Goal: Transaction & Acquisition: Book appointment/travel/reservation

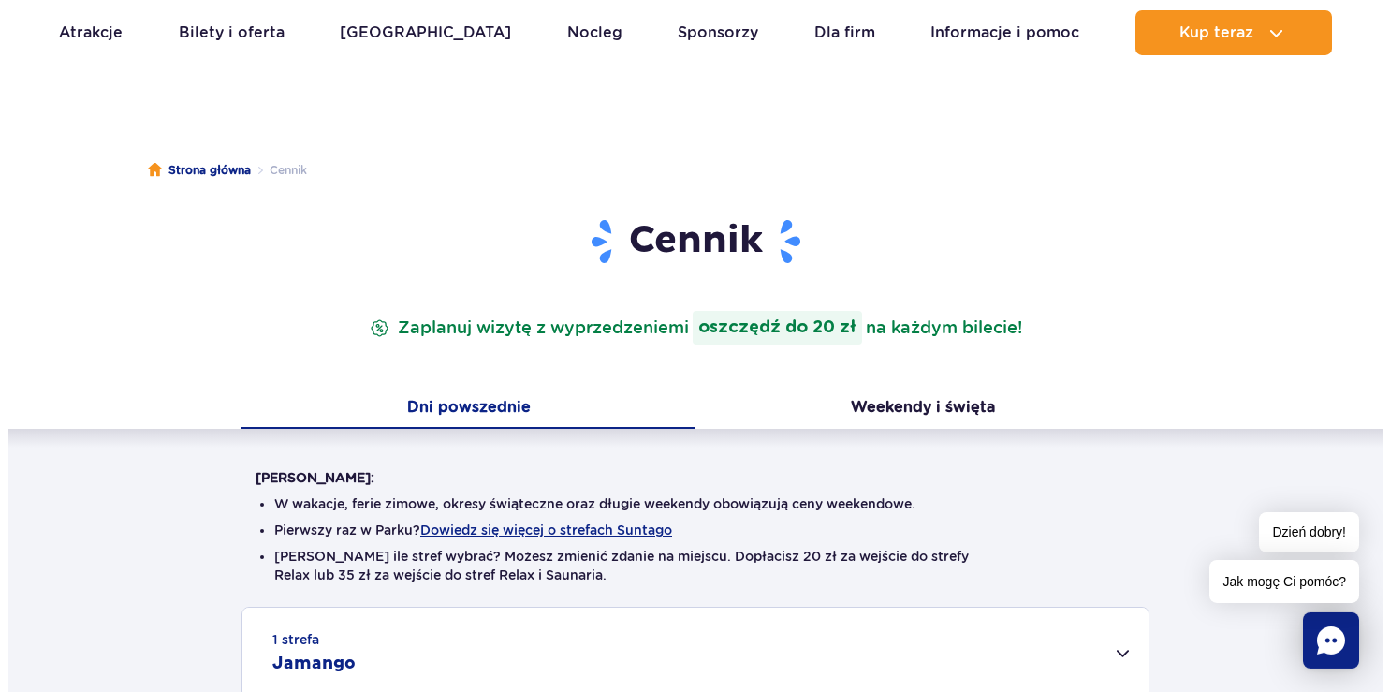
scroll to position [98, 0]
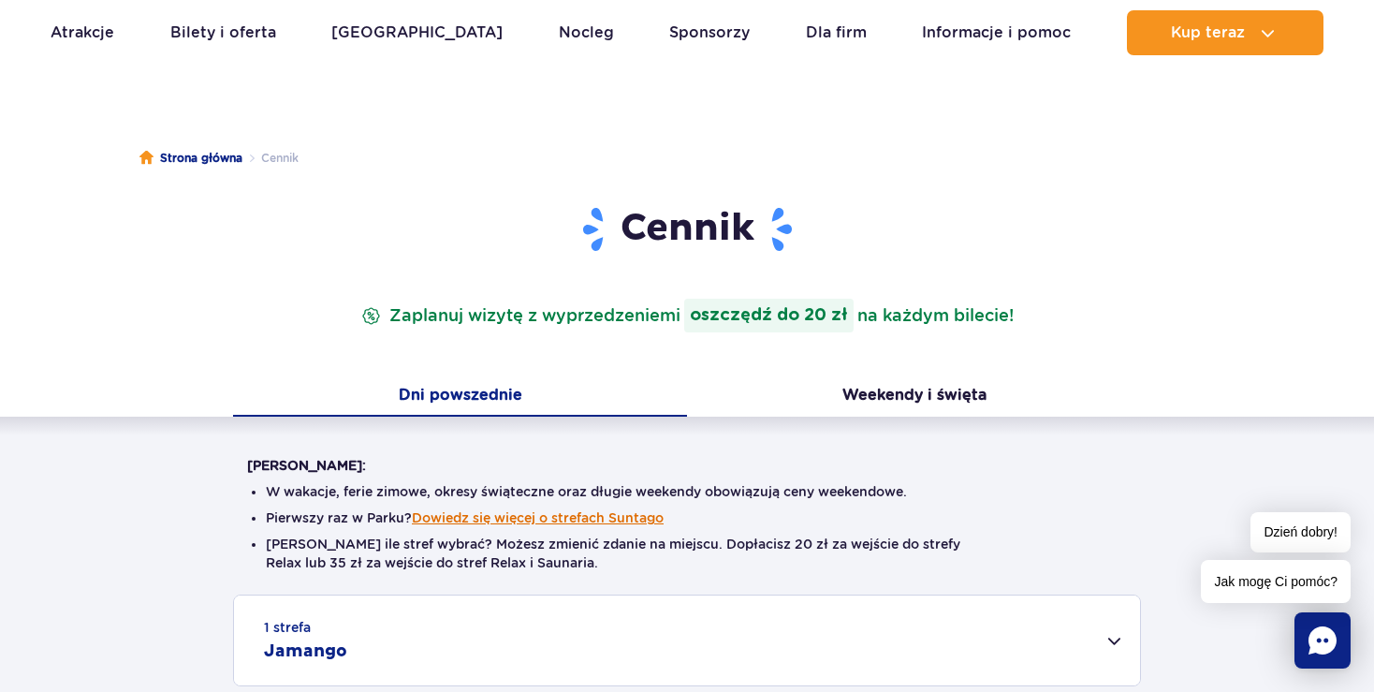
click at [640, 521] on button "Dowiedz się więcej o strefach Suntago" at bounding box center [538, 517] width 252 height 15
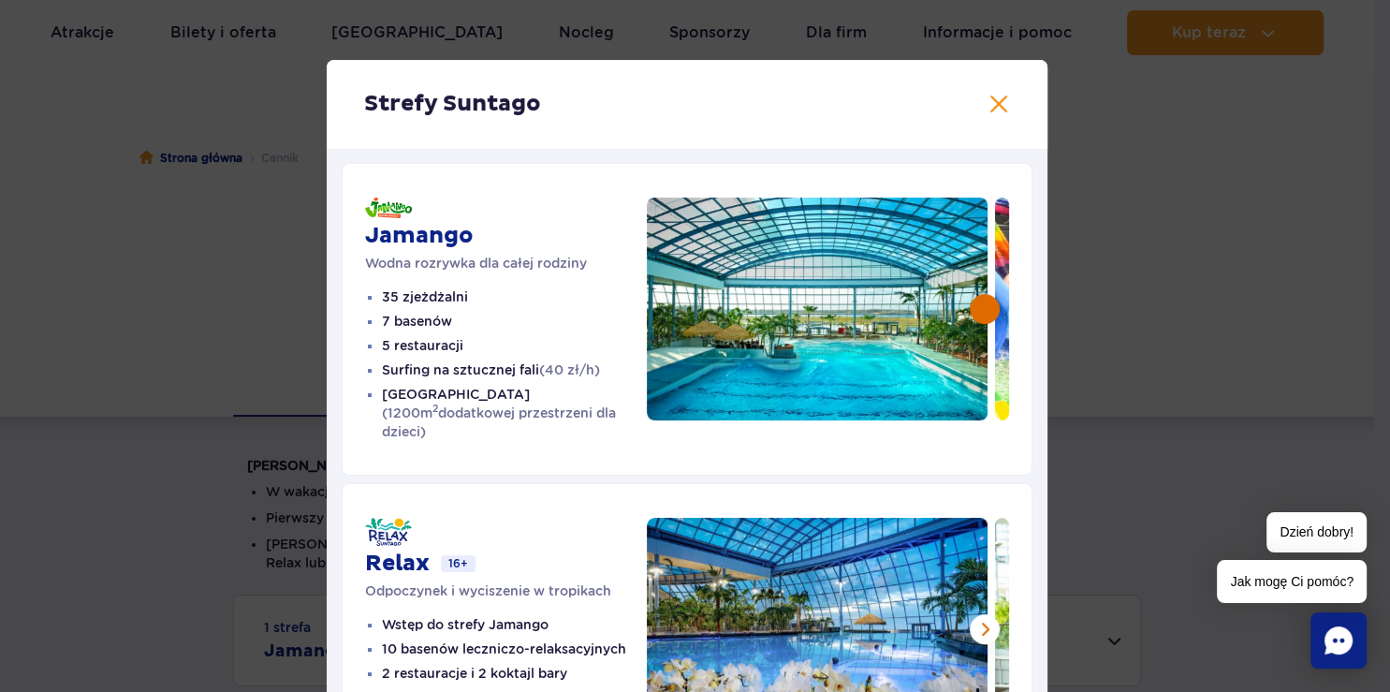
click at [985, 299] on button at bounding box center [985, 309] width 30 height 30
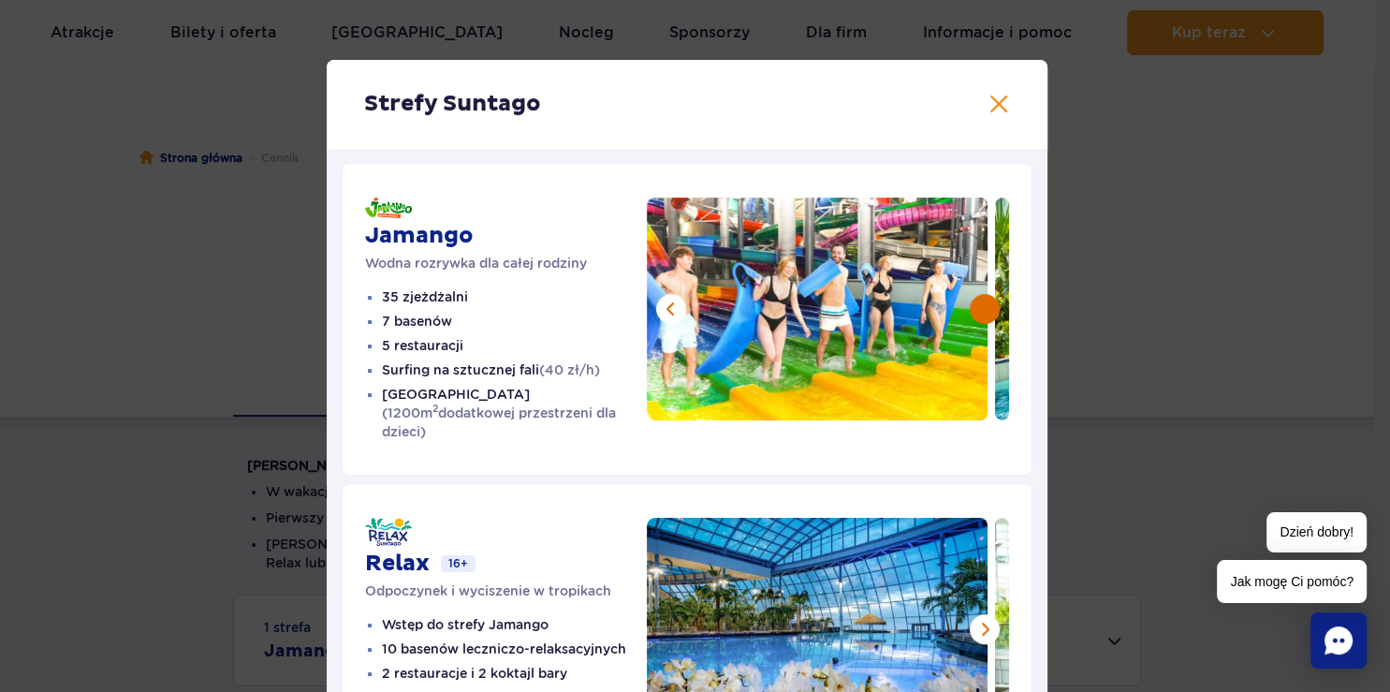
click at [985, 300] on button at bounding box center [985, 309] width 30 height 30
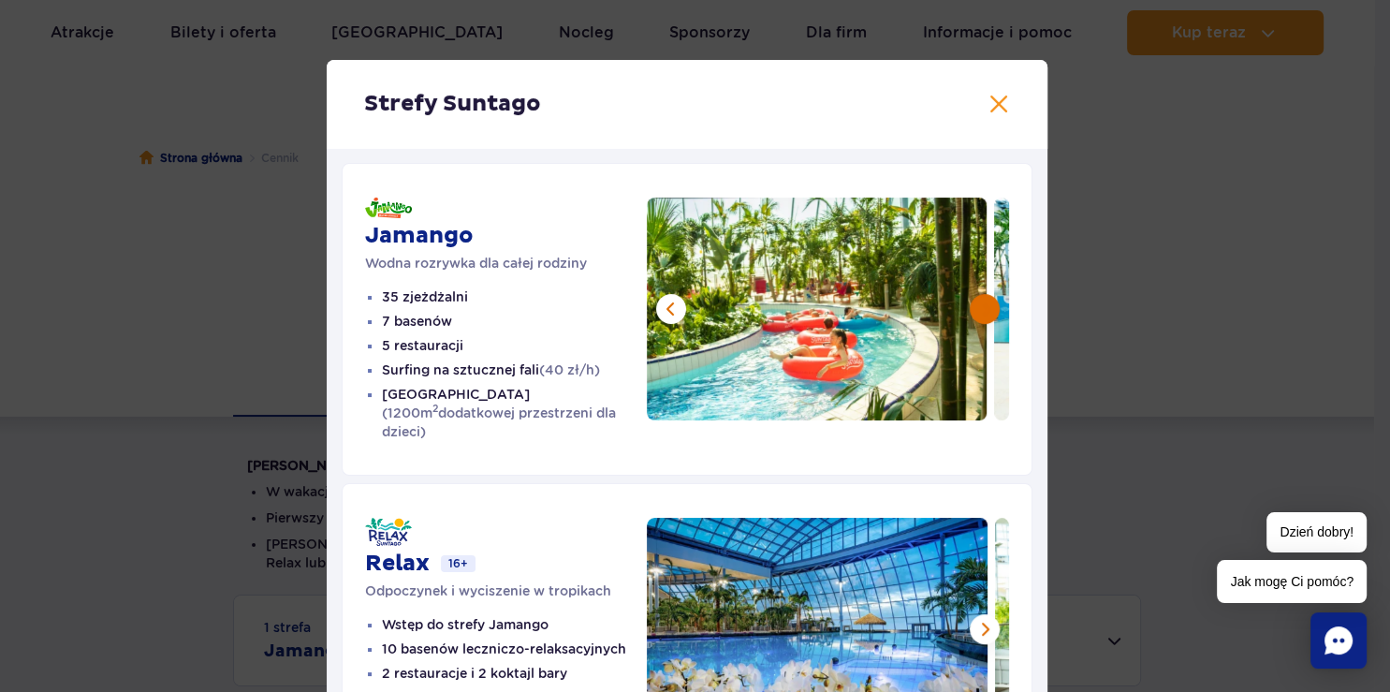
click at [985, 300] on button at bounding box center [985, 309] width 30 height 30
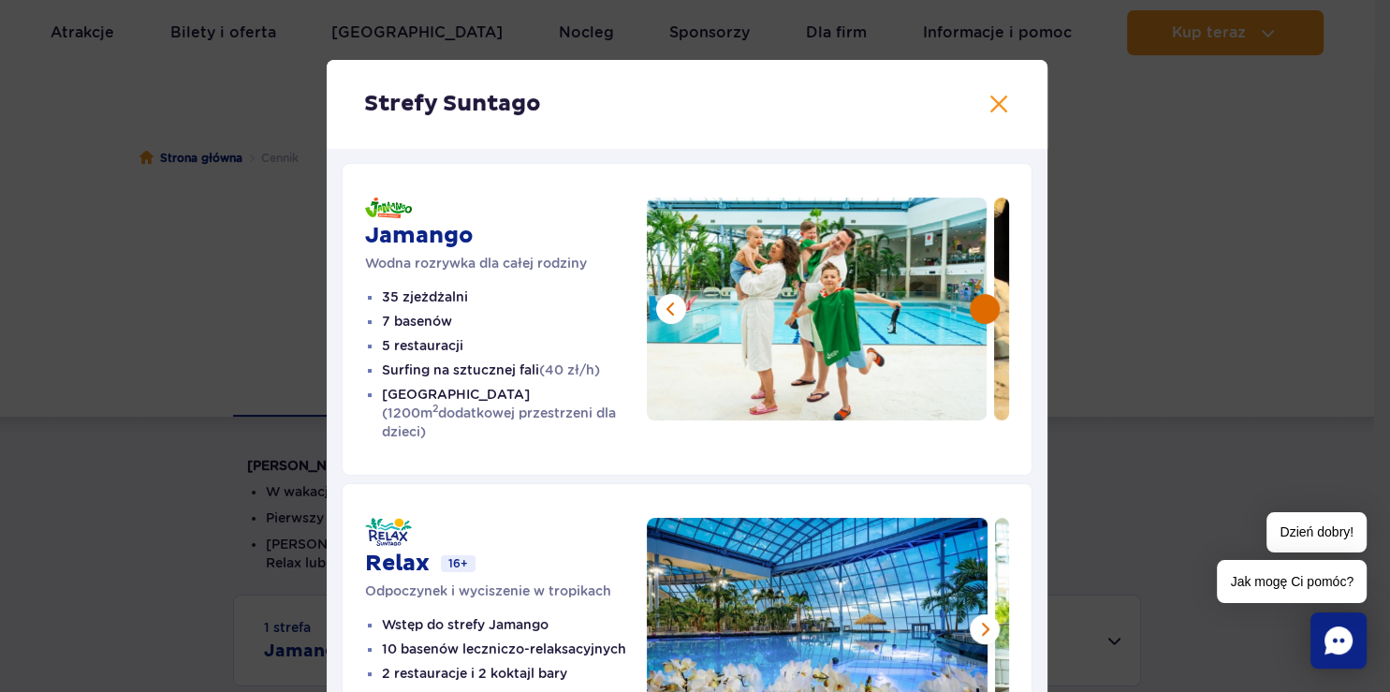
click at [985, 300] on button at bounding box center [985, 309] width 30 height 30
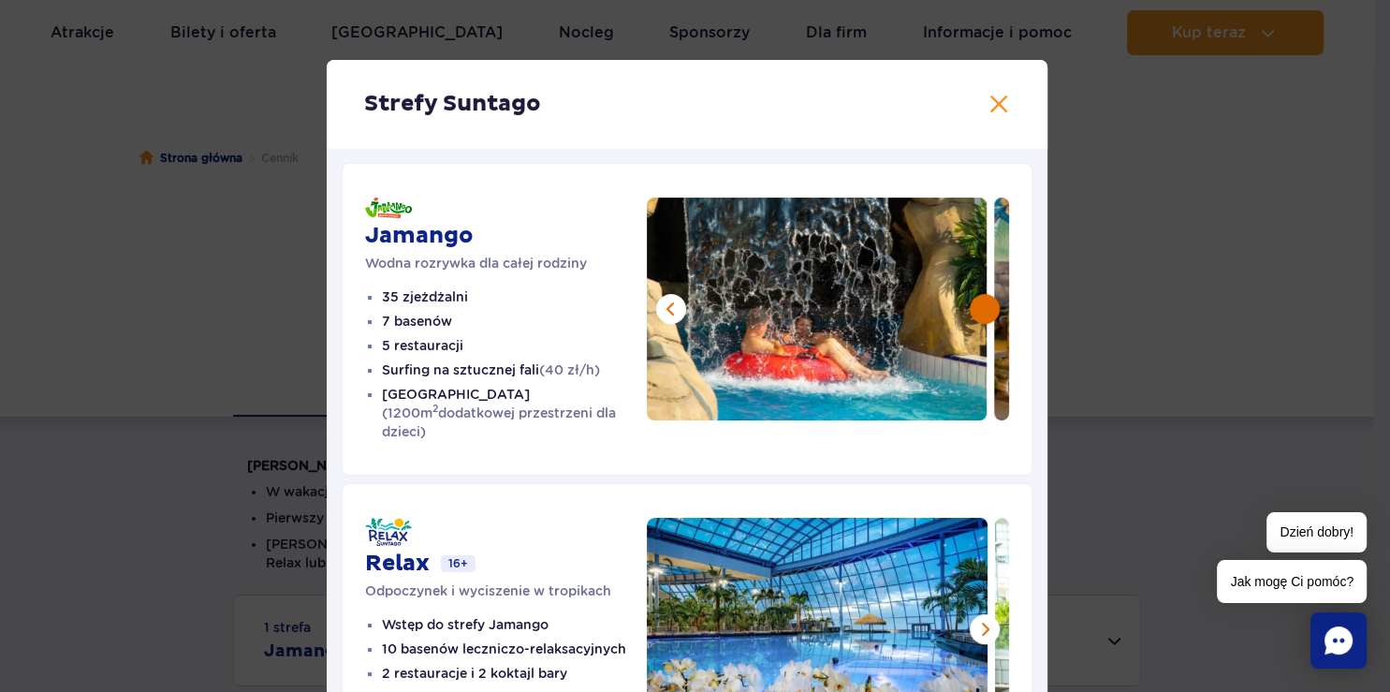
click at [985, 300] on button at bounding box center [985, 309] width 30 height 30
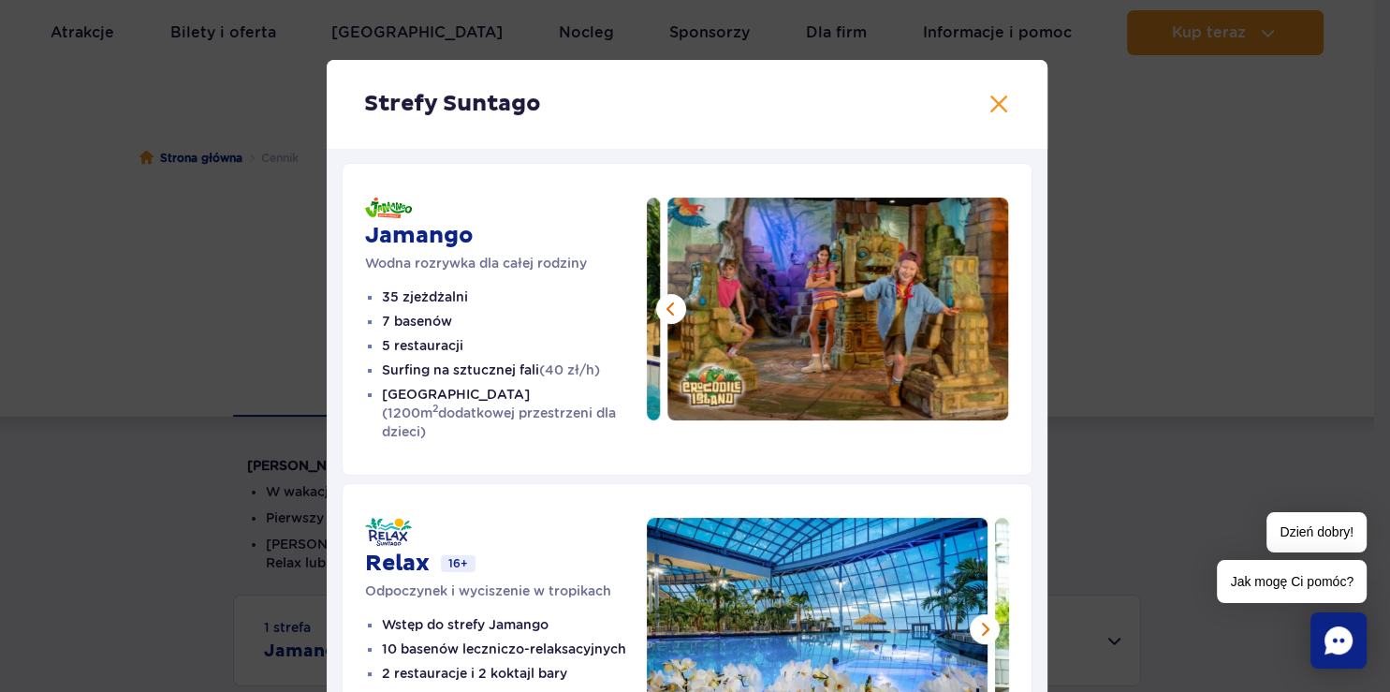
click at [985, 300] on img at bounding box center [838, 309] width 341 height 223
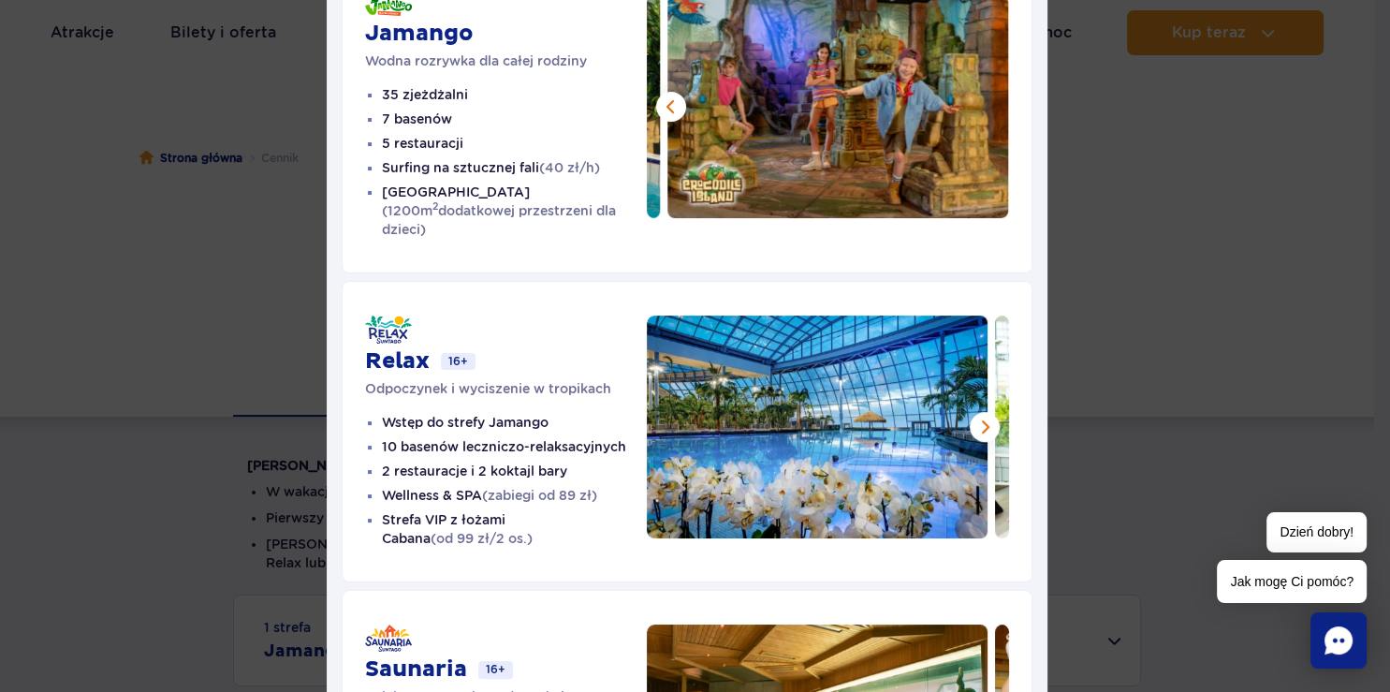
scroll to position [323, 0]
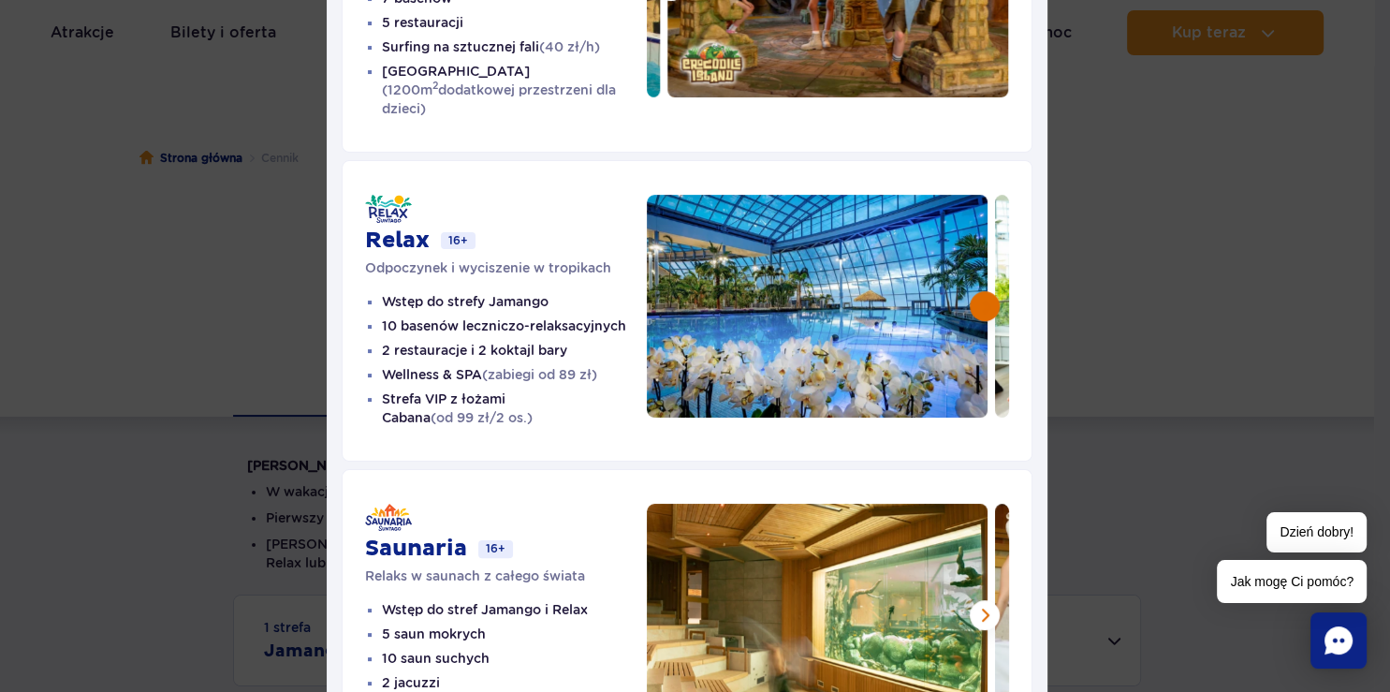
click at [979, 291] on button at bounding box center [985, 306] width 30 height 30
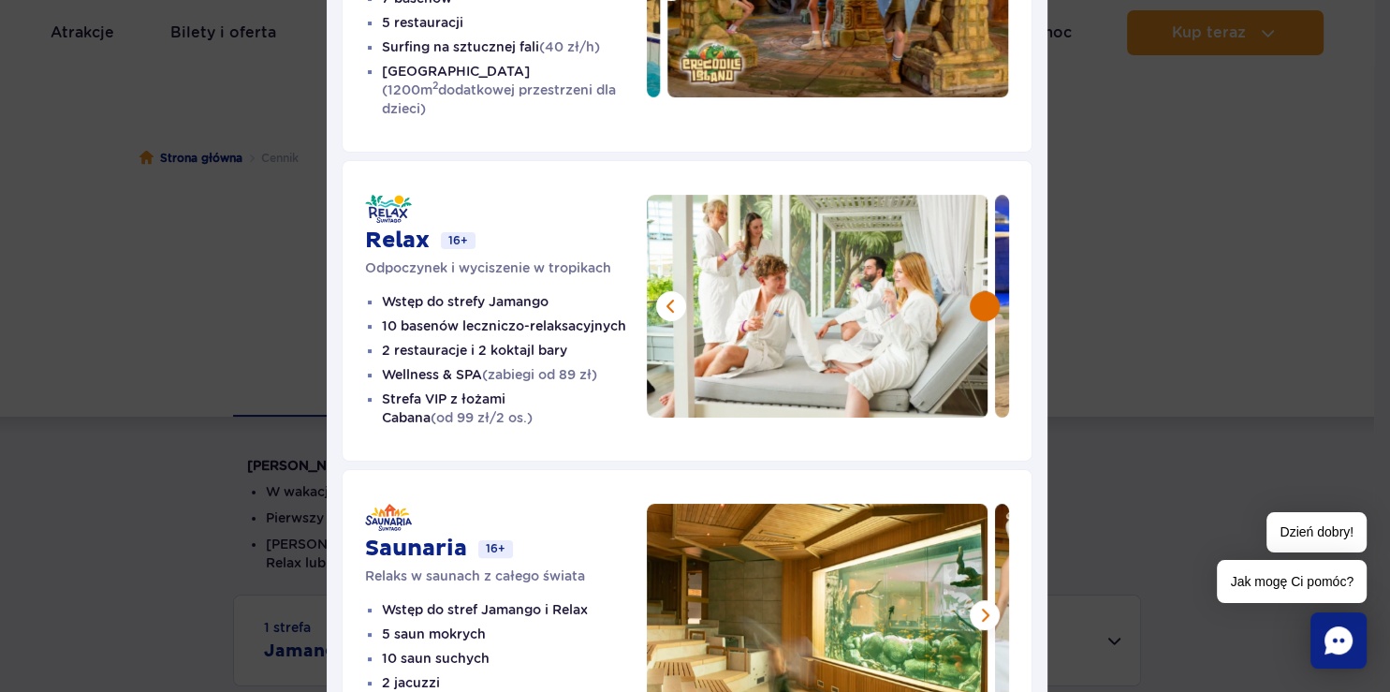
click at [979, 291] on button at bounding box center [985, 306] width 30 height 30
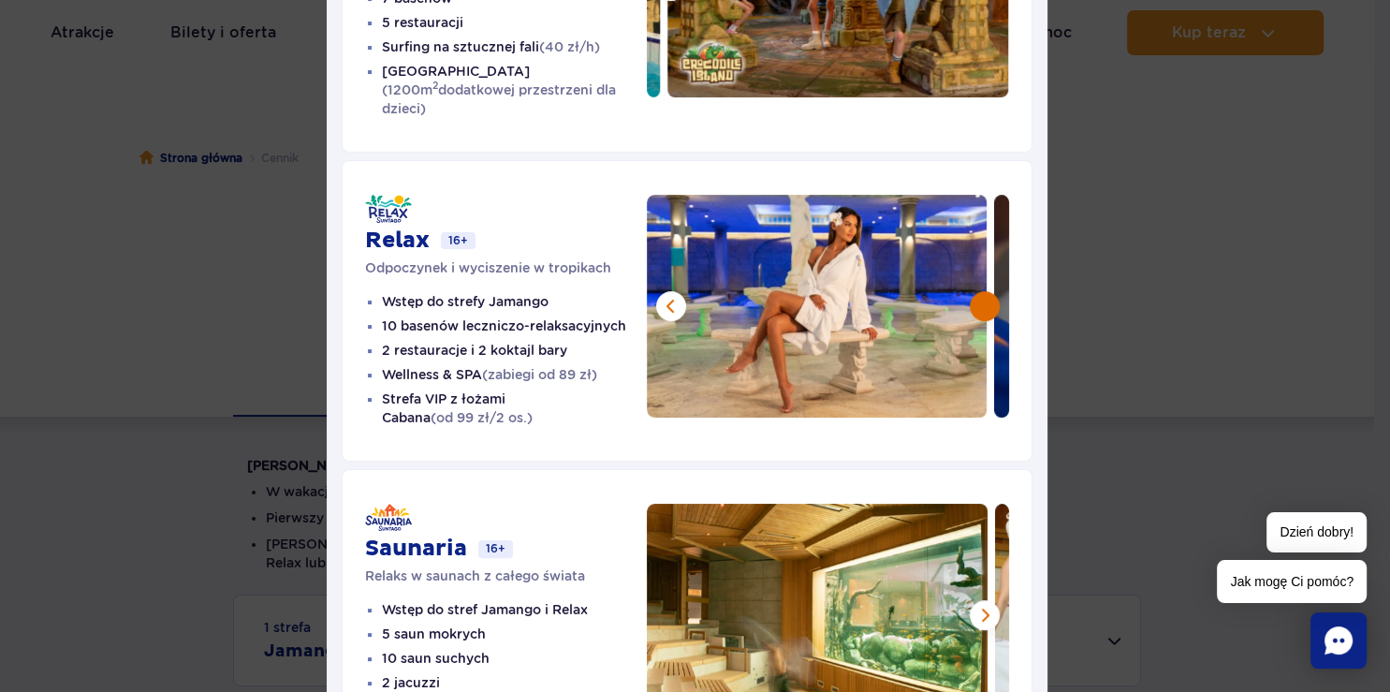
click at [979, 291] on button at bounding box center [985, 306] width 30 height 30
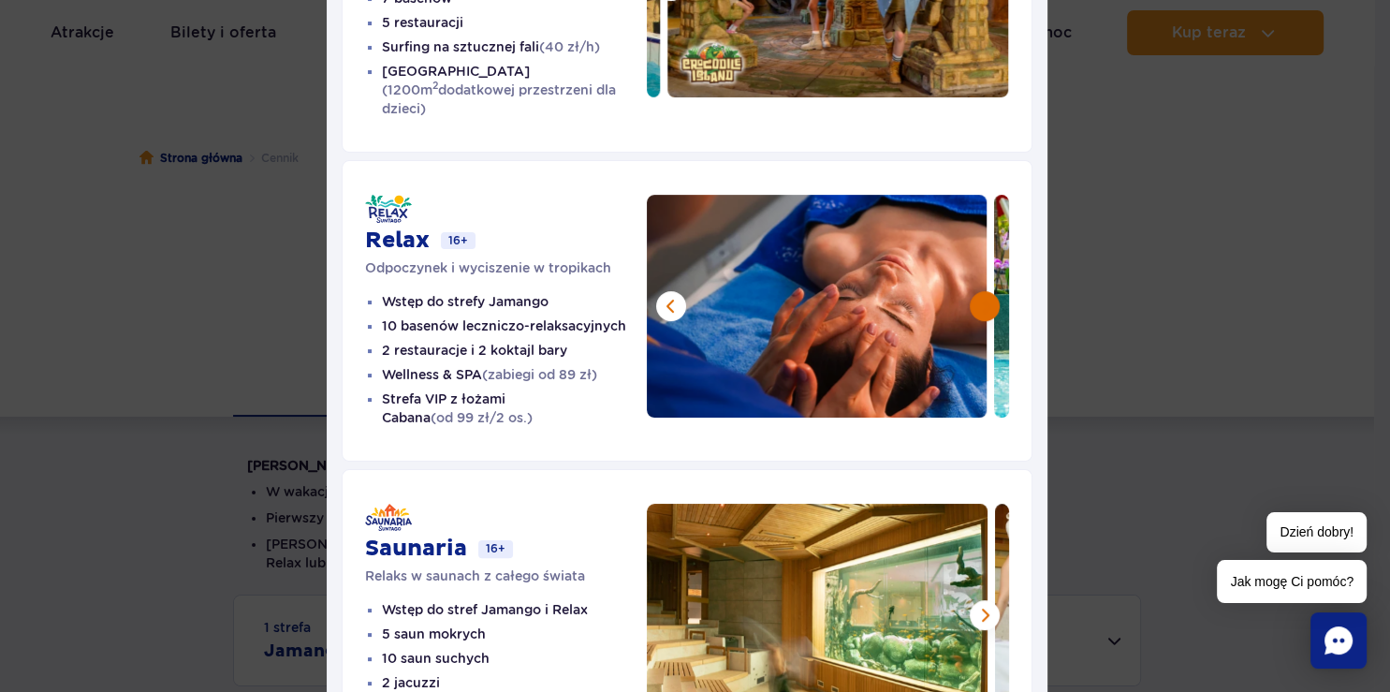
click at [979, 291] on button at bounding box center [985, 306] width 30 height 30
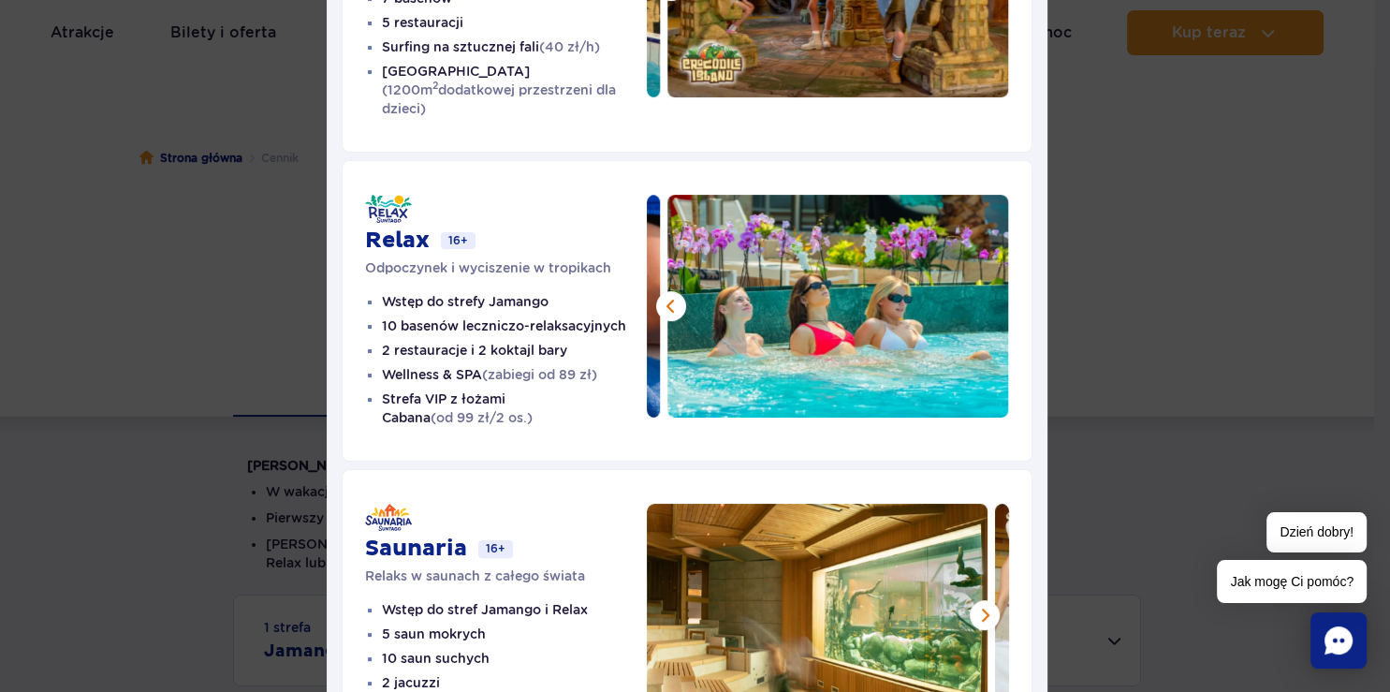
click at [979, 284] on img at bounding box center [838, 306] width 341 height 223
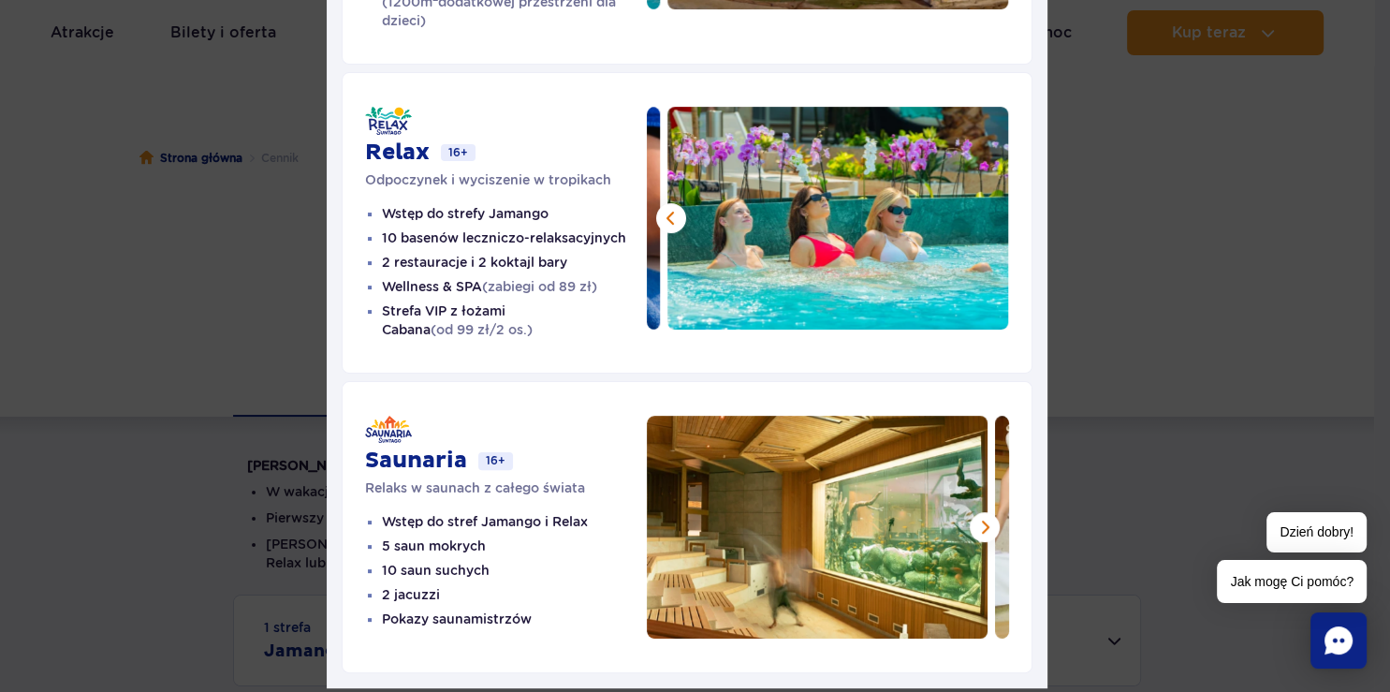
scroll to position [447, 0]
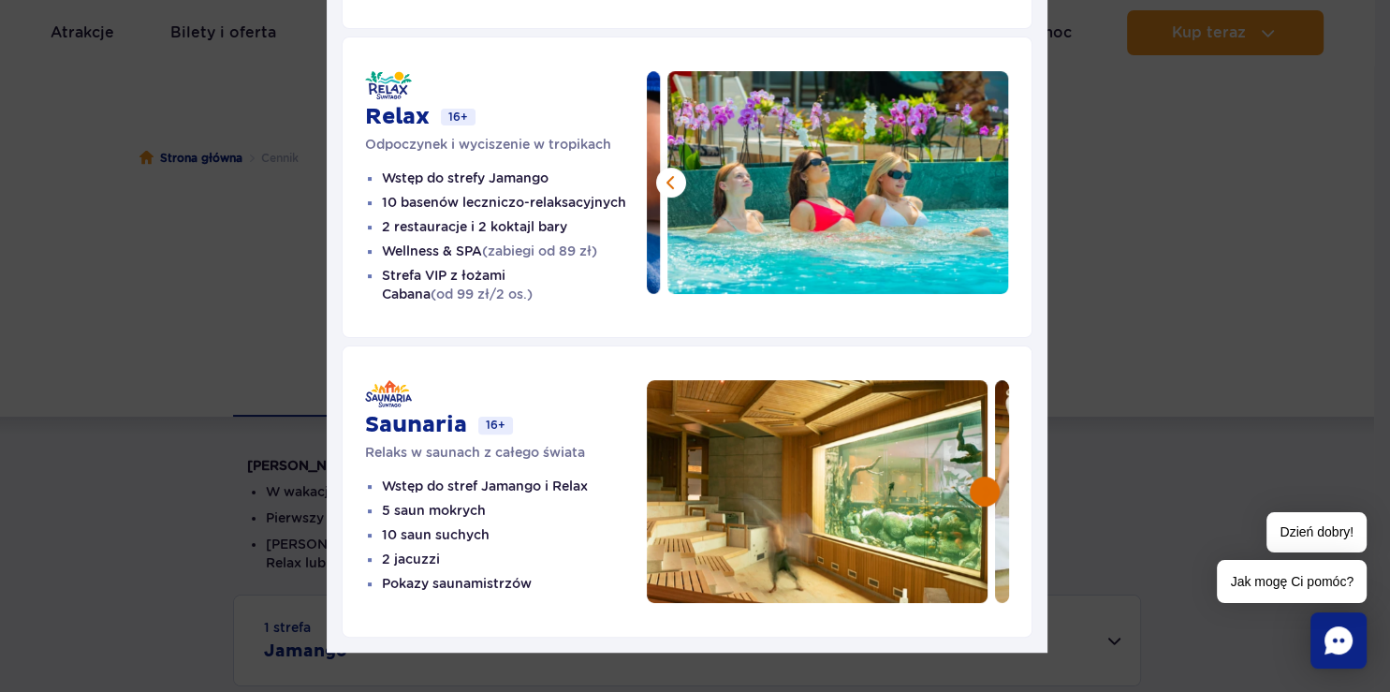
click at [977, 477] on button at bounding box center [985, 492] width 30 height 30
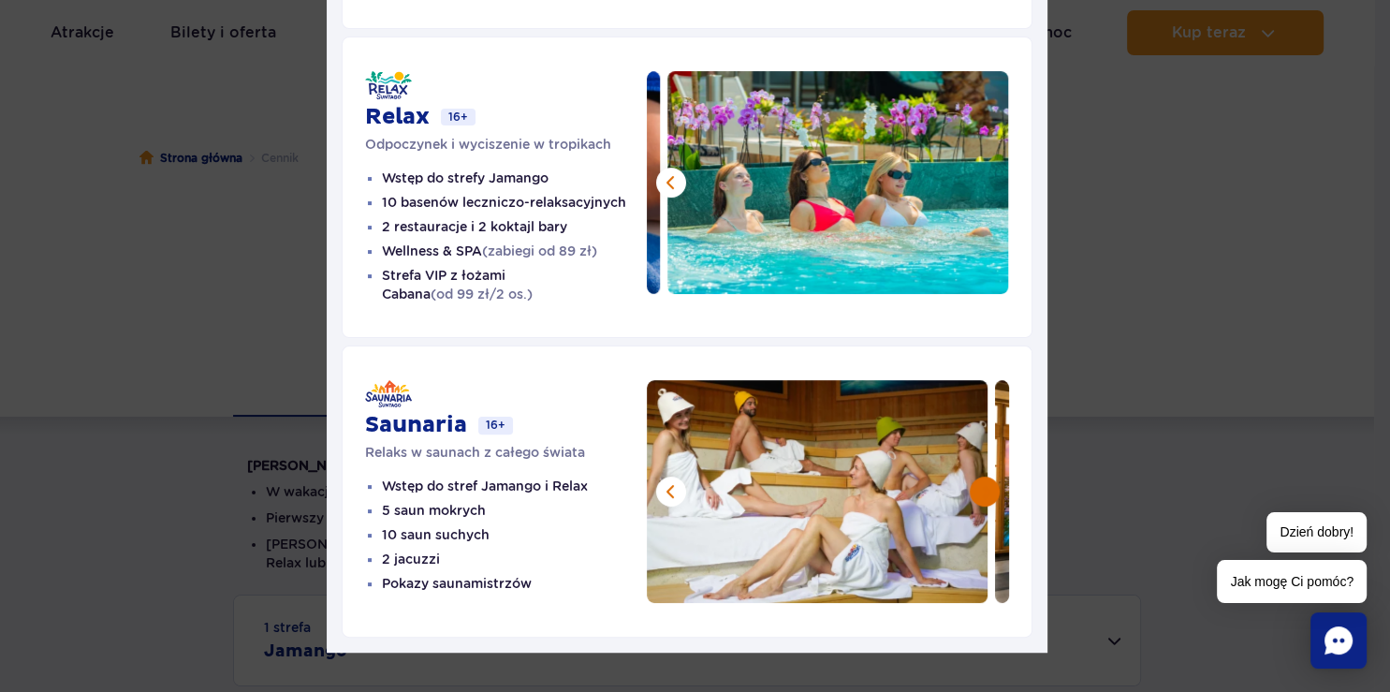
click at [977, 477] on button at bounding box center [985, 492] width 30 height 30
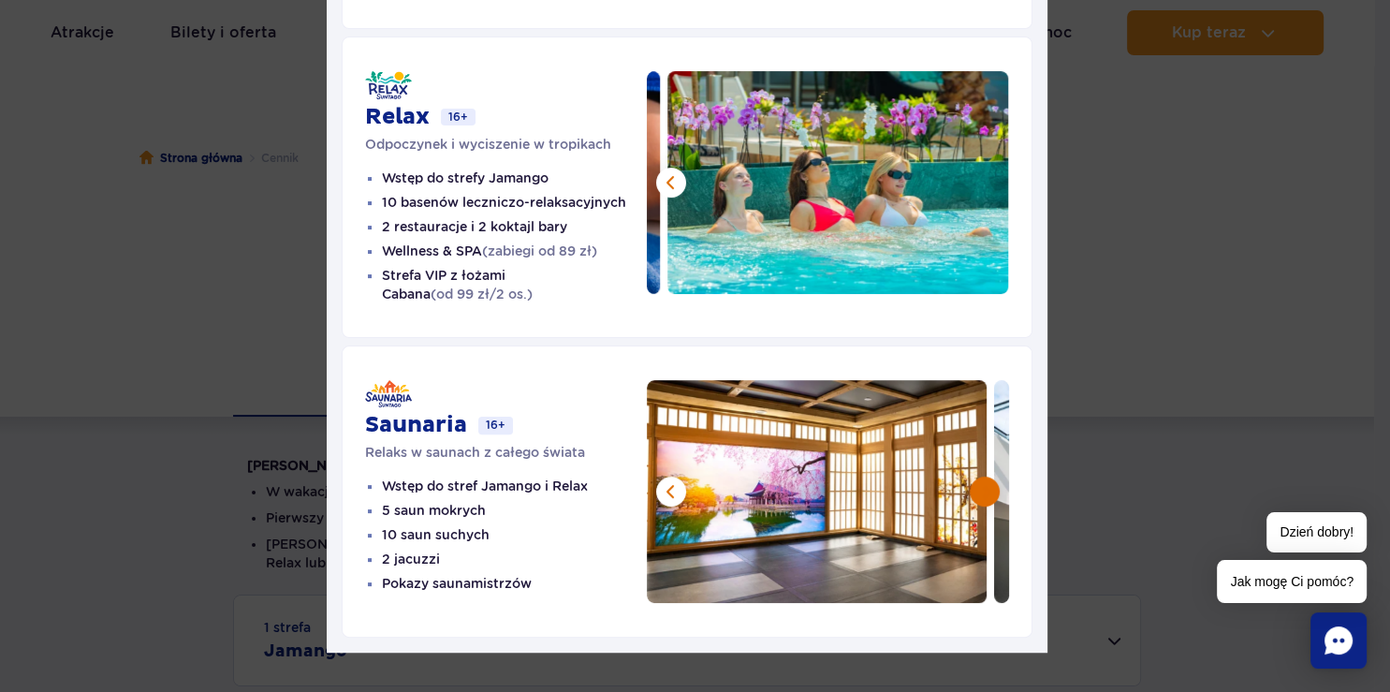
click at [977, 477] on button at bounding box center [985, 492] width 30 height 30
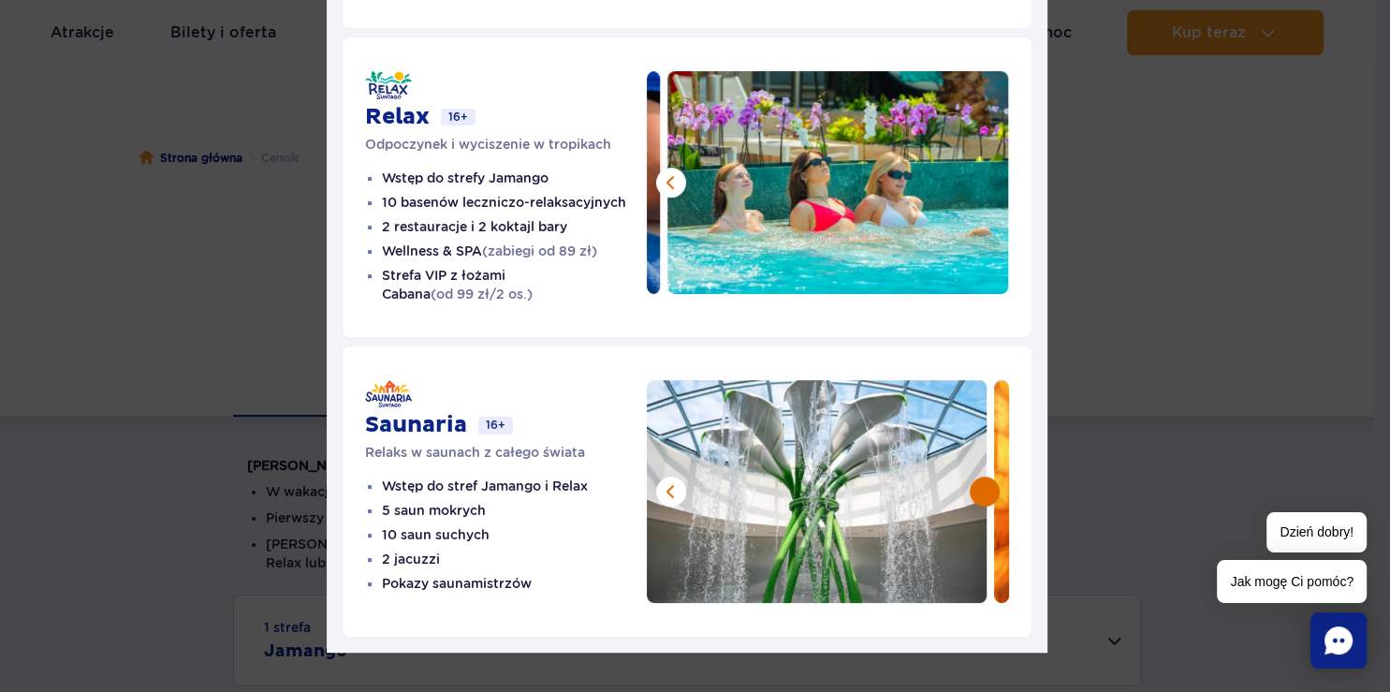
click at [977, 477] on button at bounding box center [985, 492] width 30 height 30
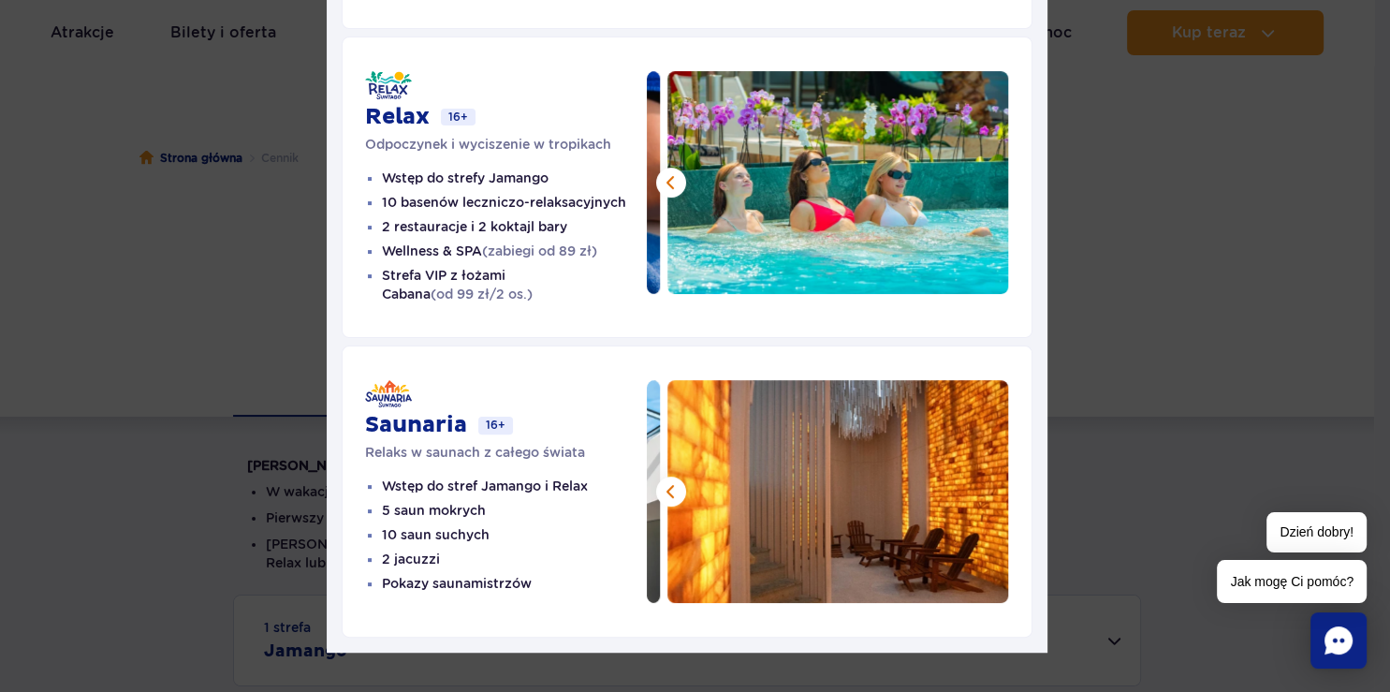
click at [977, 466] on img at bounding box center [838, 491] width 341 height 223
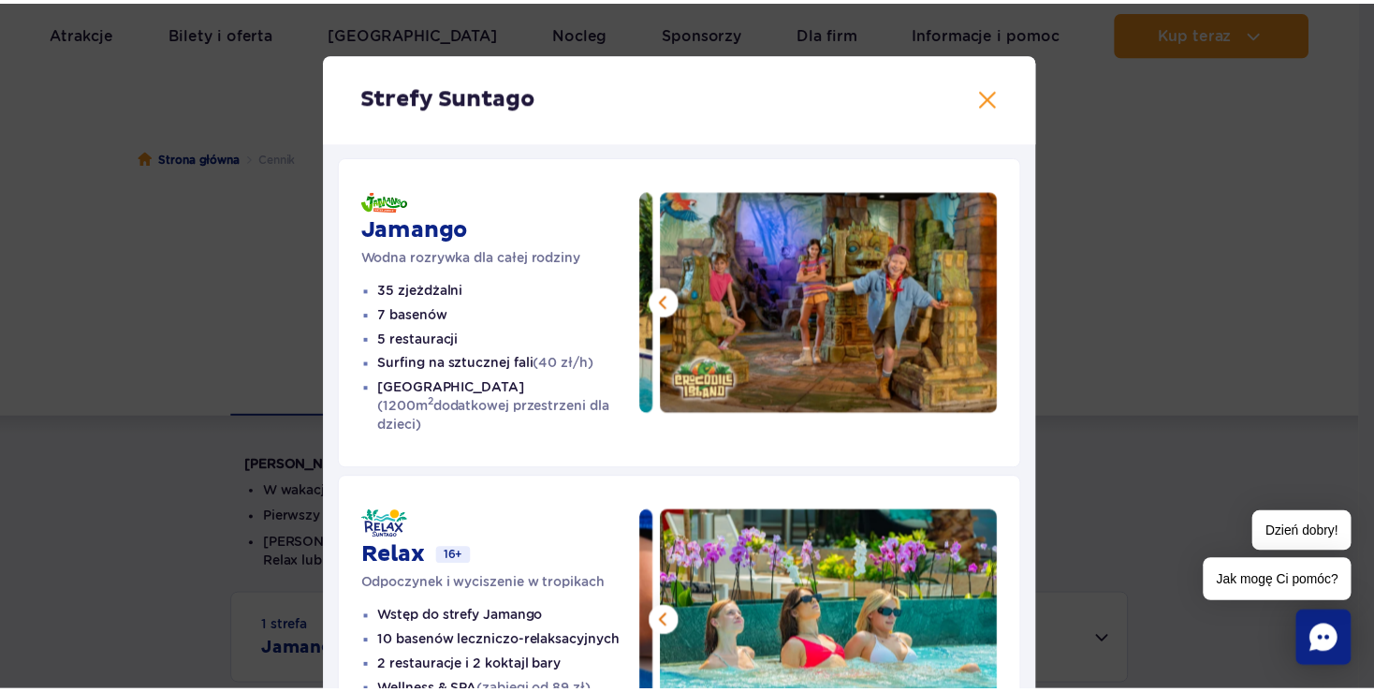
scroll to position [0, 0]
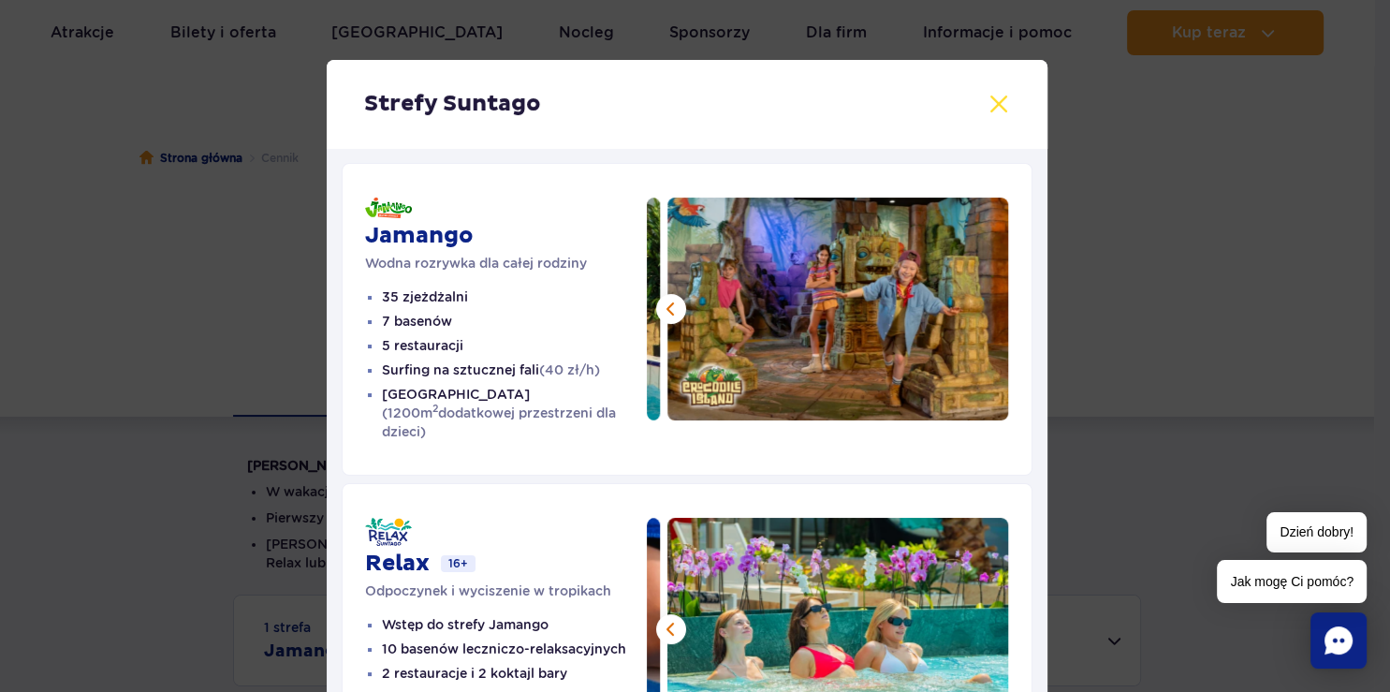
click at [992, 98] on button at bounding box center [999, 104] width 22 height 22
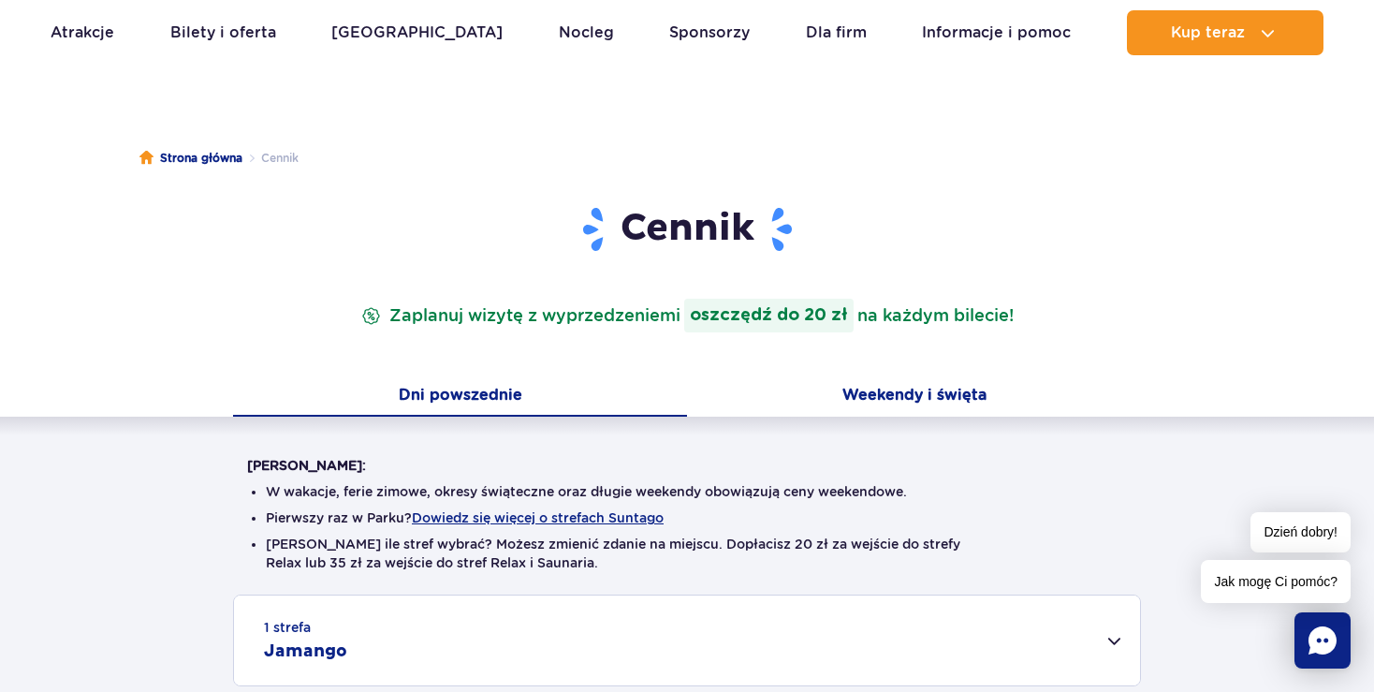
click at [865, 395] on button "Weekendy i święta" at bounding box center [914, 396] width 454 height 39
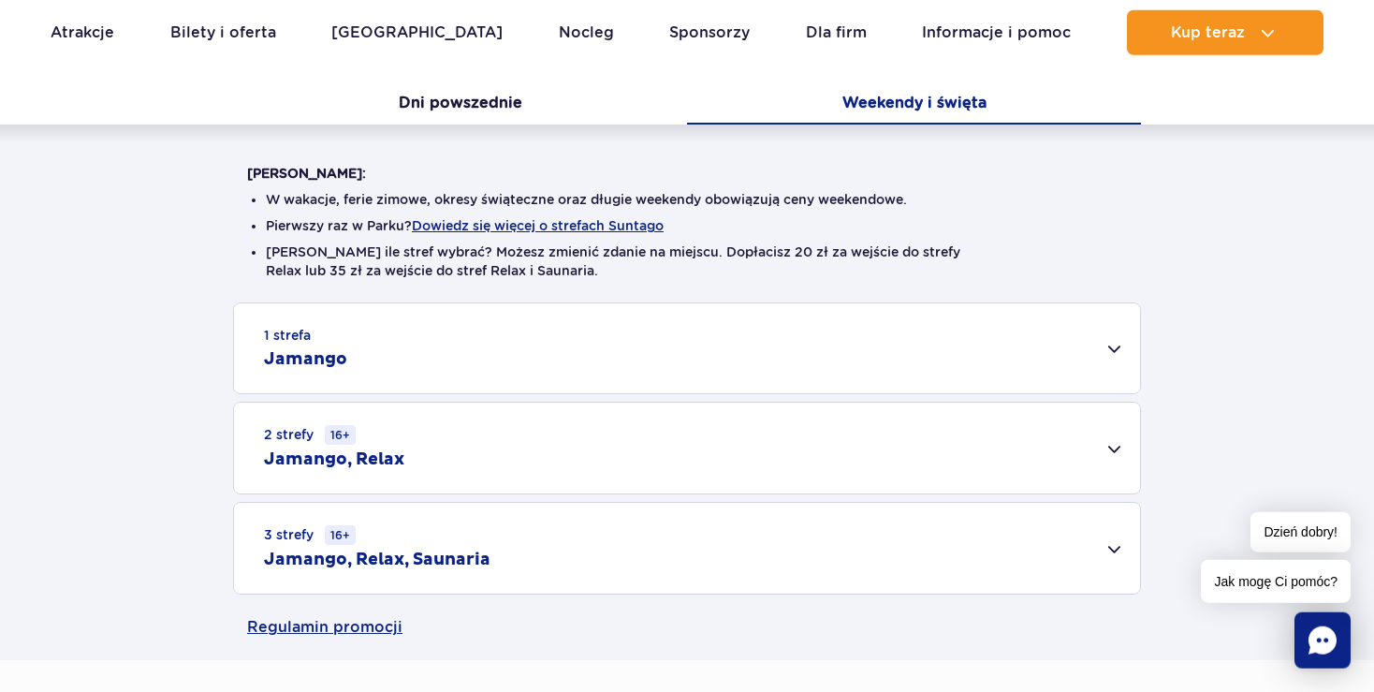
scroll to position [395, 0]
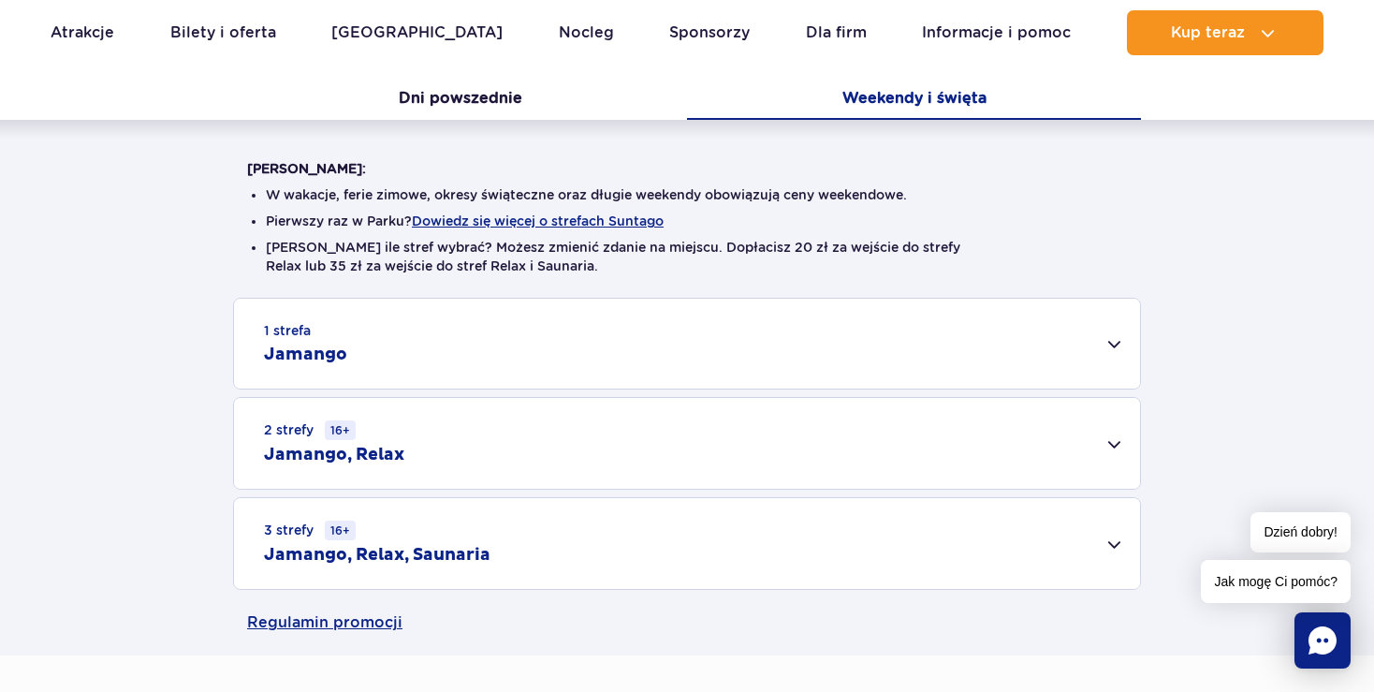
click at [1110, 349] on div "1 strefa Jamango" at bounding box center [687, 344] width 906 height 90
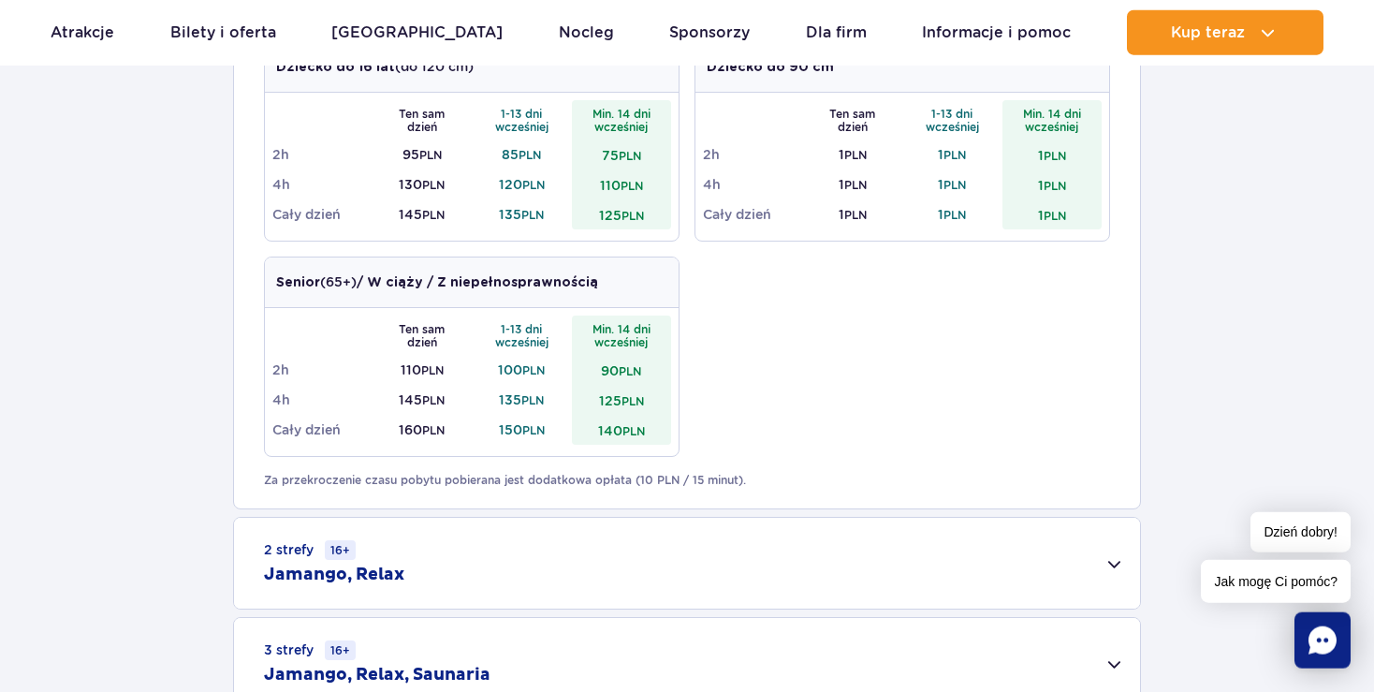
scroll to position [1087, 0]
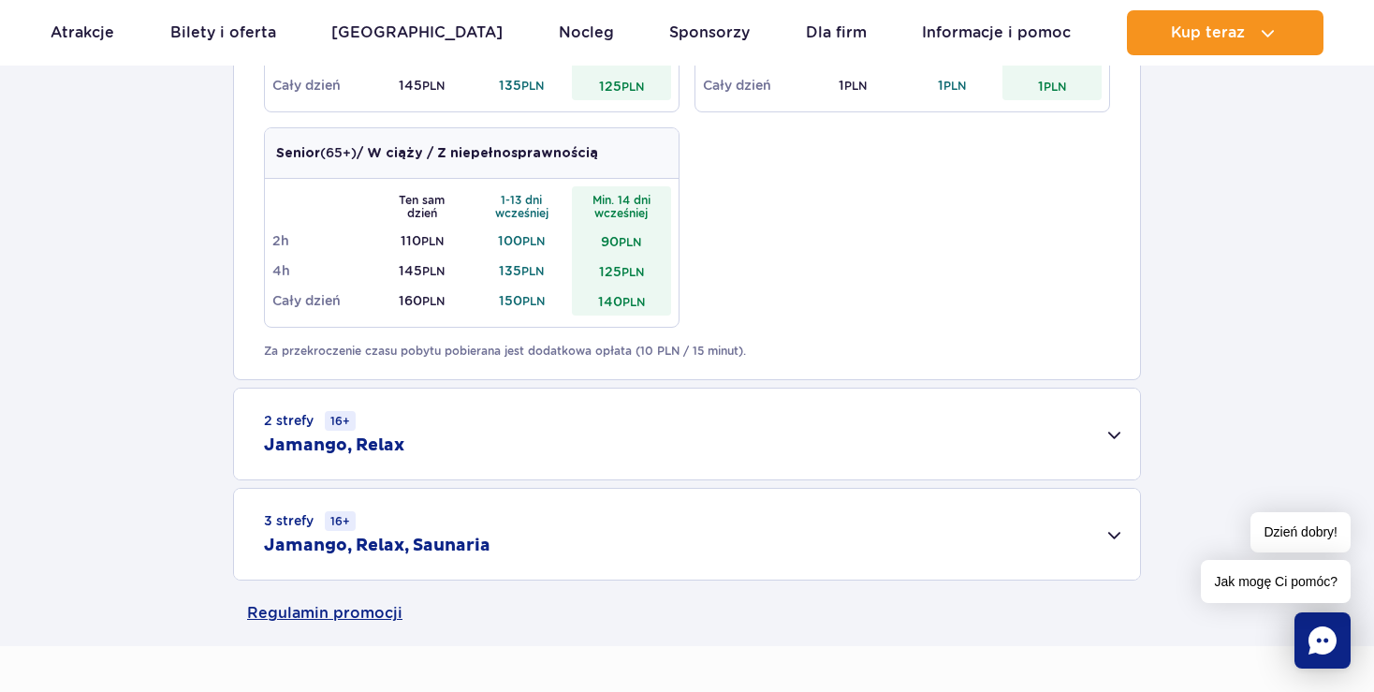
click at [1111, 434] on div "2 strefy 16+ Jamango, Relax" at bounding box center [687, 434] width 906 height 91
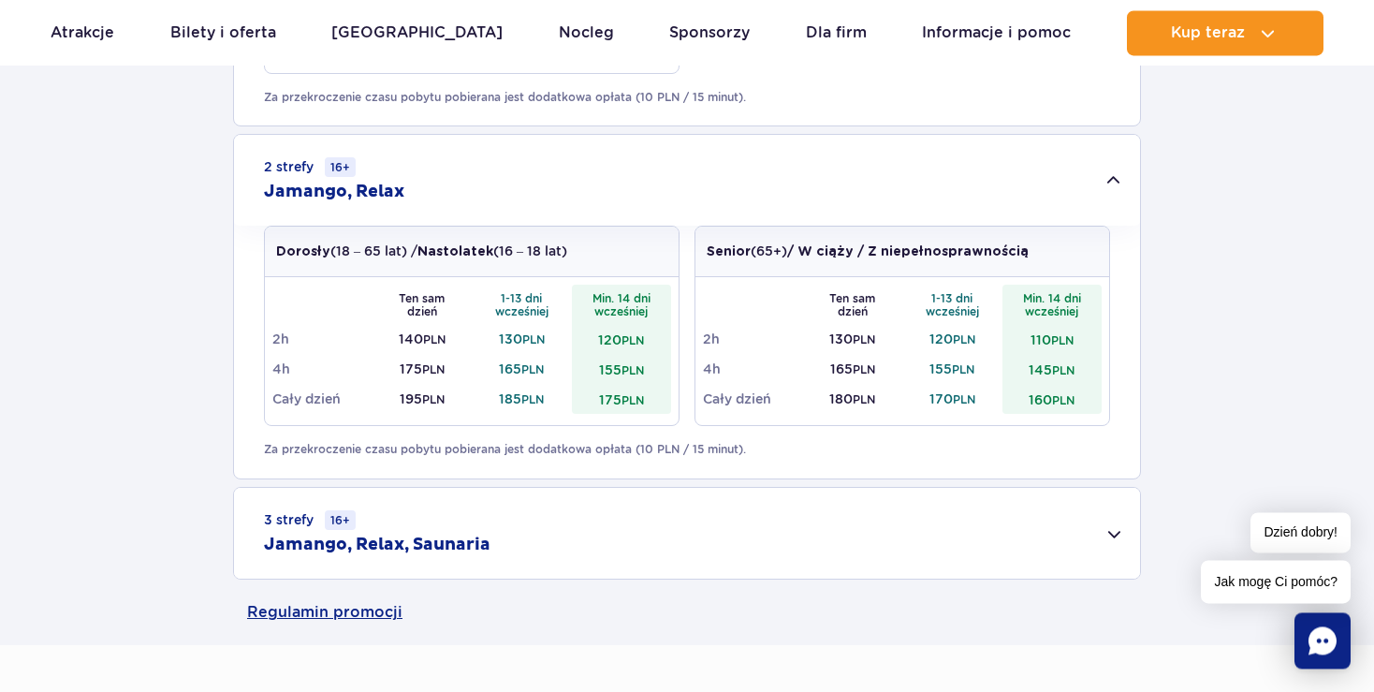
scroll to position [1384, 0]
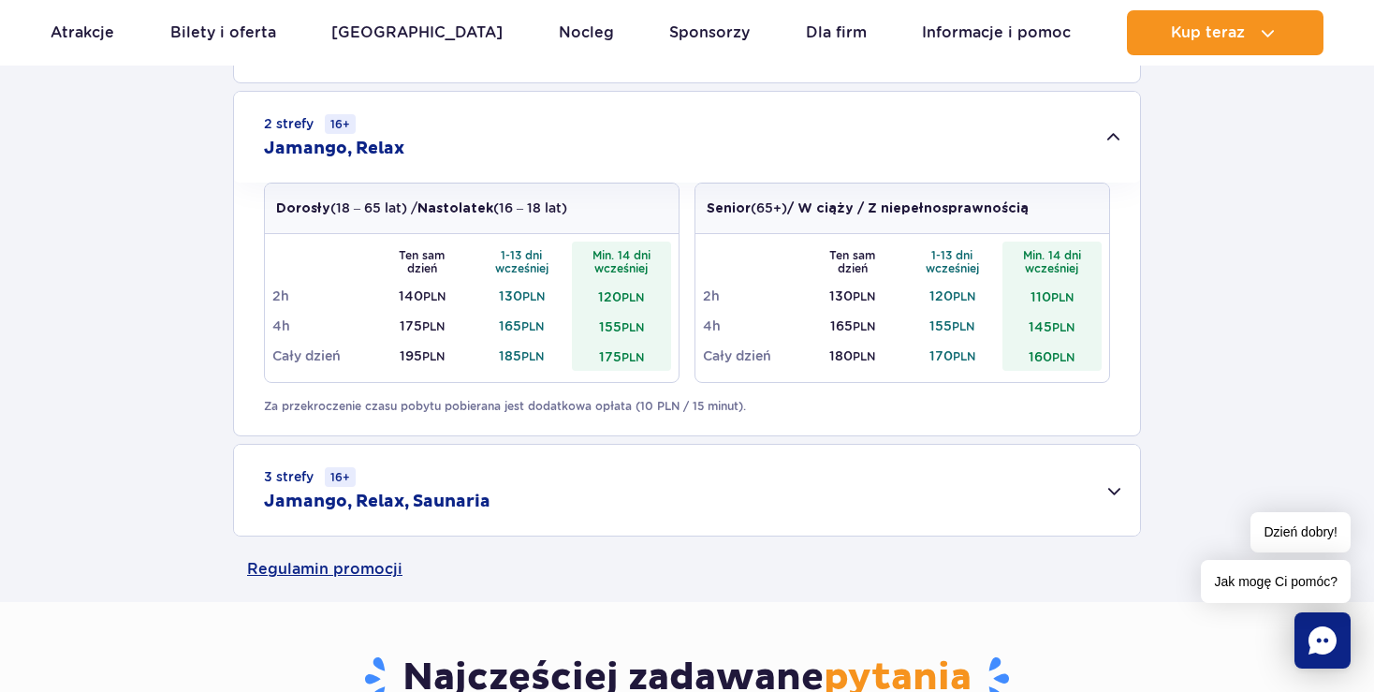
click at [1114, 491] on div "3 strefy 16+ Jamango, Relax, Saunaria" at bounding box center [687, 490] width 906 height 91
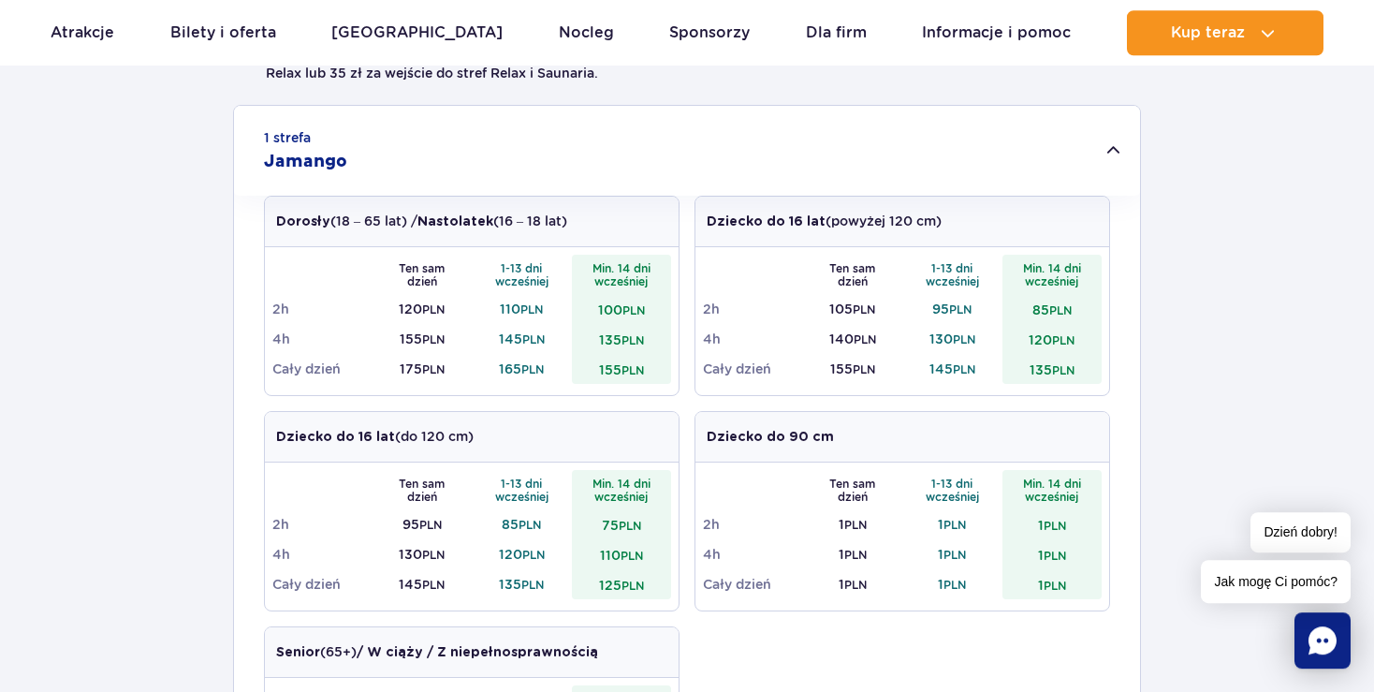
scroll to position [593, 0]
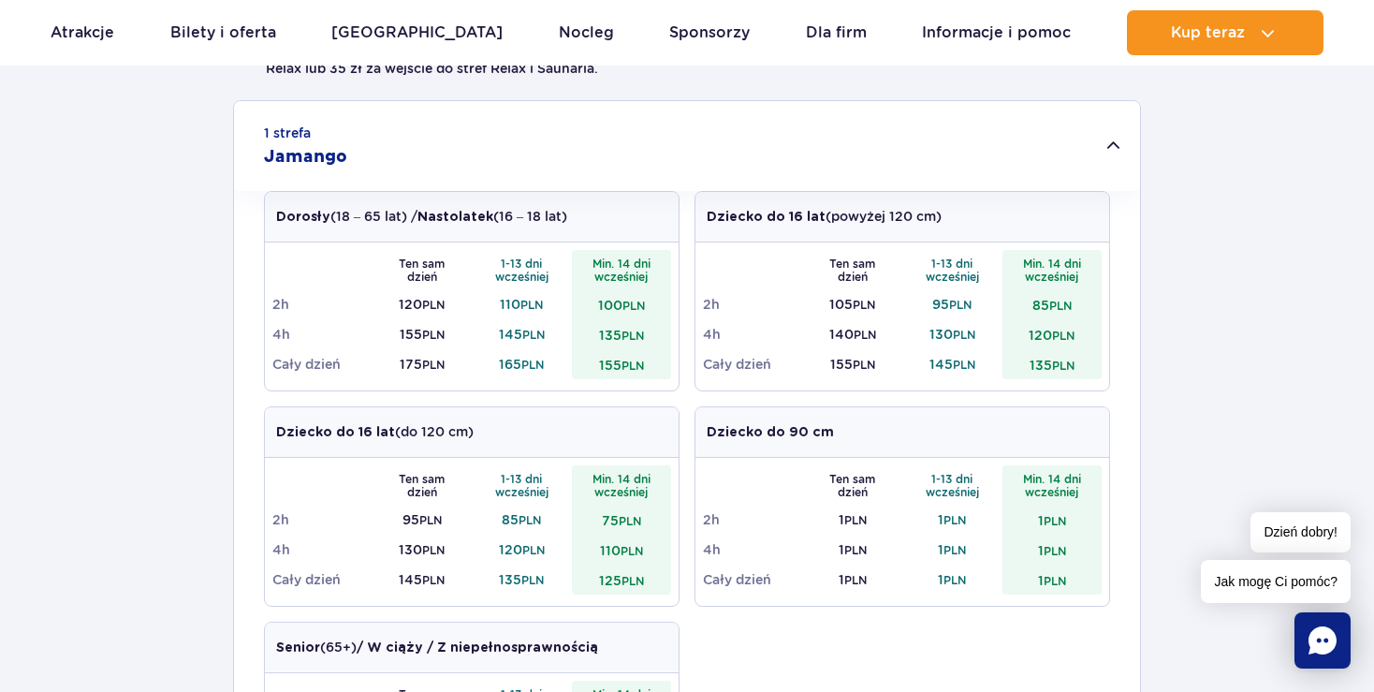
click at [598, 197] on div "Dorosły (18 – 65 lat) / Nastolatek (16 – 18 lat)" at bounding box center [472, 217] width 414 height 51
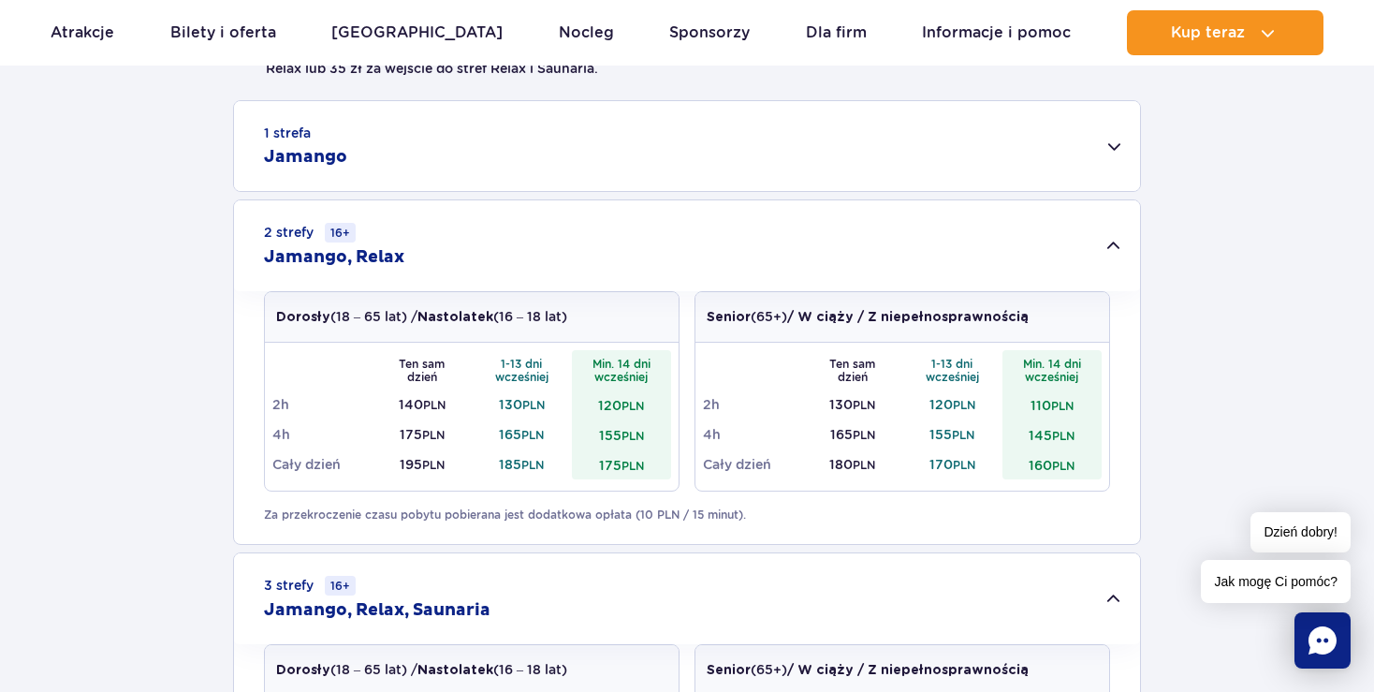
click at [1133, 137] on div "1 strefa Jamango" at bounding box center [687, 146] width 906 height 90
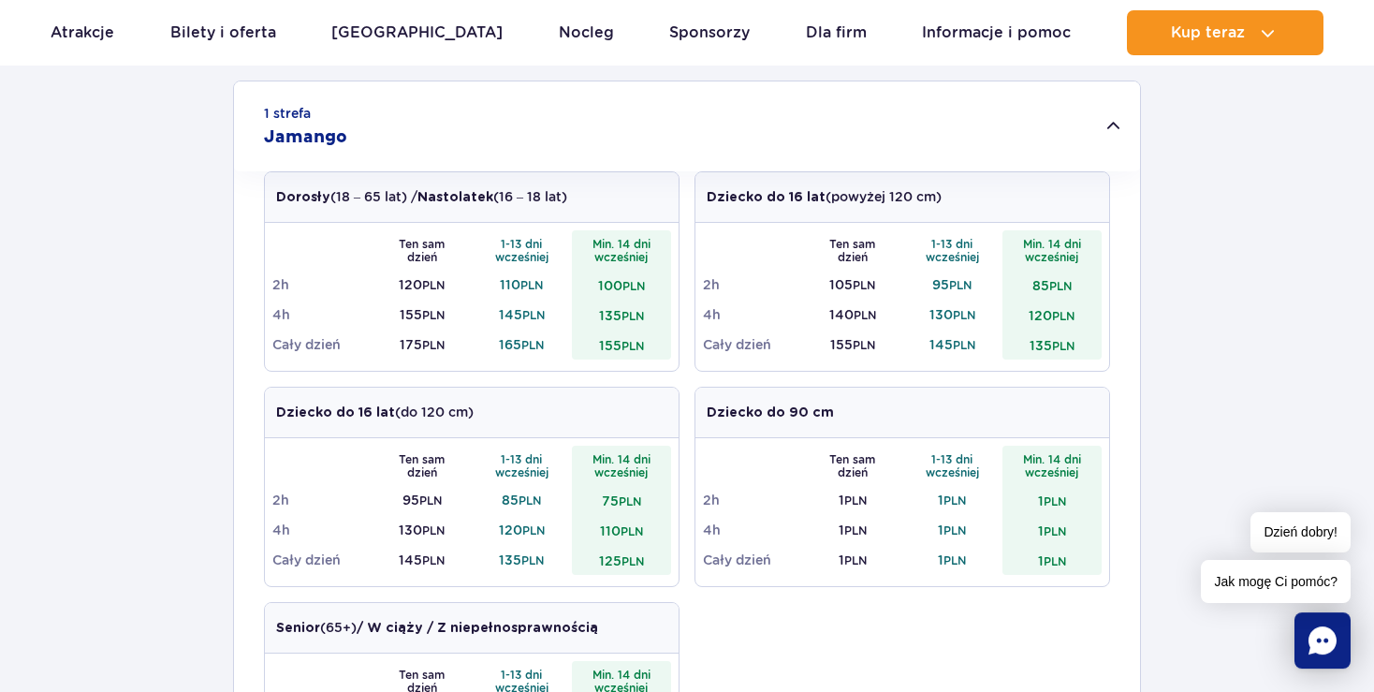
scroll to position [692, 0]
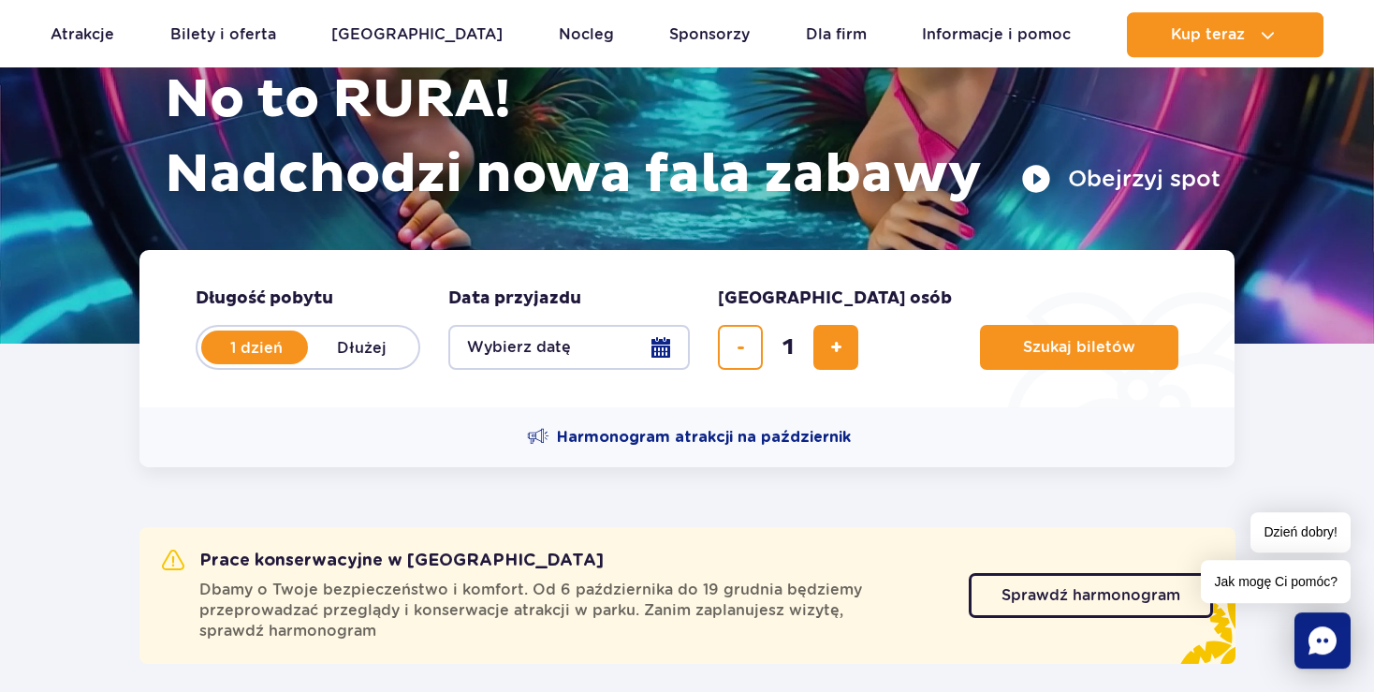
scroll to position [296, 0]
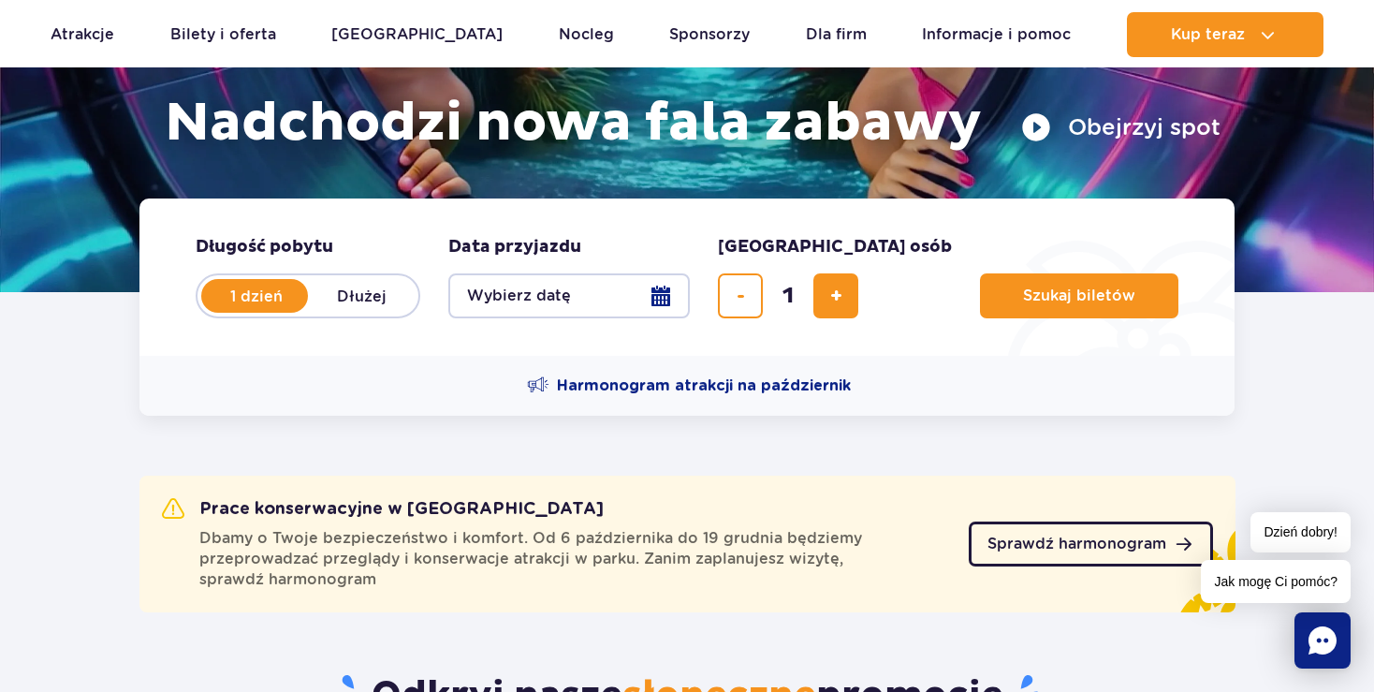
click at [1054, 533] on link "Sprawdź harmonogram" at bounding box center [1091, 544] width 244 height 45
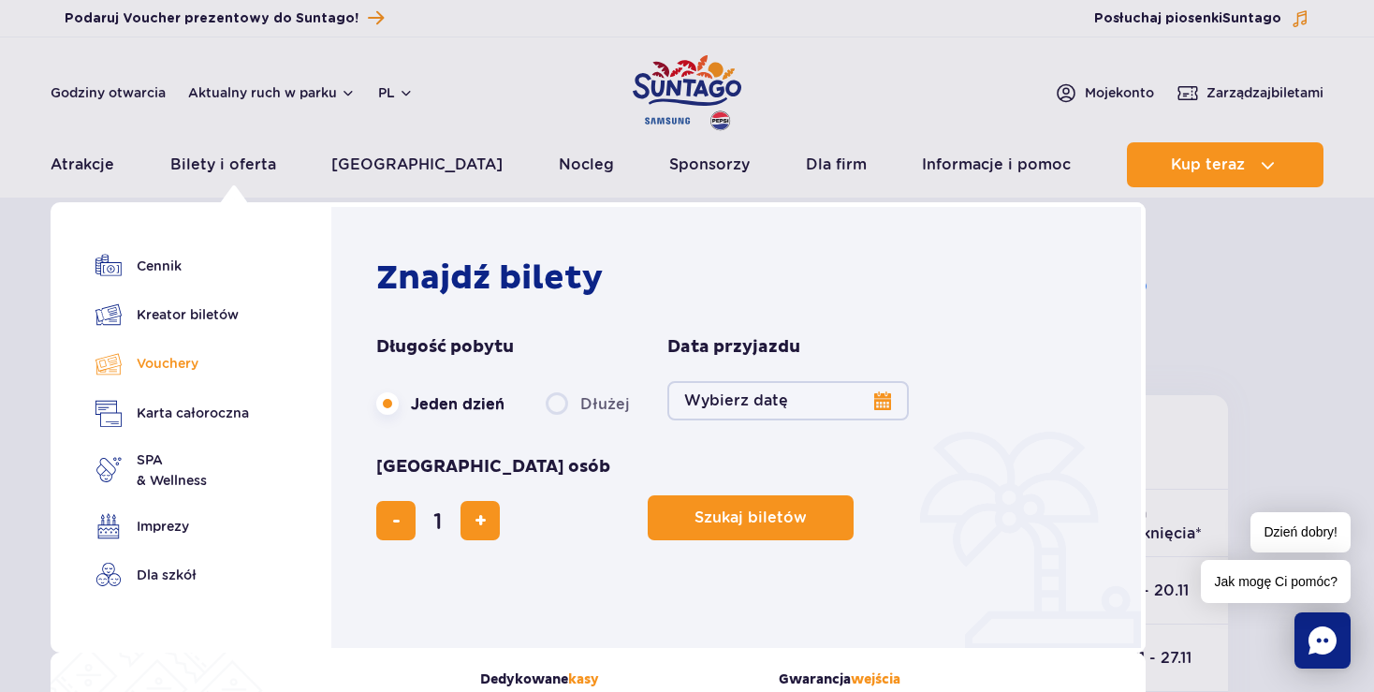
click at [158, 358] on link "Vouchery" at bounding box center [173, 363] width 154 height 27
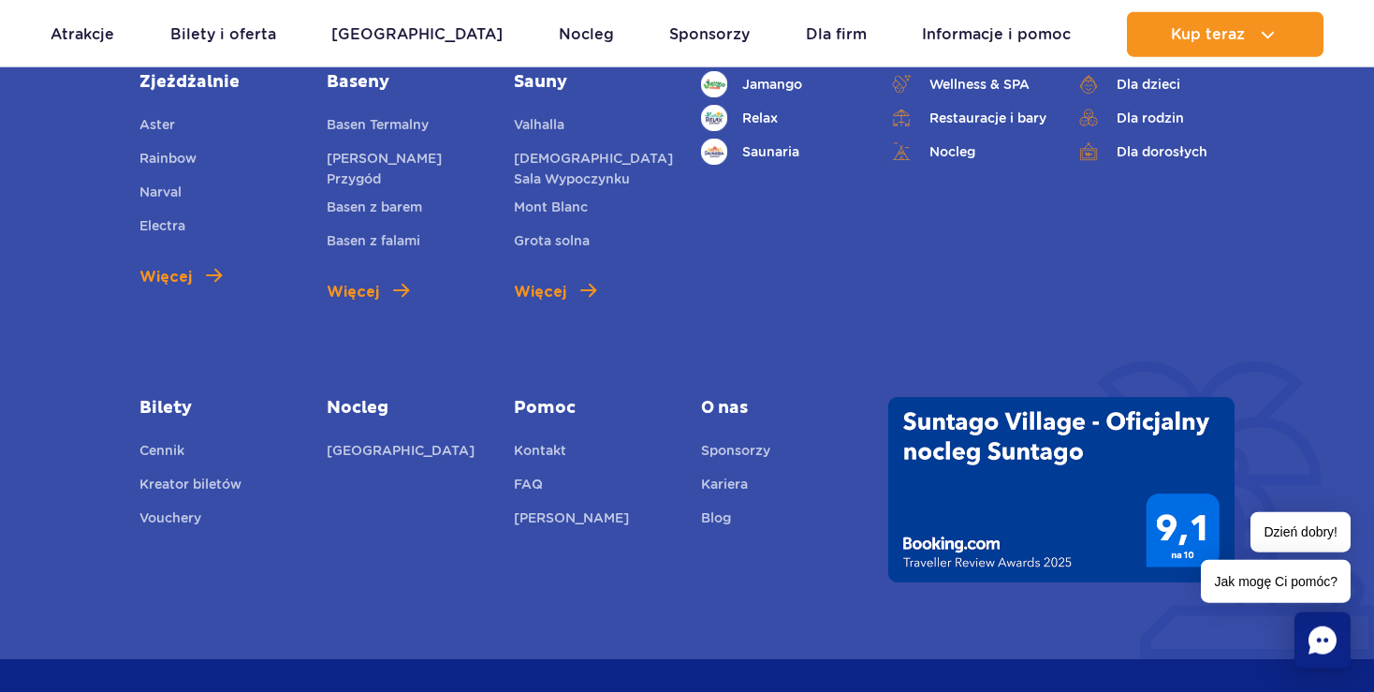
scroll to position [3441, 0]
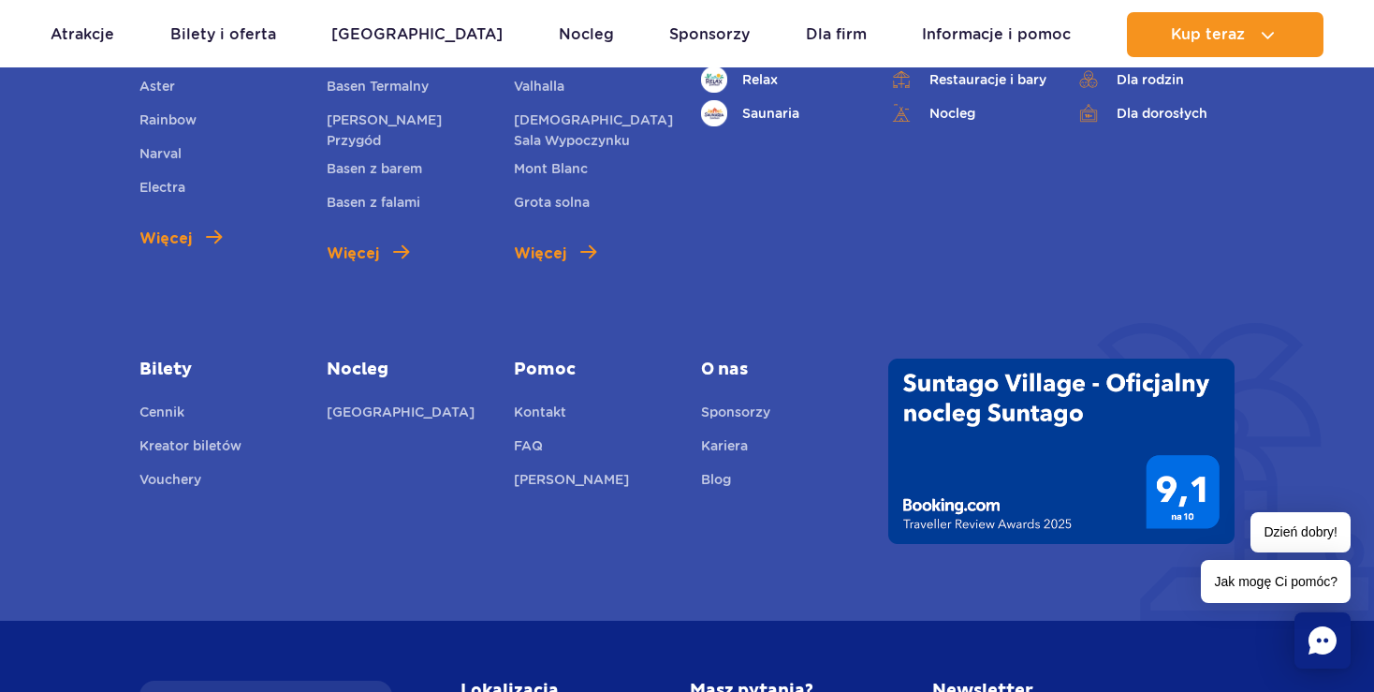
click at [1010, 362] on img at bounding box center [1062, 451] width 346 height 185
click at [1078, 359] on img at bounding box center [1062, 451] width 346 height 185
click at [995, 359] on img at bounding box center [1062, 451] width 346 height 185
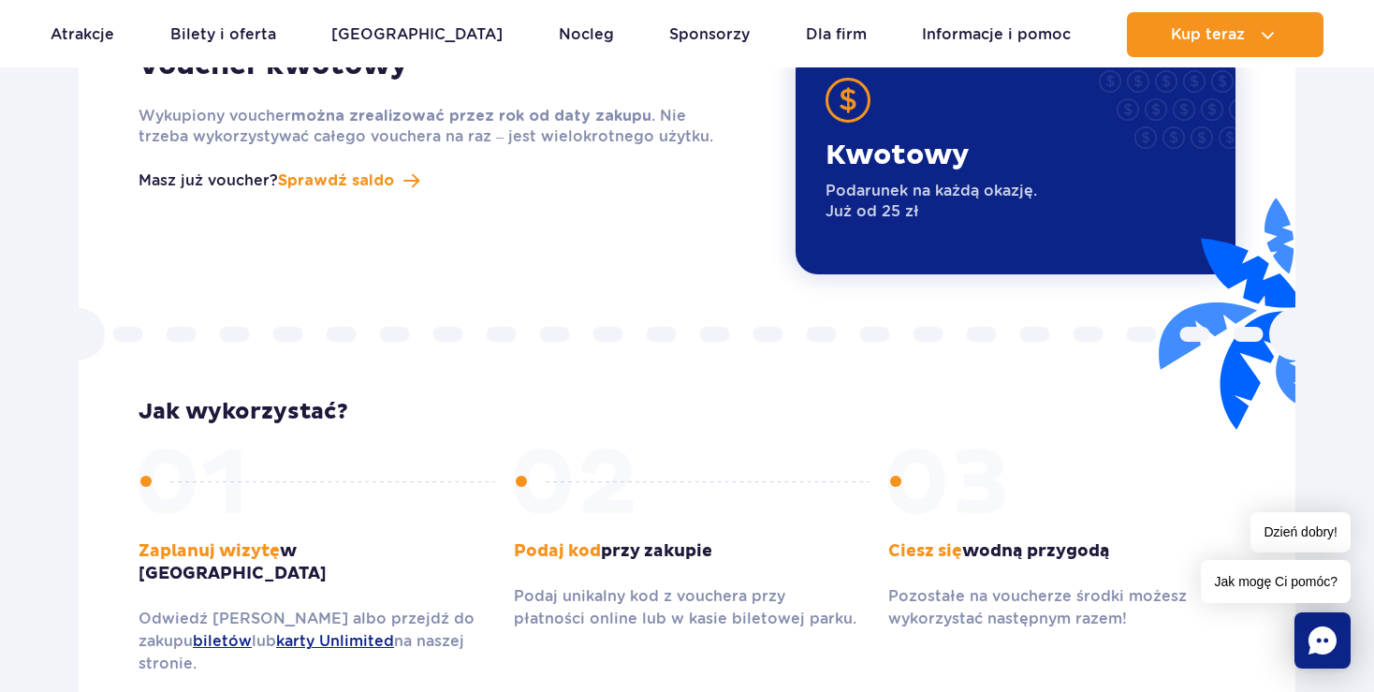
scroll to position [1958, 0]
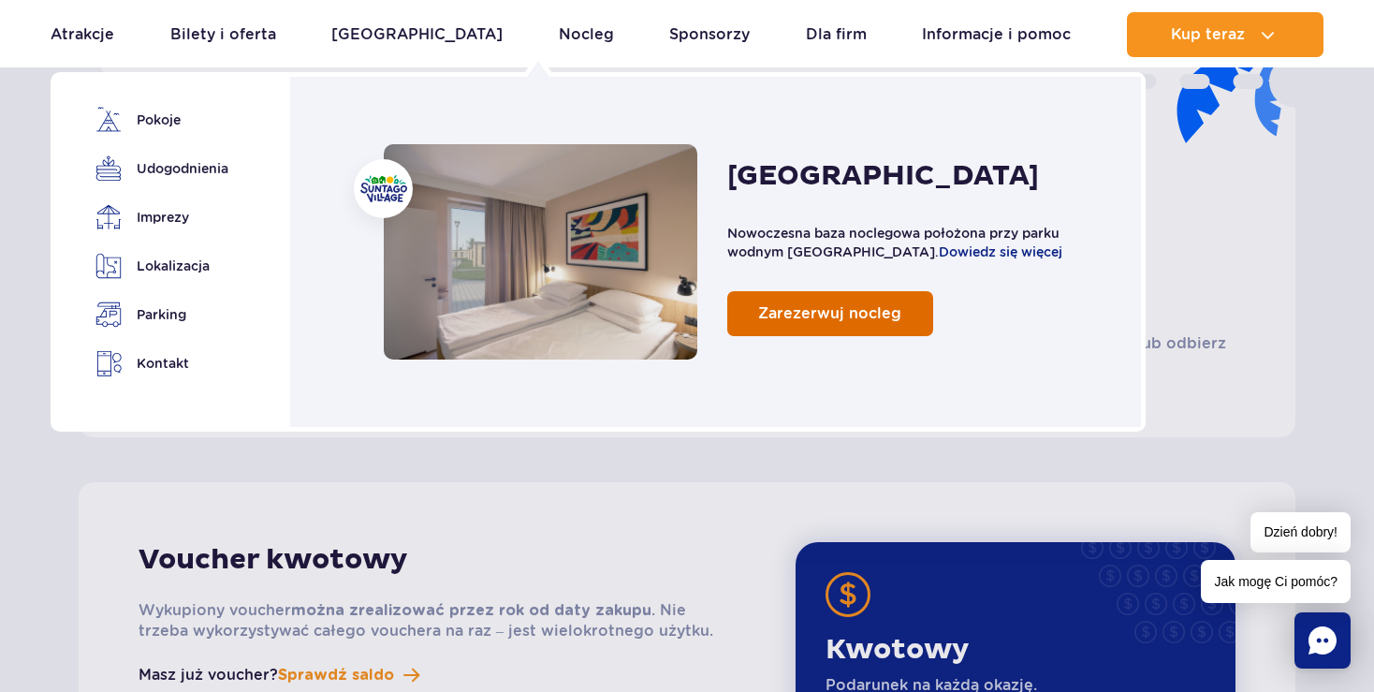
click at [822, 322] on span "Zarezerwuj nocleg" at bounding box center [829, 313] width 143 height 18
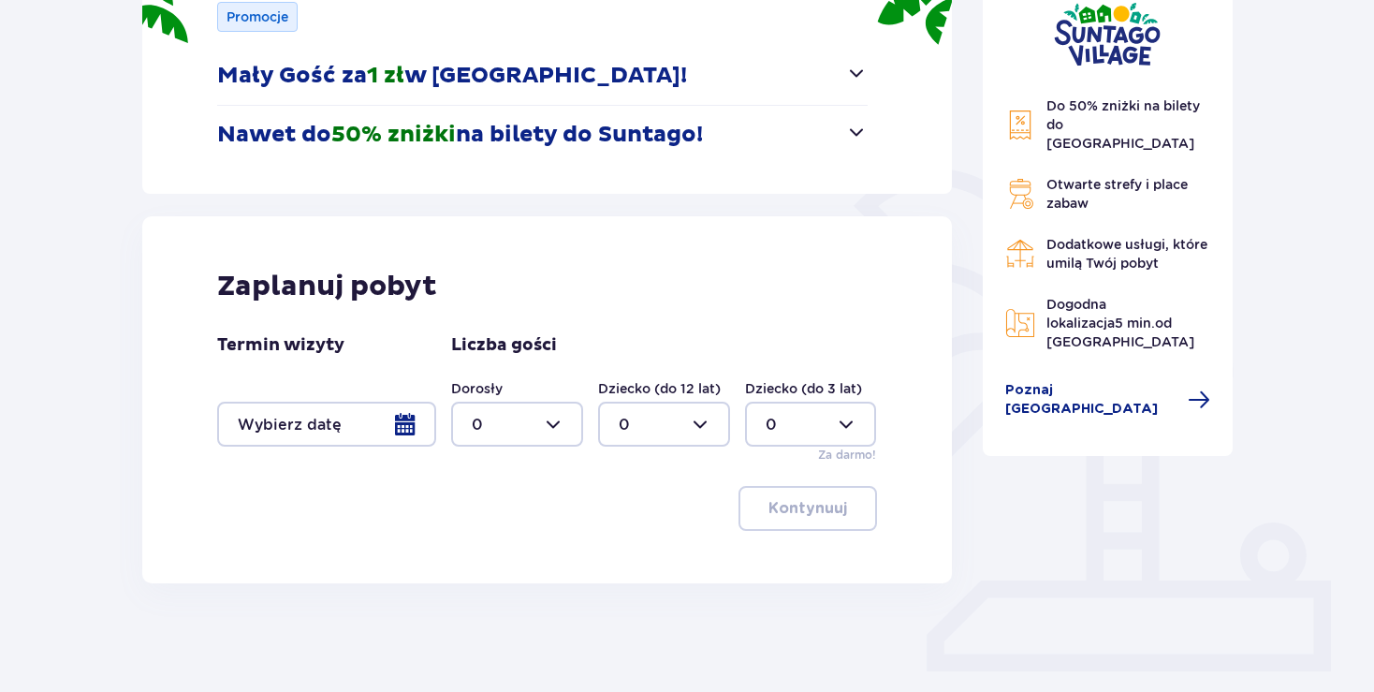
scroll to position [198, 0]
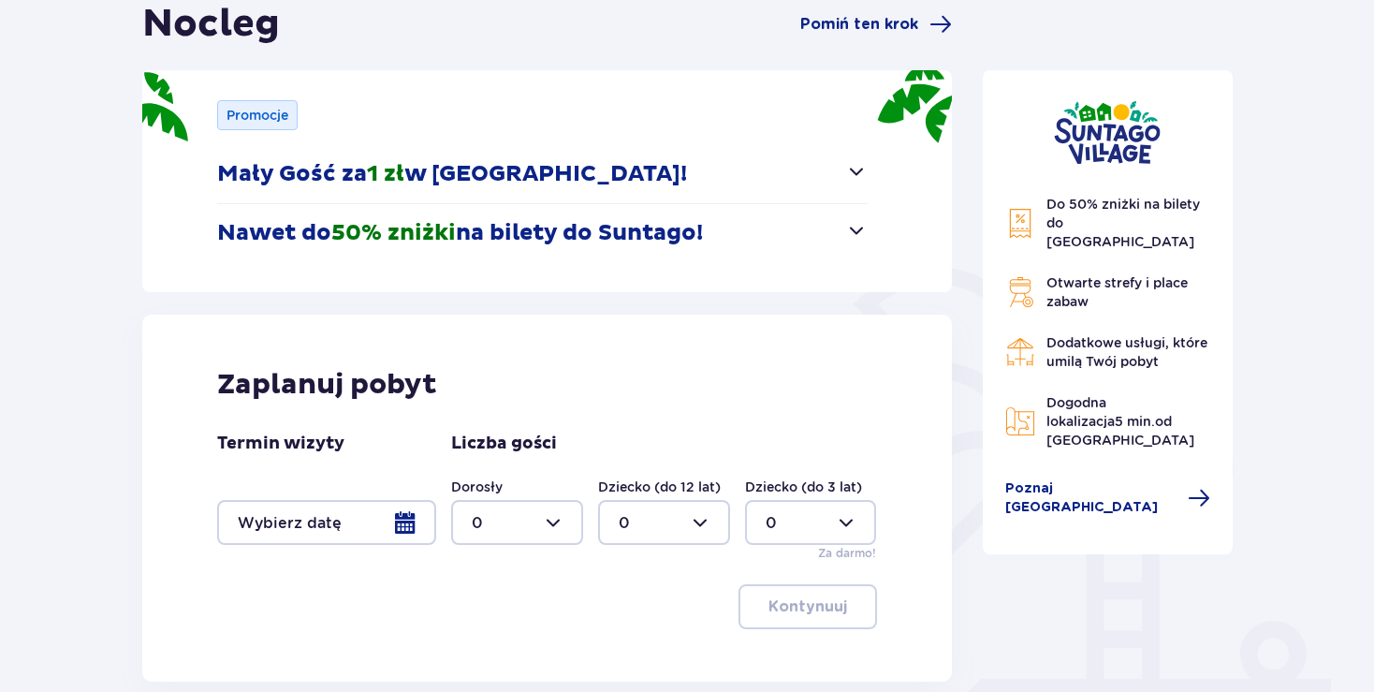
click at [856, 170] on span "button" at bounding box center [856, 171] width 22 height 22
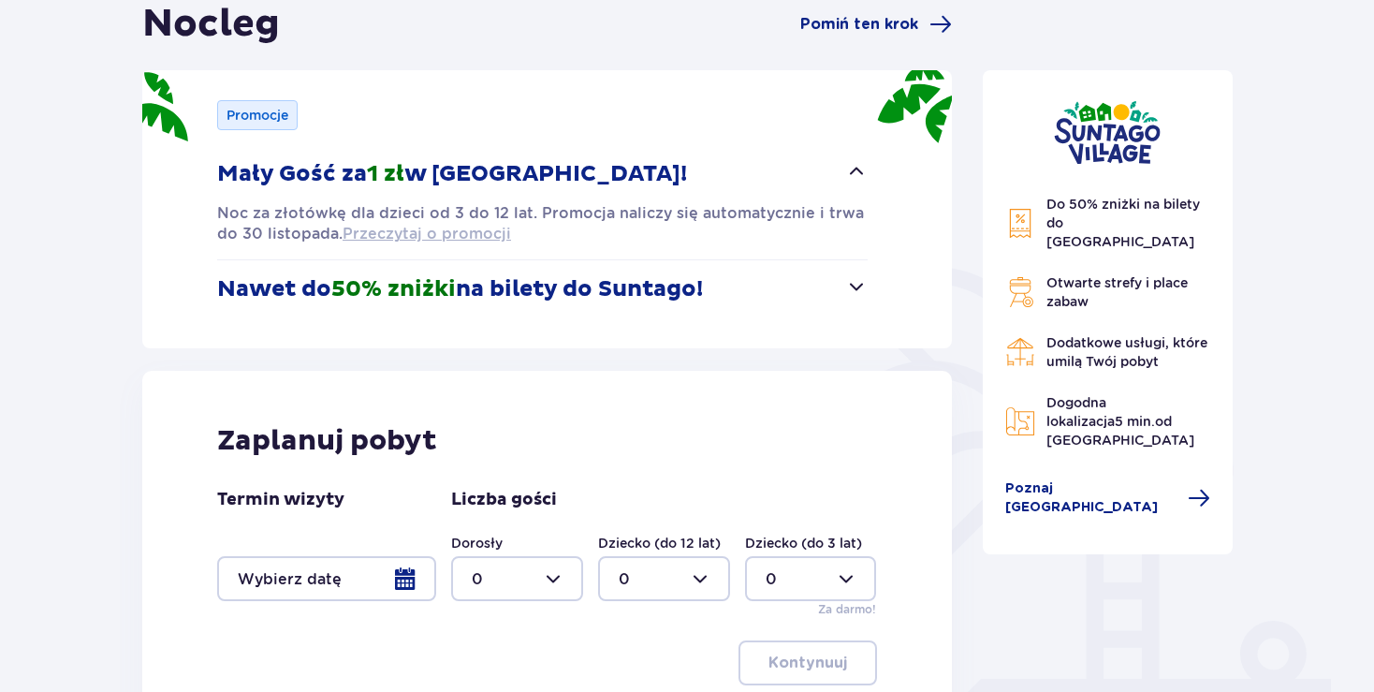
click at [463, 233] on span "Przeczytaj o promocji" at bounding box center [427, 234] width 169 height 21
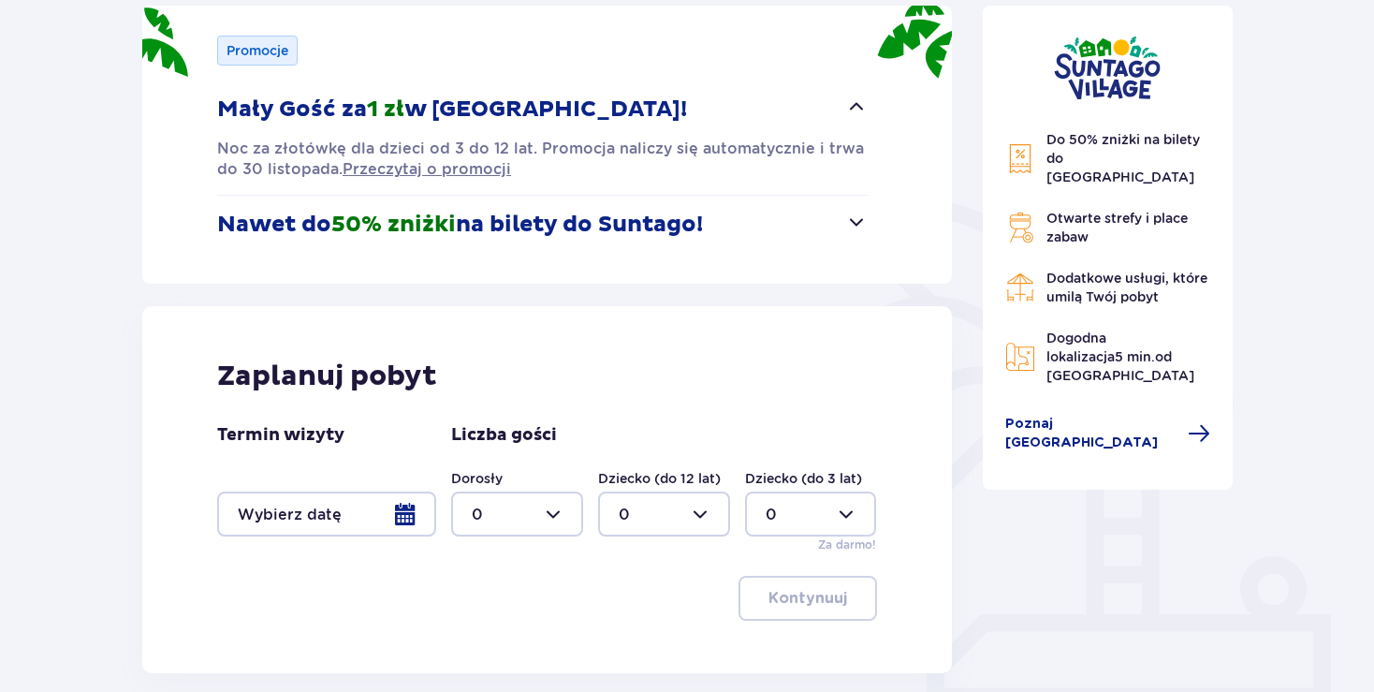
scroll to position [296, 0]
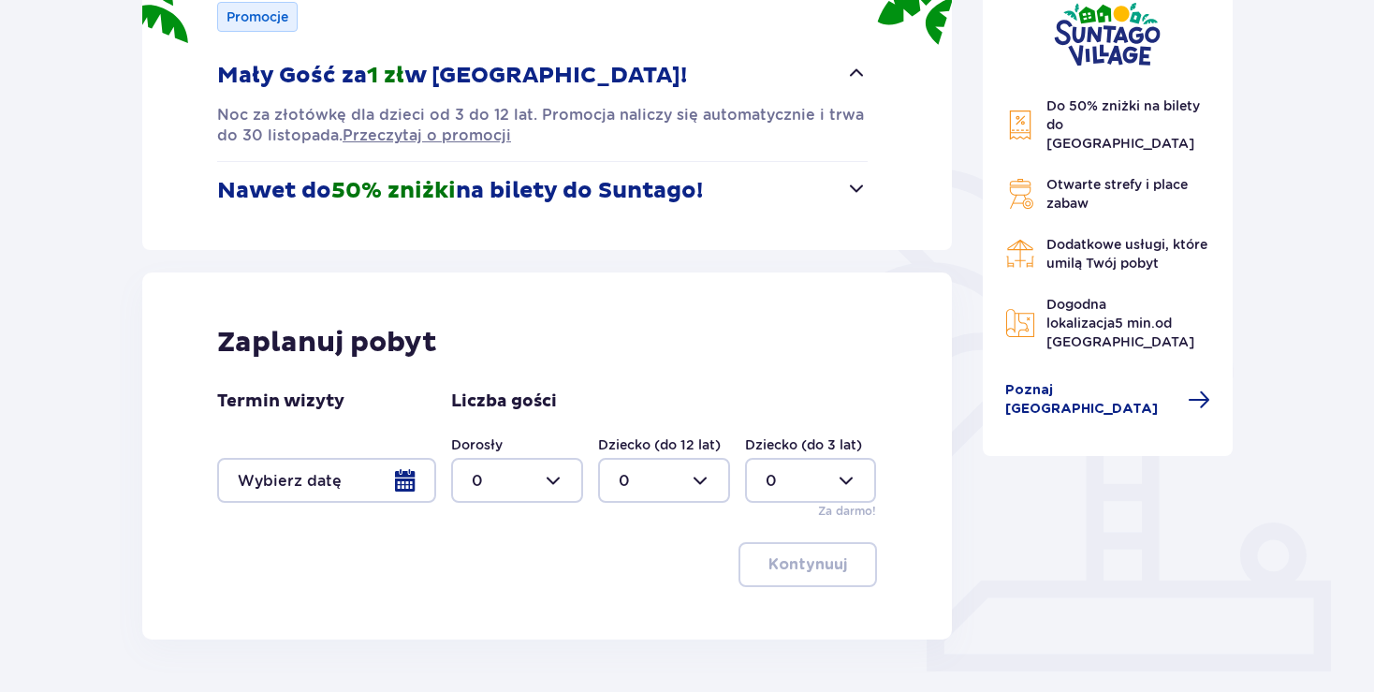
click at [859, 189] on span "button" at bounding box center [856, 188] width 22 height 22
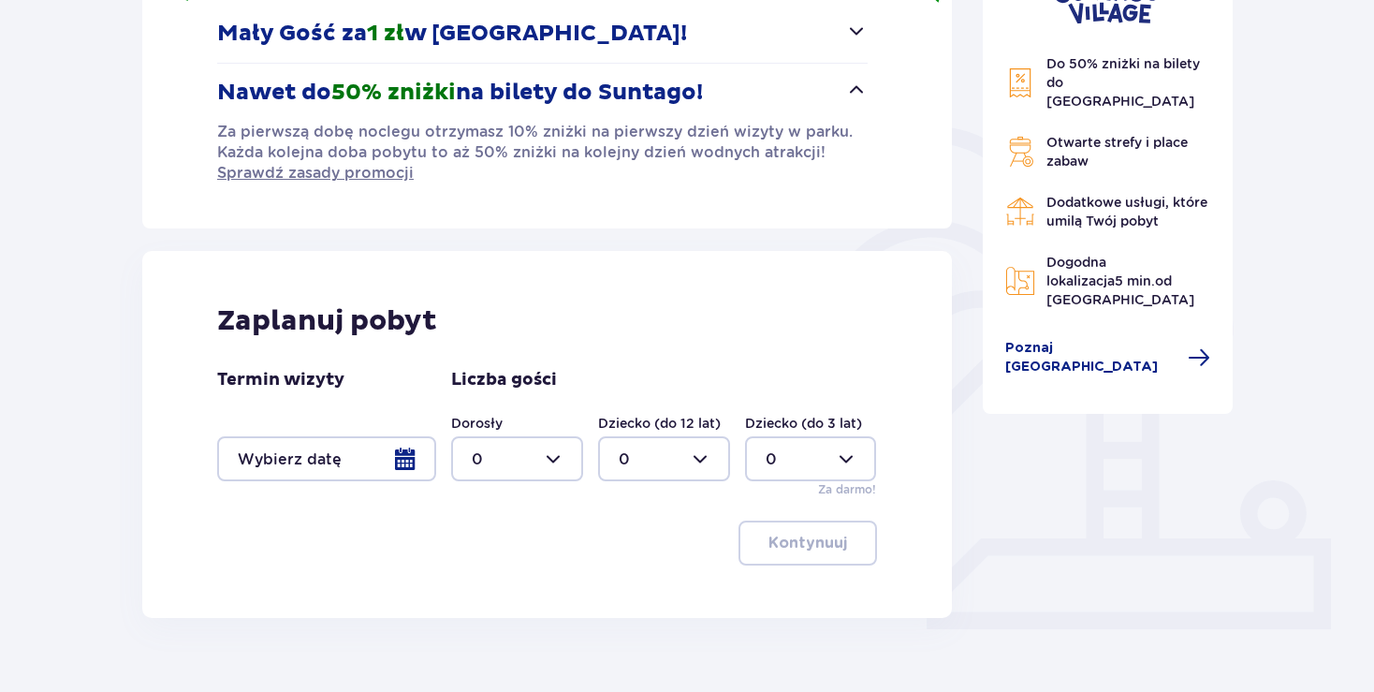
scroll to position [375, 0]
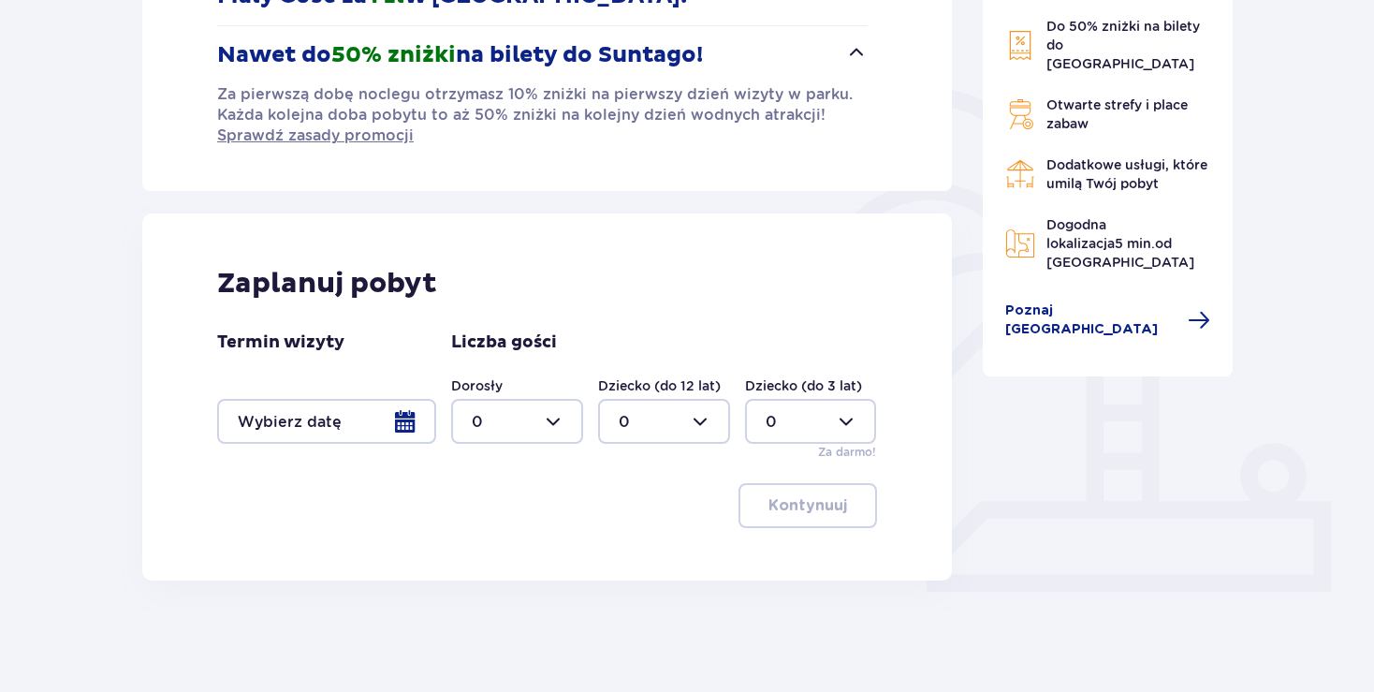
click at [403, 428] on div at bounding box center [326, 421] width 219 height 45
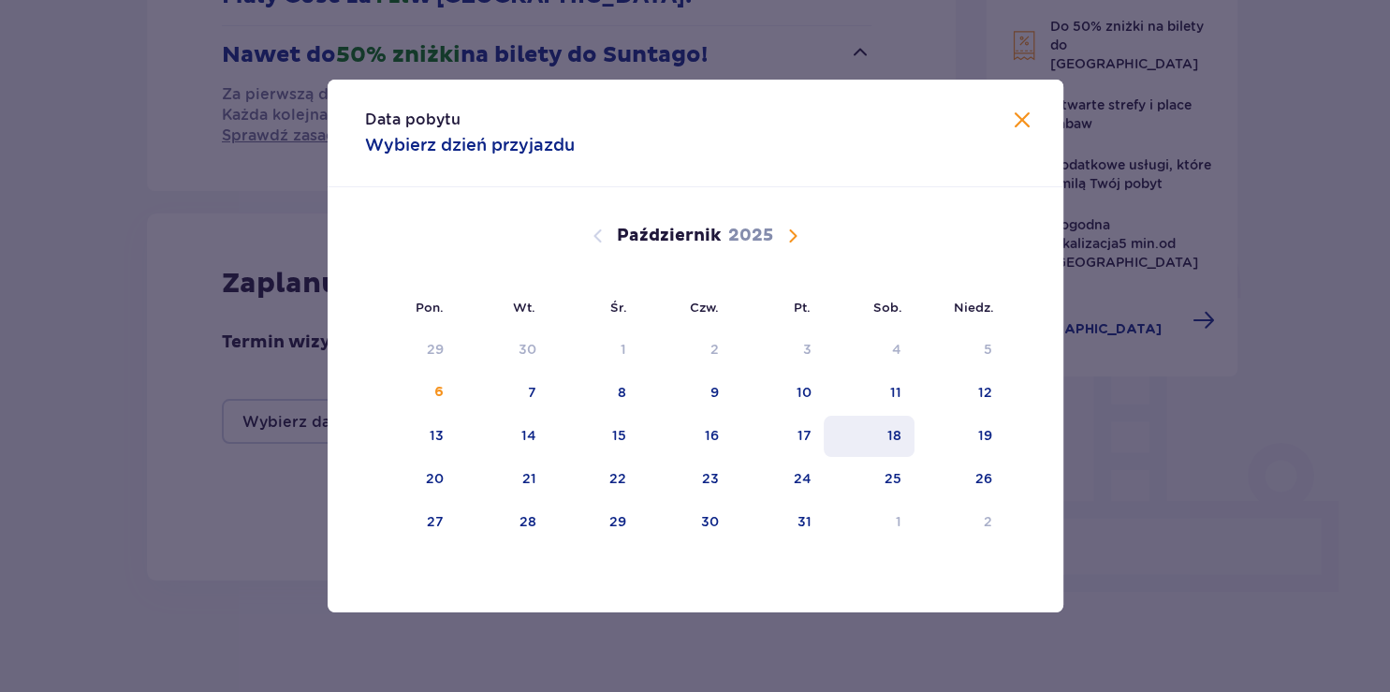
click at [890, 435] on div "18" at bounding box center [895, 435] width 14 height 19
click at [1021, 117] on span "Zamknij" at bounding box center [1022, 121] width 22 height 22
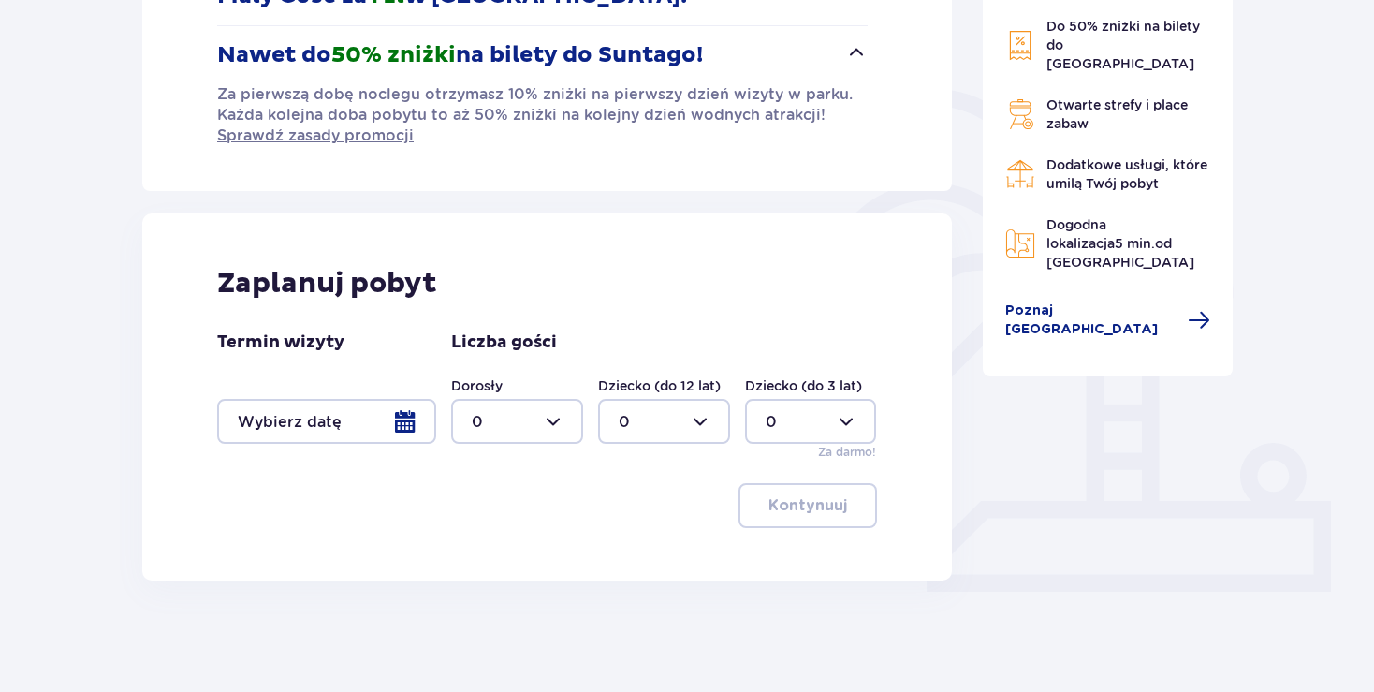
click at [407, 421] on div at bounding box center [326, 421] width 219 height 45
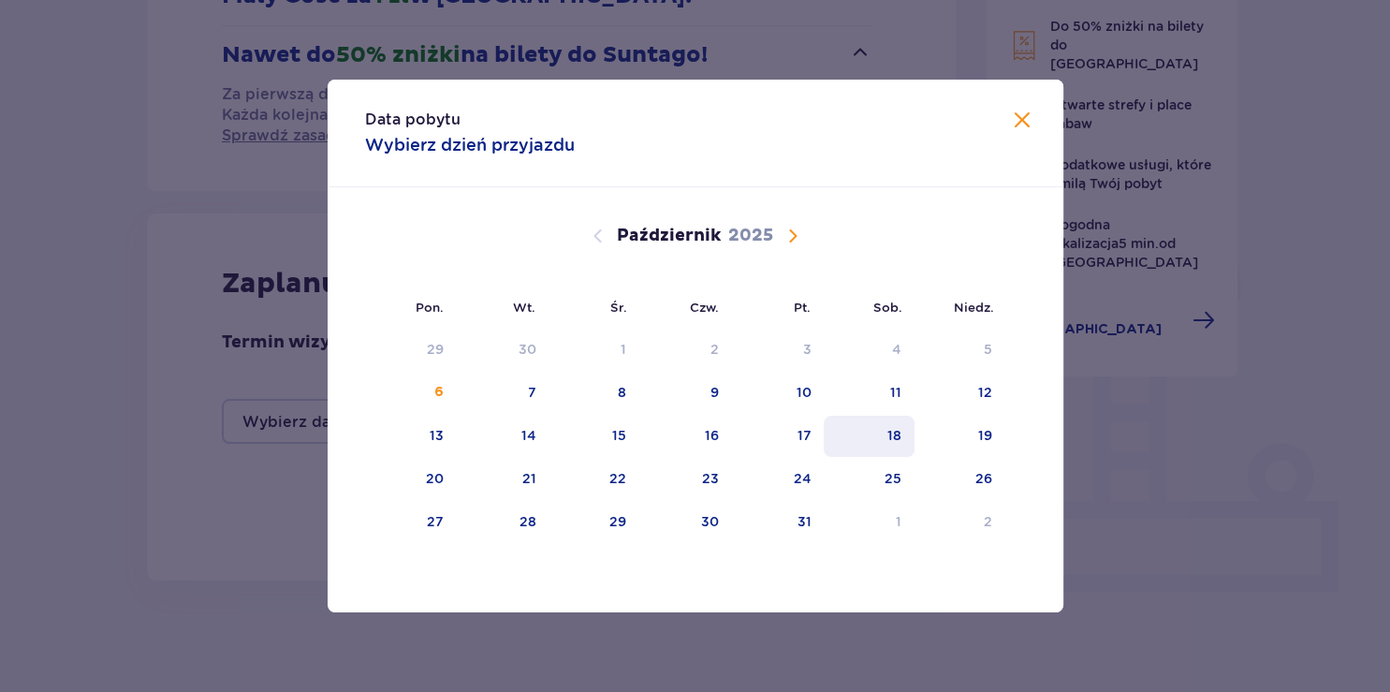
click at [889, 434] on div "18" at bounding box center [895, 435] width 14 height 19
click at [954, 434] on div "19" at bounding box center [960, 436] width 91 height 41
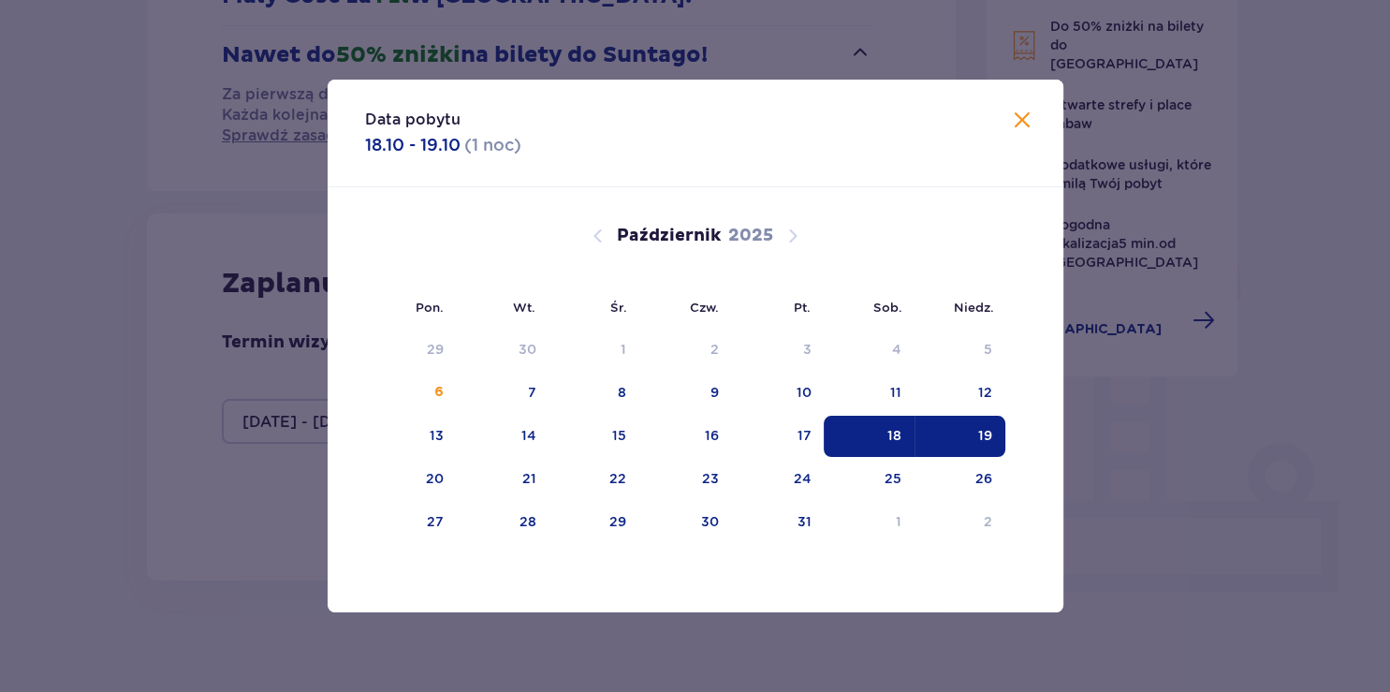
type input "[DATE] - [DATE]"
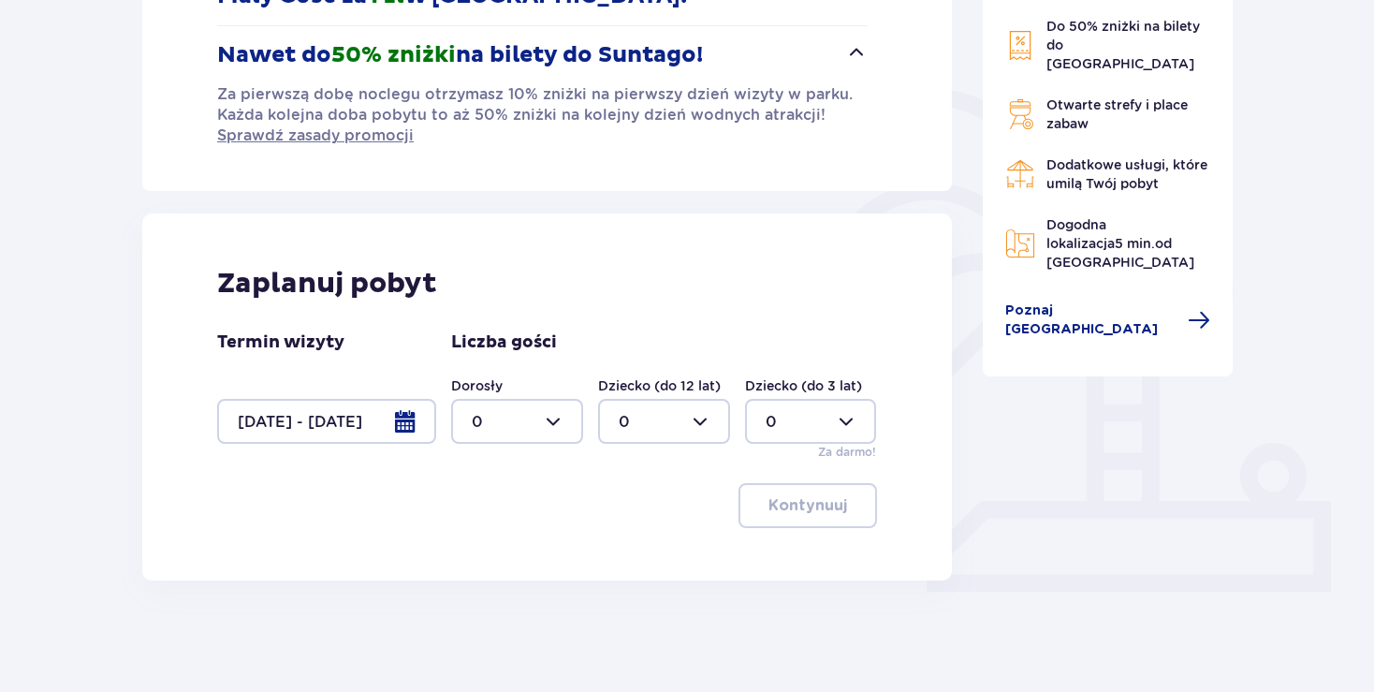
click at [563, 424] on div at bounding box center [517, 421] width 132 height 45
click at [478, 557] on p "2" at bounding box center [476, 556] width 9 height 21
type input "2"
click at [710, 423] on div at bounding box center [664, 421] width 132 height 45
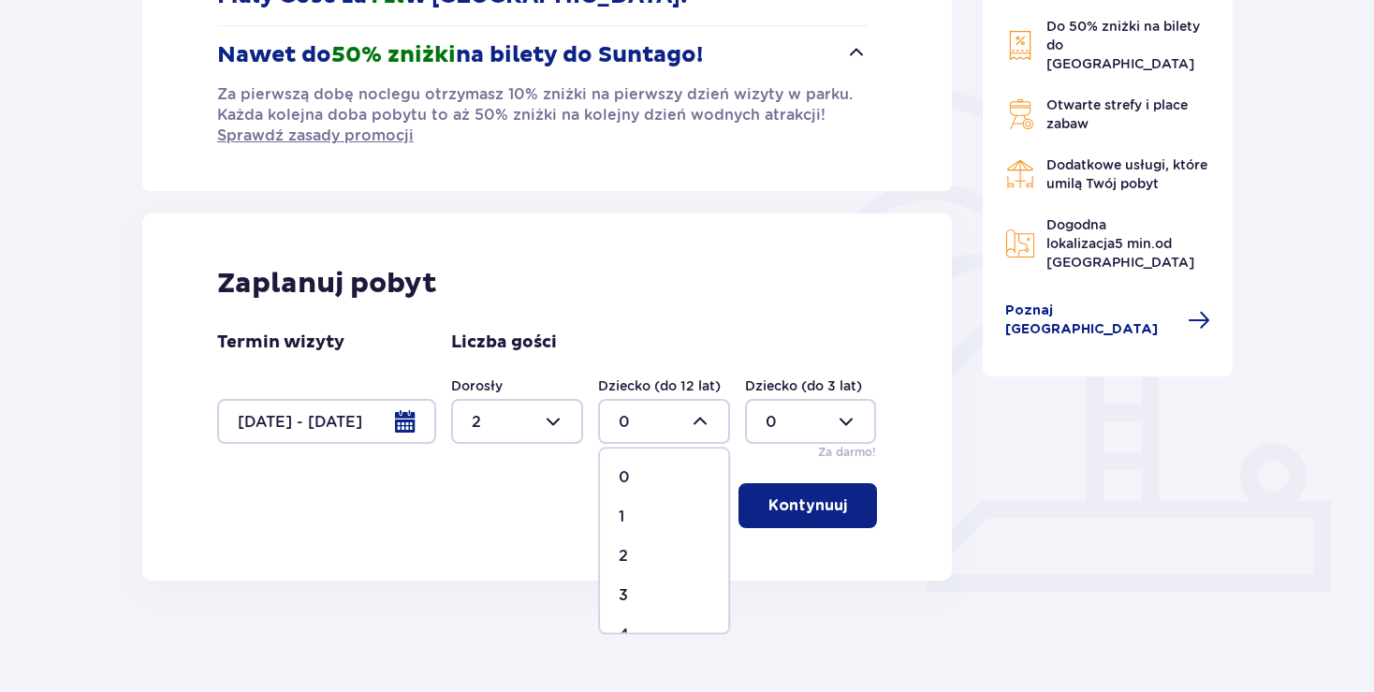
click at [621, 517] on p "1" at bounding box center [622, 517] width 6 height 21
type input "1"
click at [367, 413] on div at bounding box center [326, 421] width 219 height 45
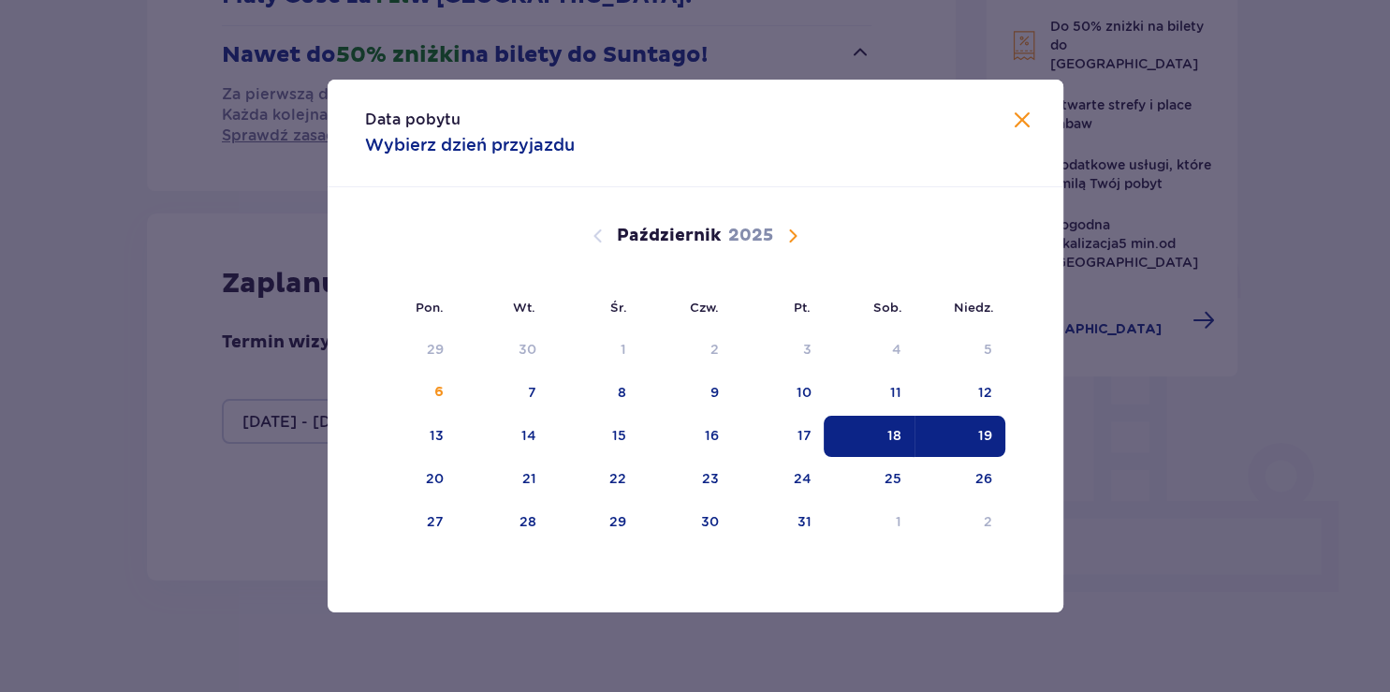
click at [1019, 116] on span "Zamknij" at bounding box center [1022, 121] width 22 height 22
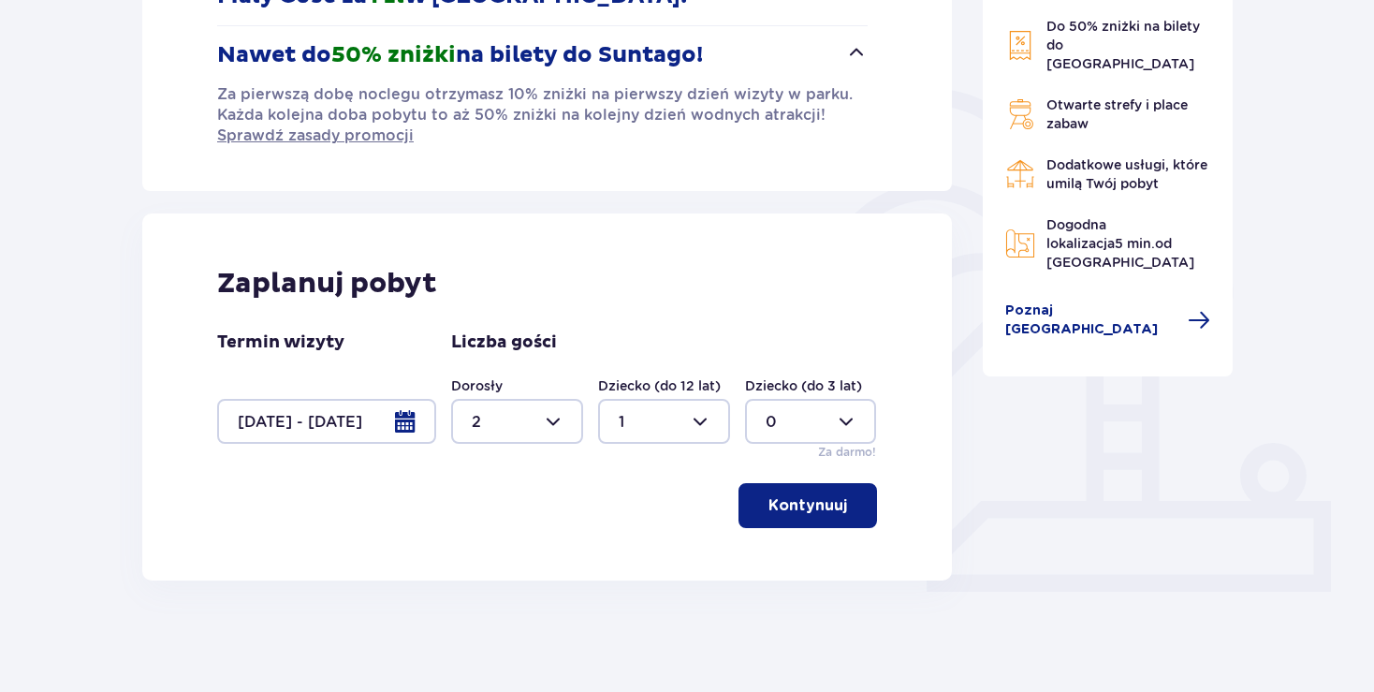
click at [817, 512] on p "Kontynuuj" at bounding box center [808, 505] width 79 height 21
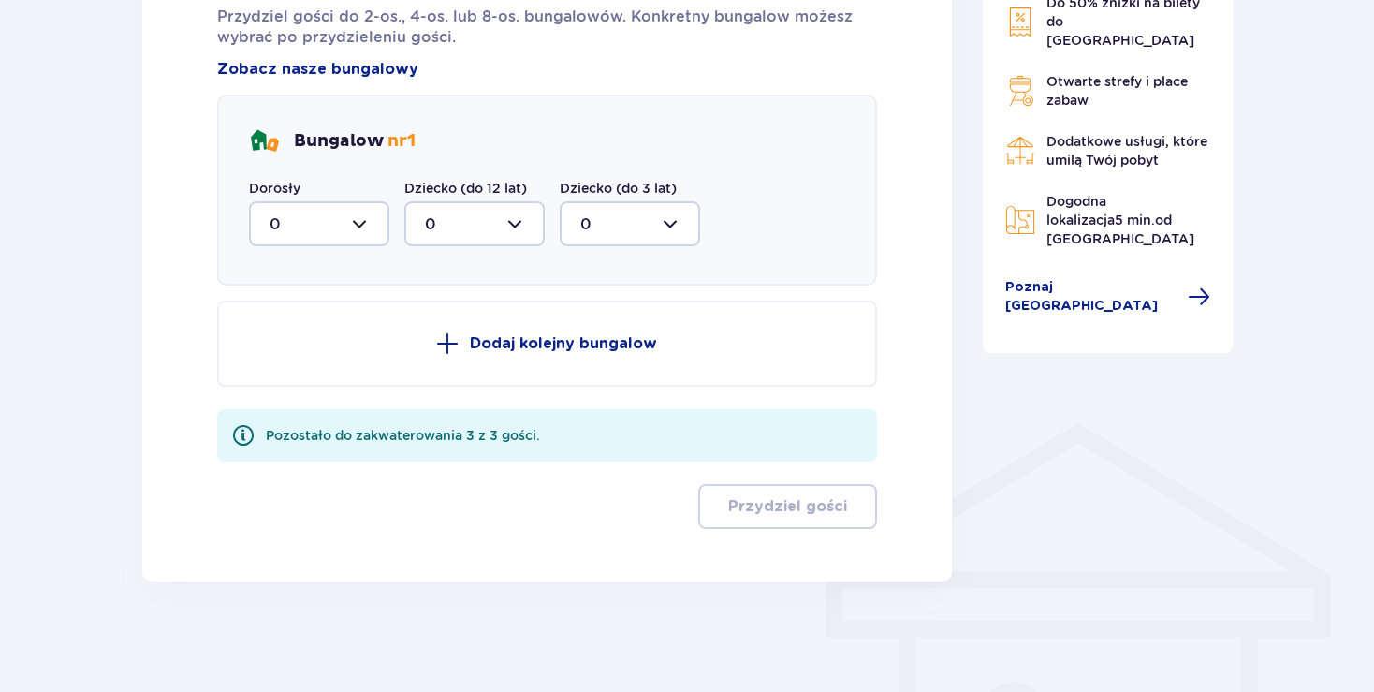
scroll to position [998, 0]
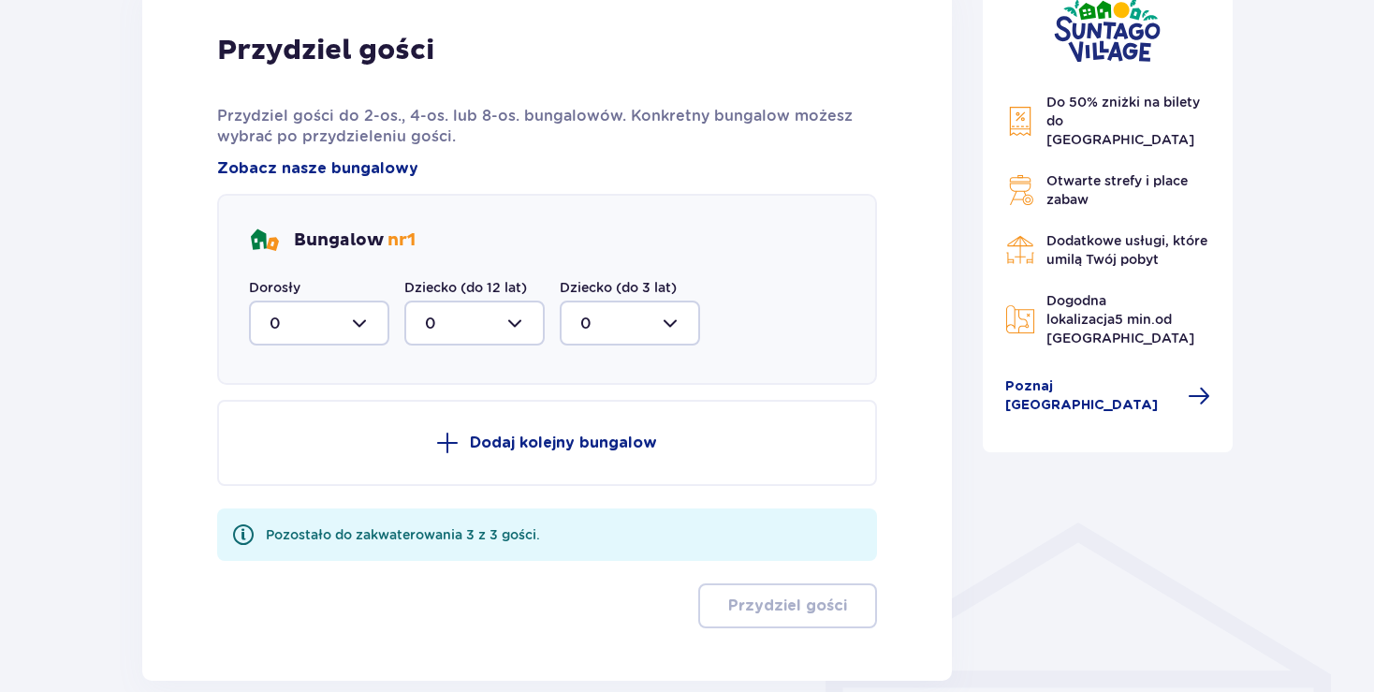
click at [369, 331] on div at bounding box center [319, 323] width 140 height 45
click at [274, 468] on span "2" at bounding box center [319, 458] width 137 height 39
type input "2"
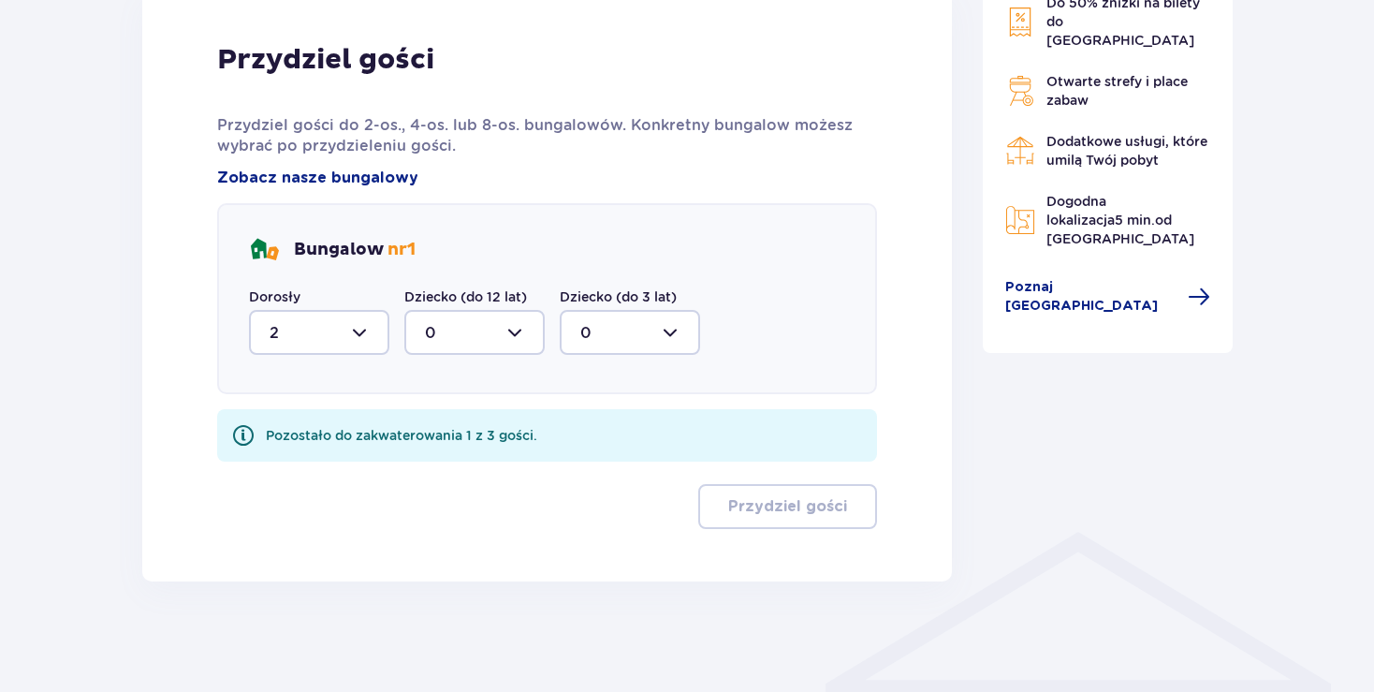
click at [537, 339] on div at bounding box center [474, 332] width 140 height 45
click at [421, 432] on span "1" at bounding box center [474, 428] width 137 height 39
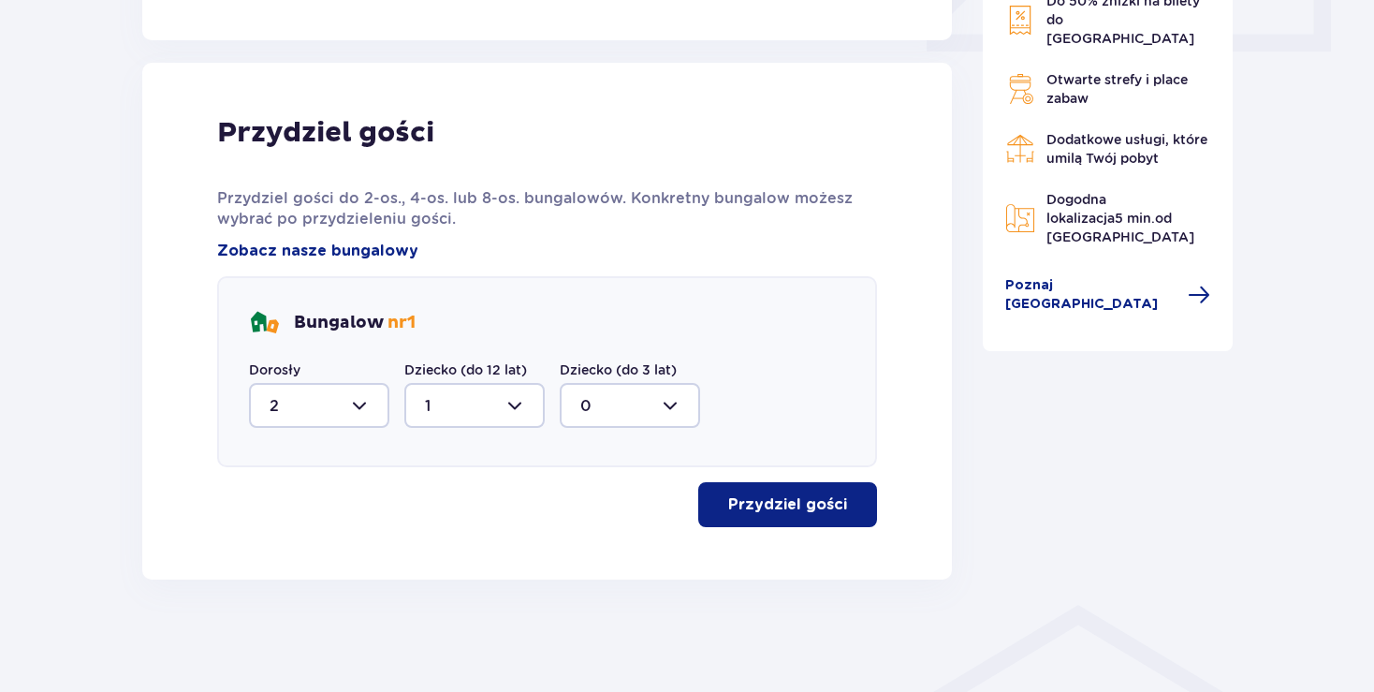
type input "1"
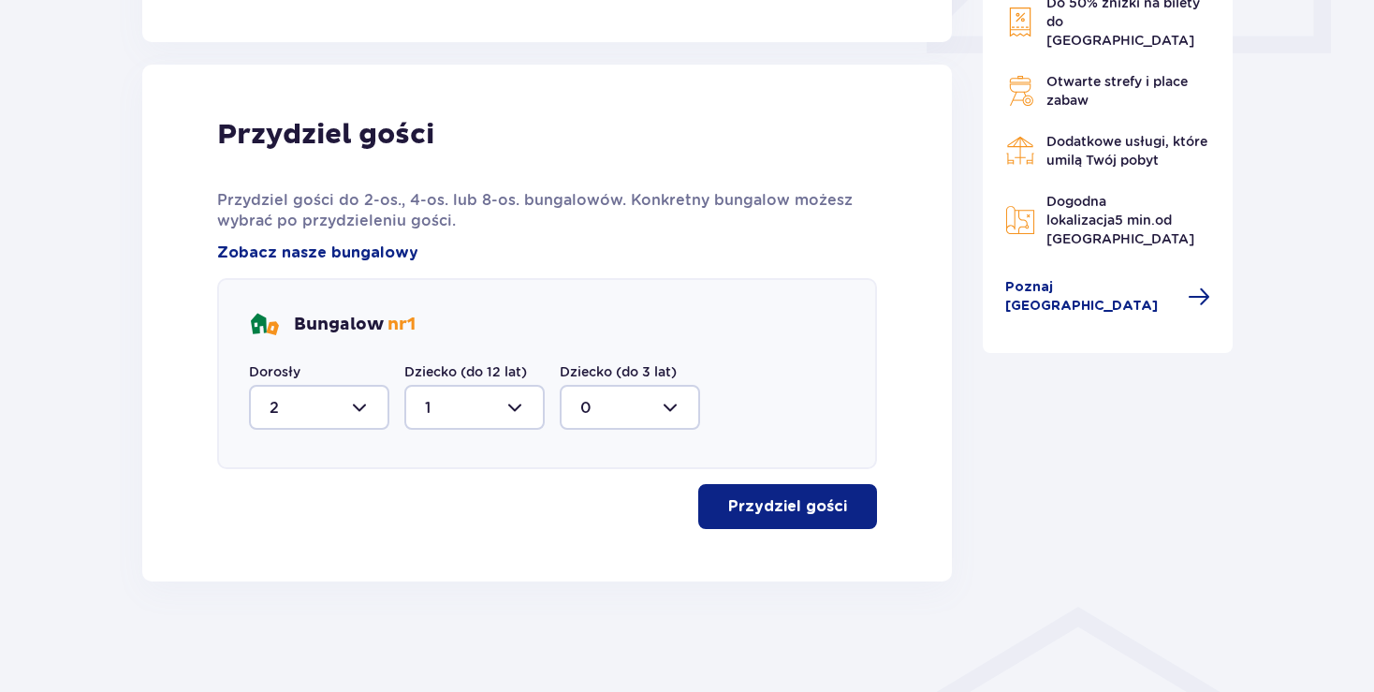
click at [740, 504] on p "Przydziel gości" at bounding box center [787, 506] width 119 height 21
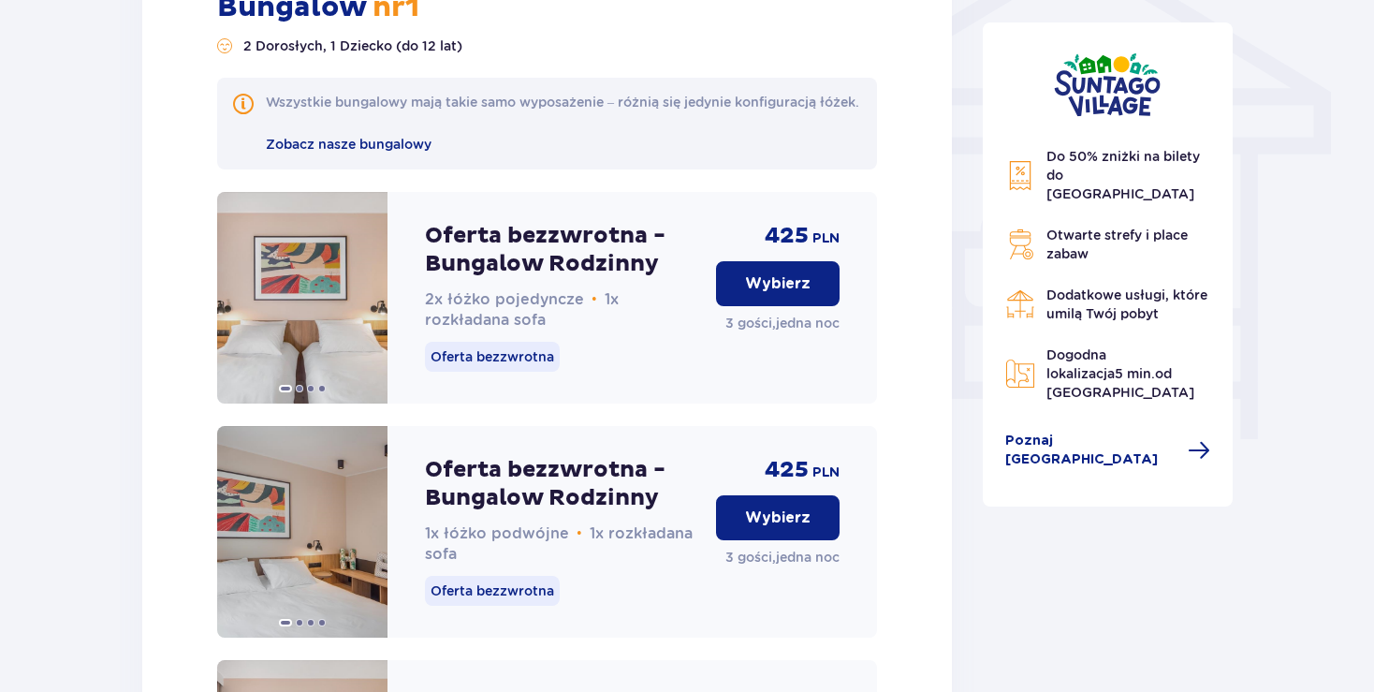
scroll to position [1395, 0]
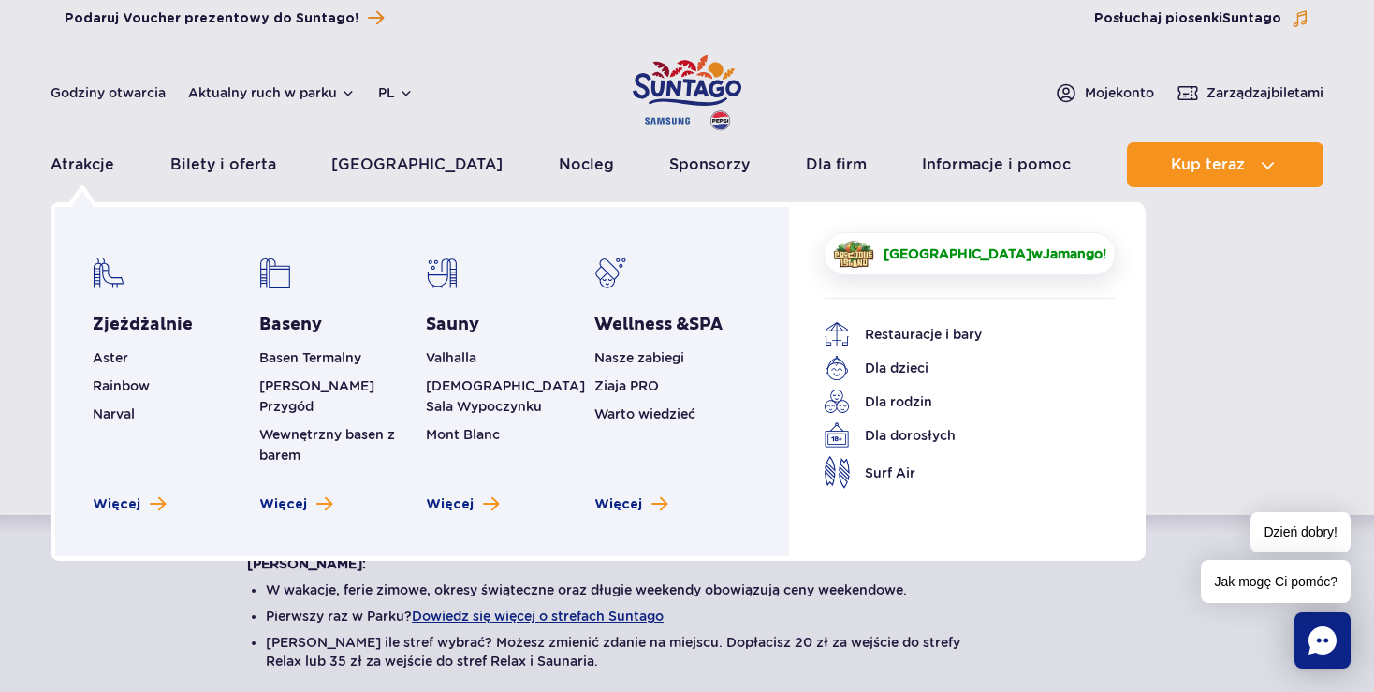
click at [923, 249] on span "[GEOGRAPHIC_DATA]" at bounding box center [958, 253] width 148 height 15
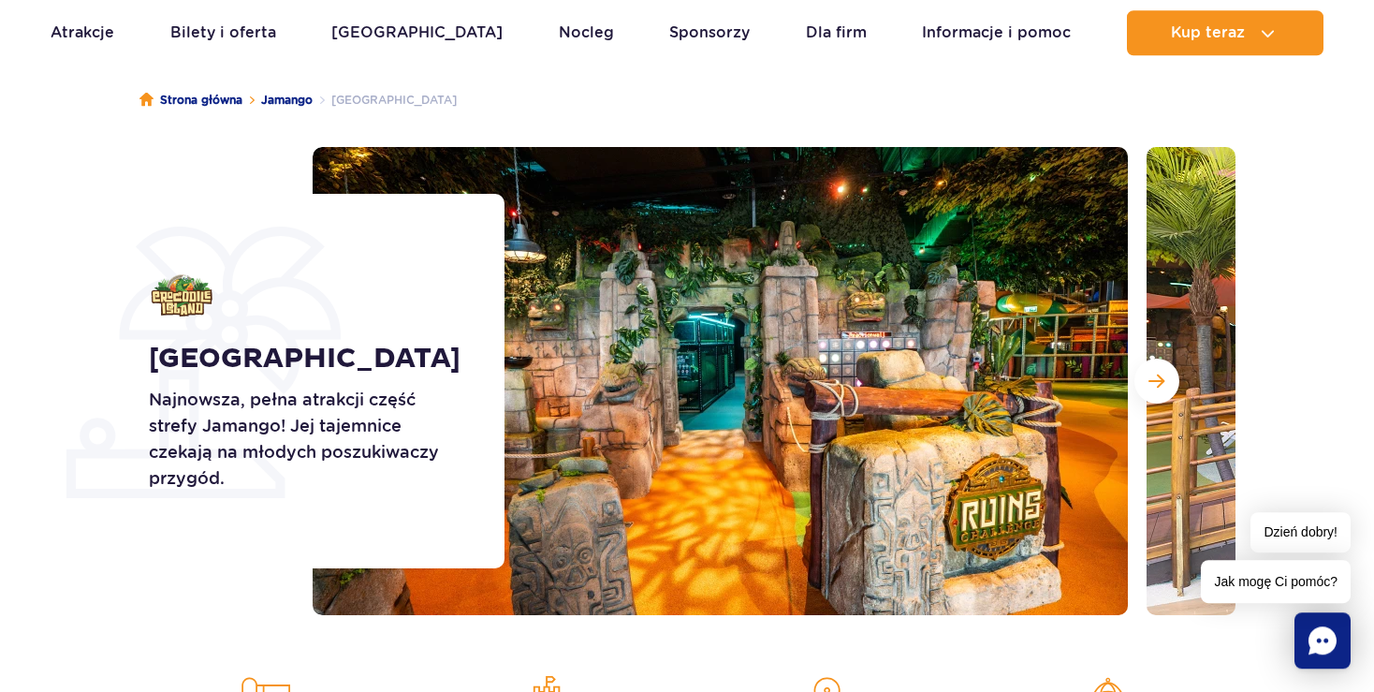
scroll to position [198, 0]
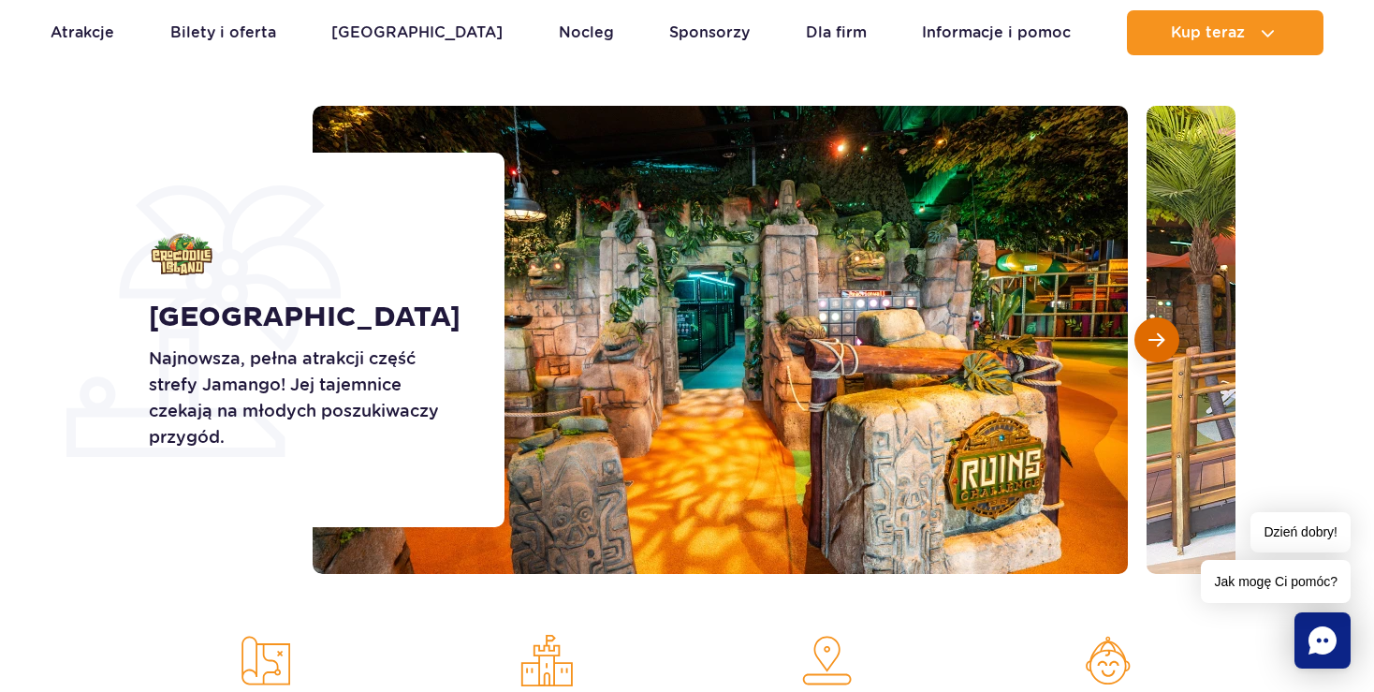
click at [1154, 334] on span "Następny slajd" at bounding box center [1157, 339] width 16 height 17
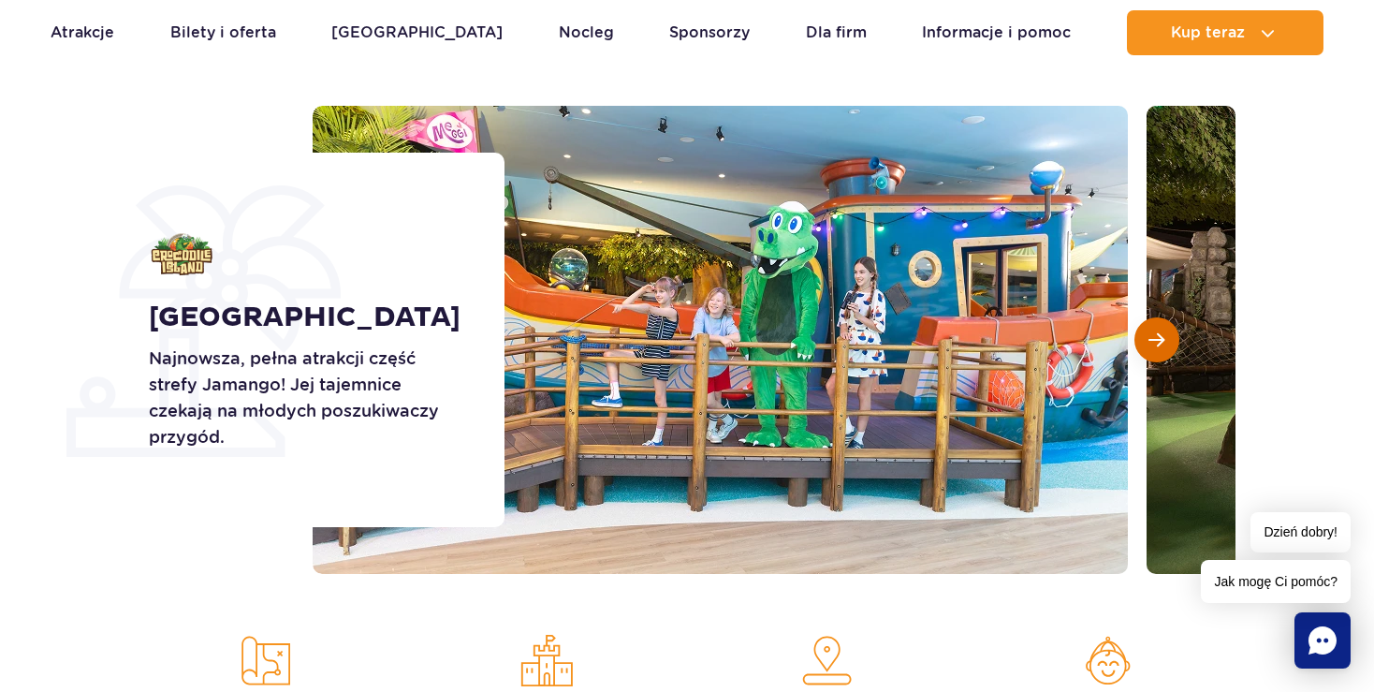
click at [1154, 334] on span "Następny slajd" at bounding box center [1157, 339] width 16 height 17
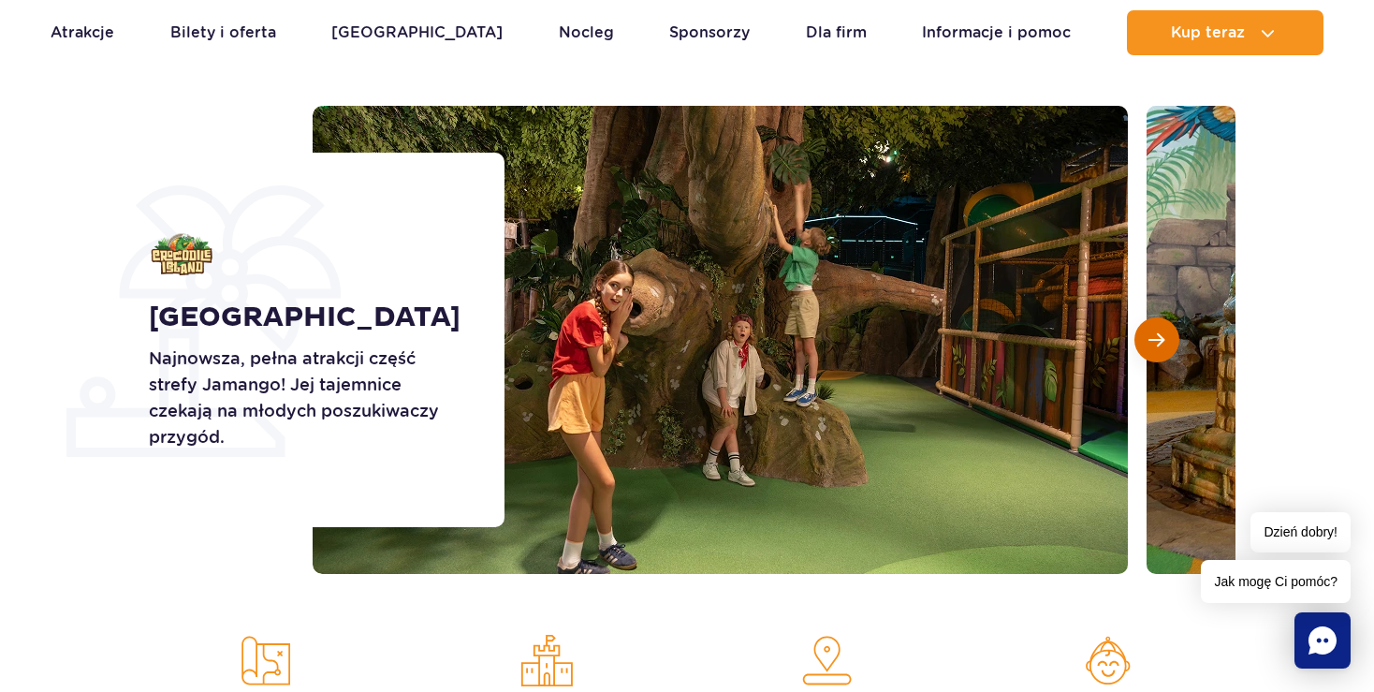
click at [1164, 337] on span "Następny slajd" at bounding box center [1157, 339] width 16 height 17
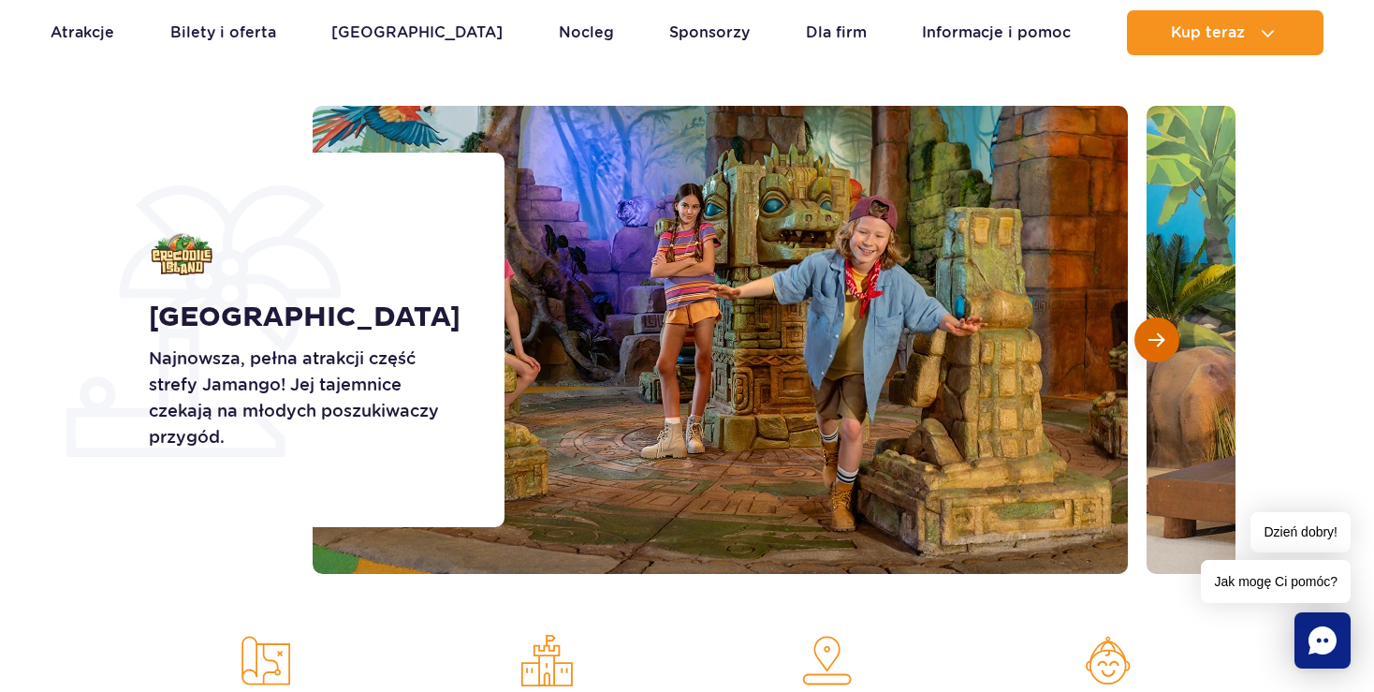
click at [1164, 337] on span "Następny slajd" at bounding box center [1157, 339] width 16 height 17
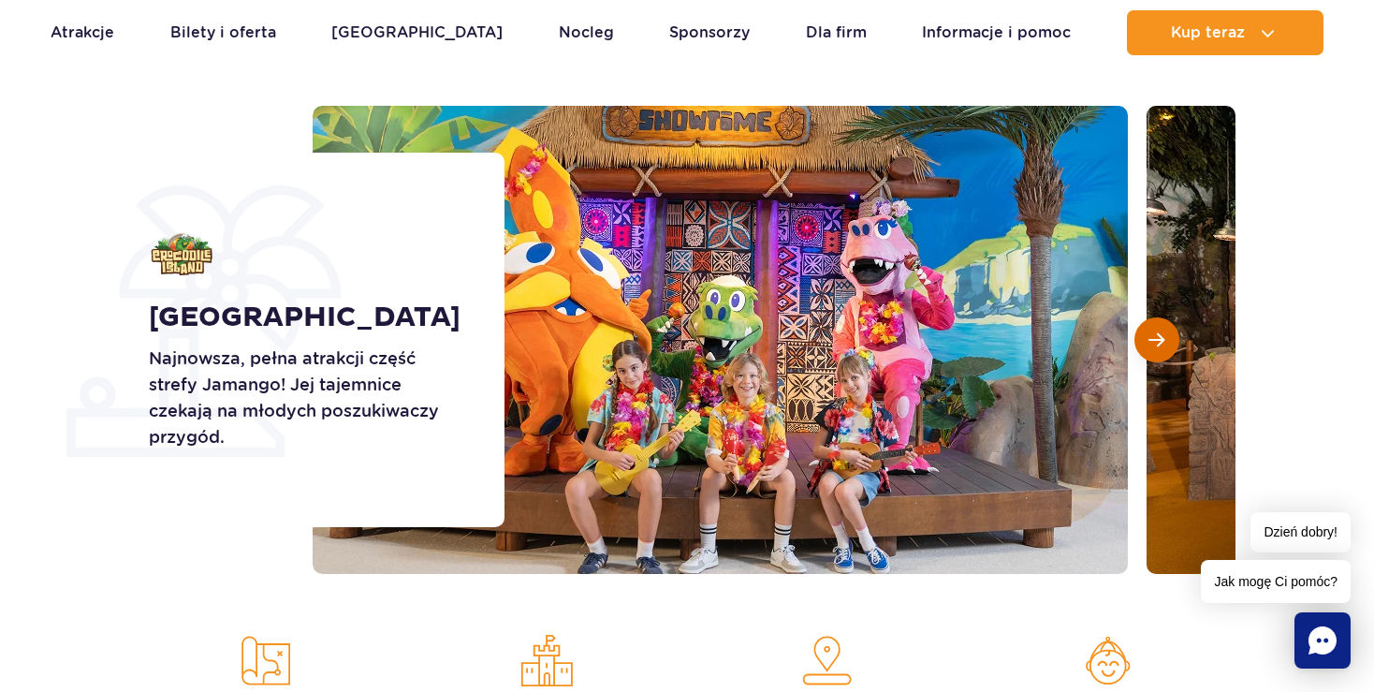
click at [1164, 337] on span "Następny slajd" at bounding box center [1157, 339] width 16 height 17
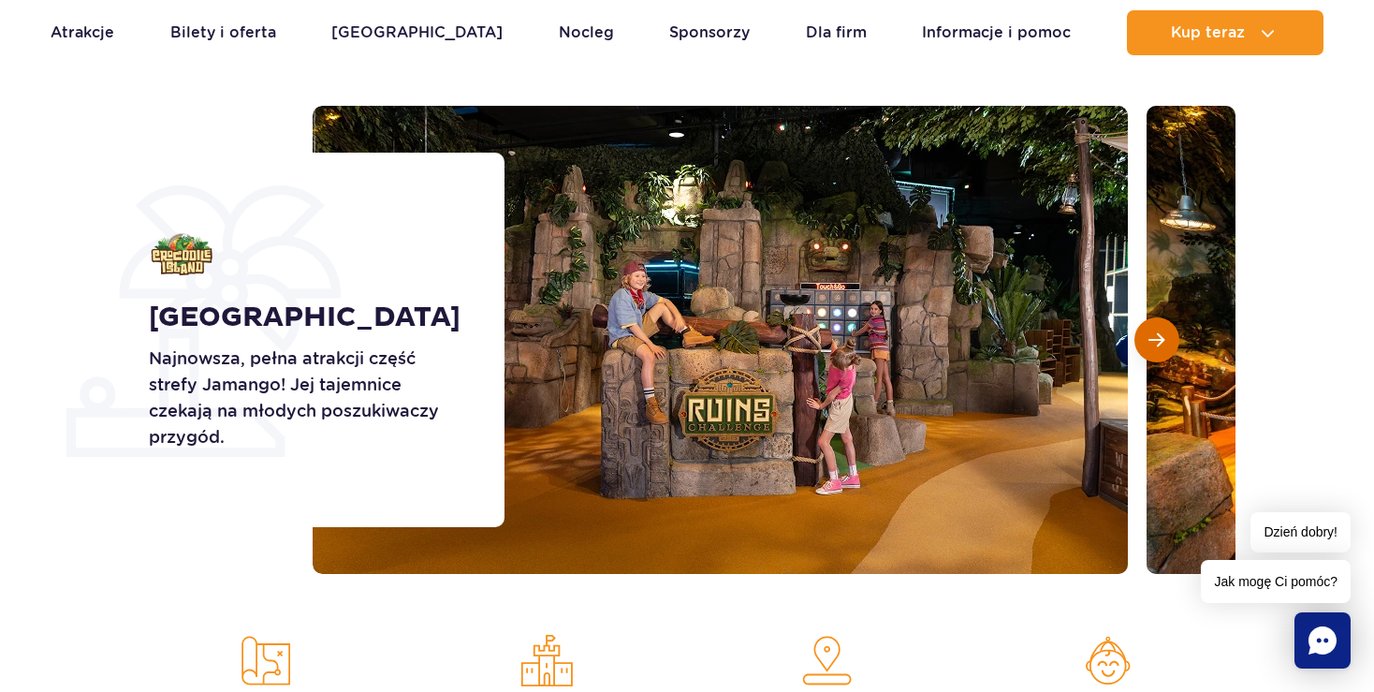
click at [1164, 337] on span "Następny slajd" at bounding box center [1157, 339] width 16 height 17
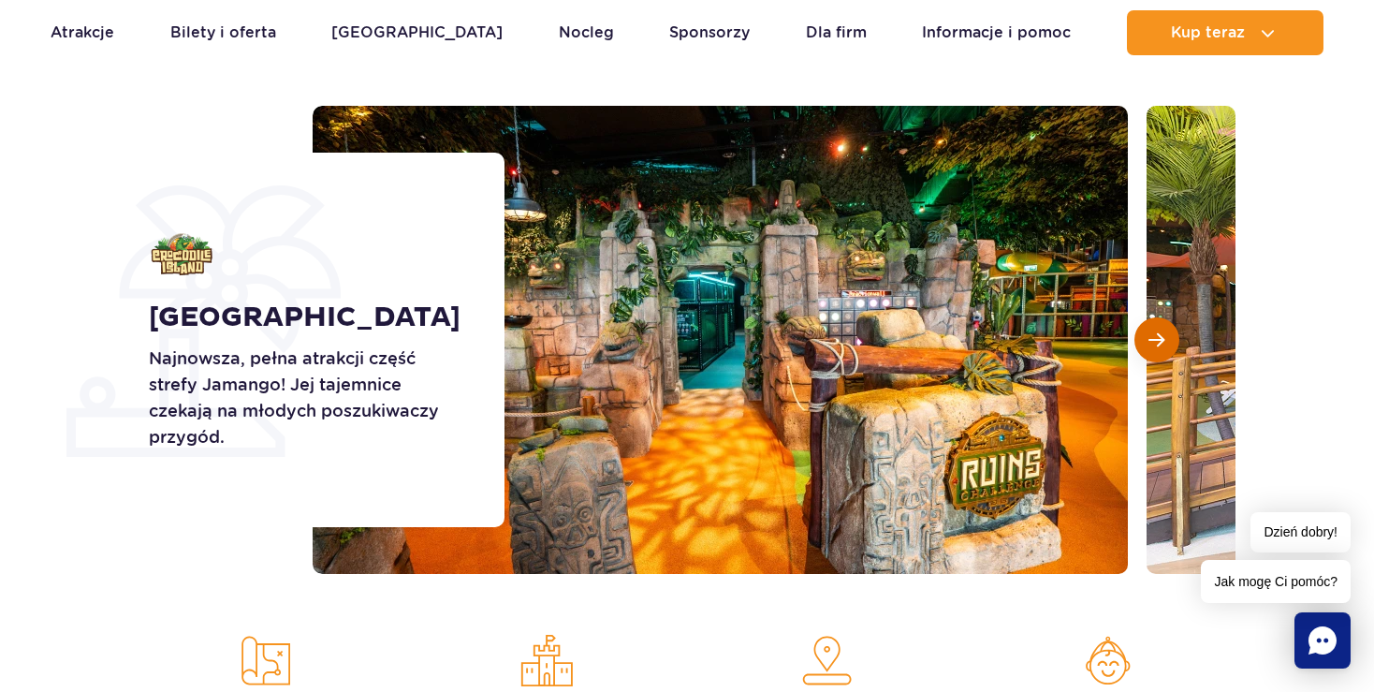
click at [1164, 337] on span "Następny slajd" at bounding box center [1157, 339] width 16 height 17
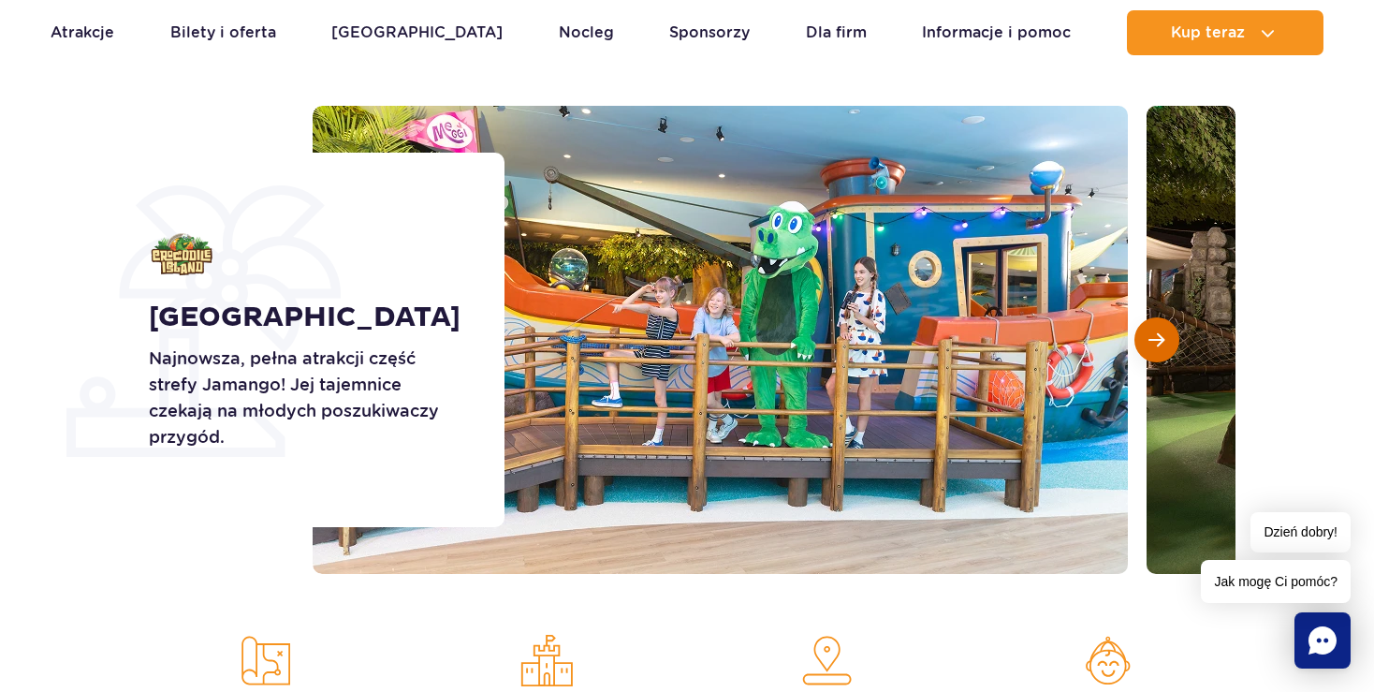
click at [1164, 337] on span "Następny slajd" at bounding box center [1157, 339] width 16 height 17
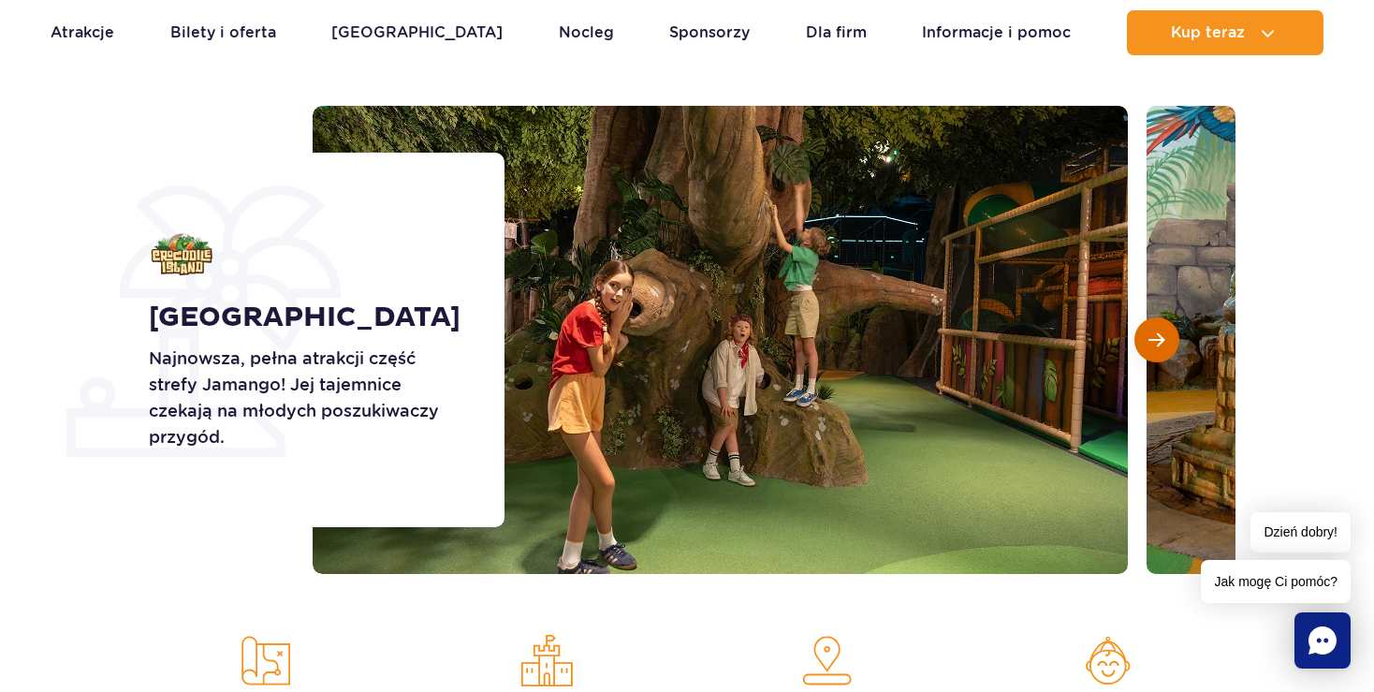
click at [1164, 337] on span "Następny slajd" at bounding box center [1157, 339] width 16 height 17
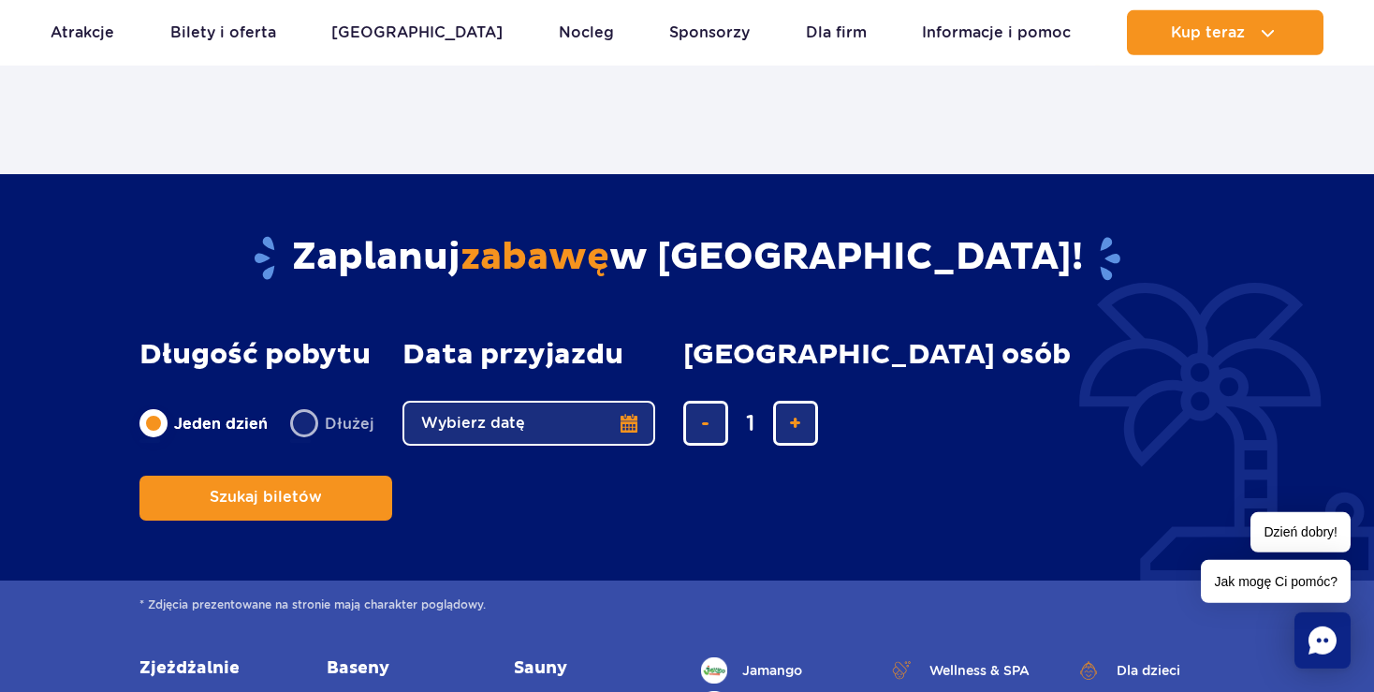
scroll to position [4449, 0]
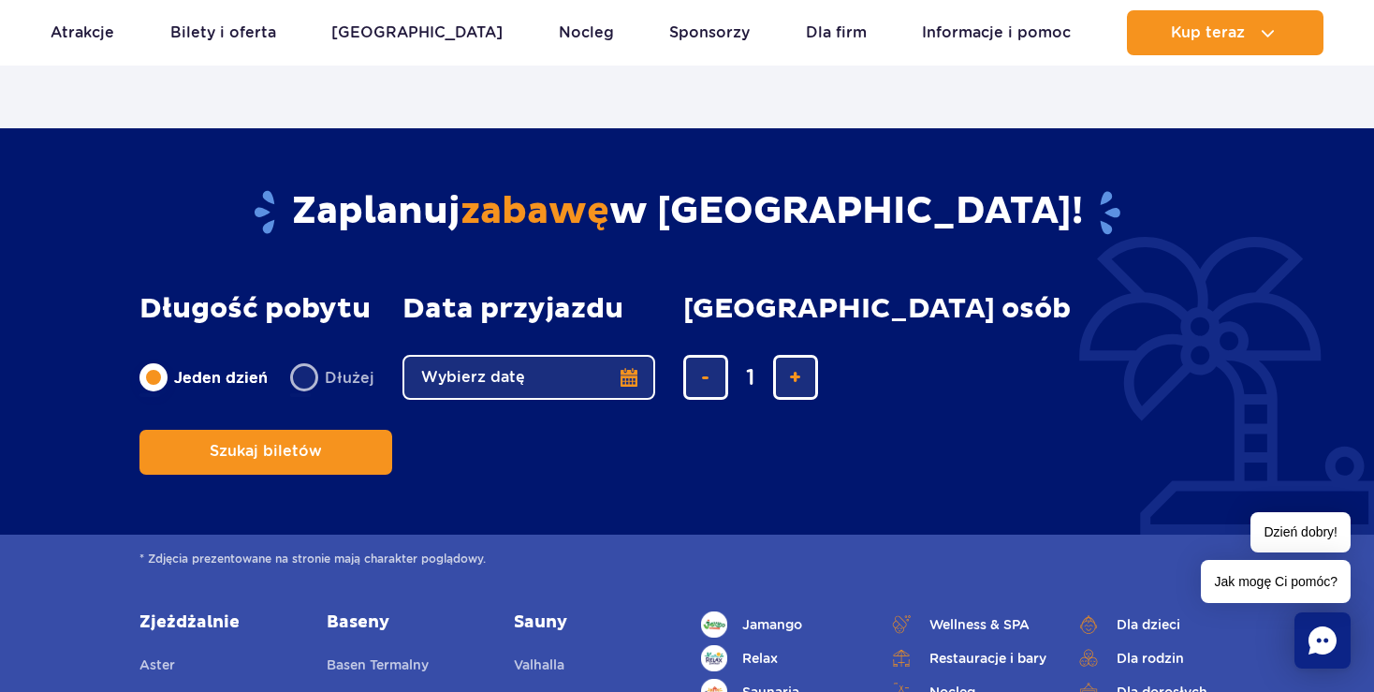
click at [618, 391] on button "Wybierz datę" at bounding box center [529, 377] width 253 height 45
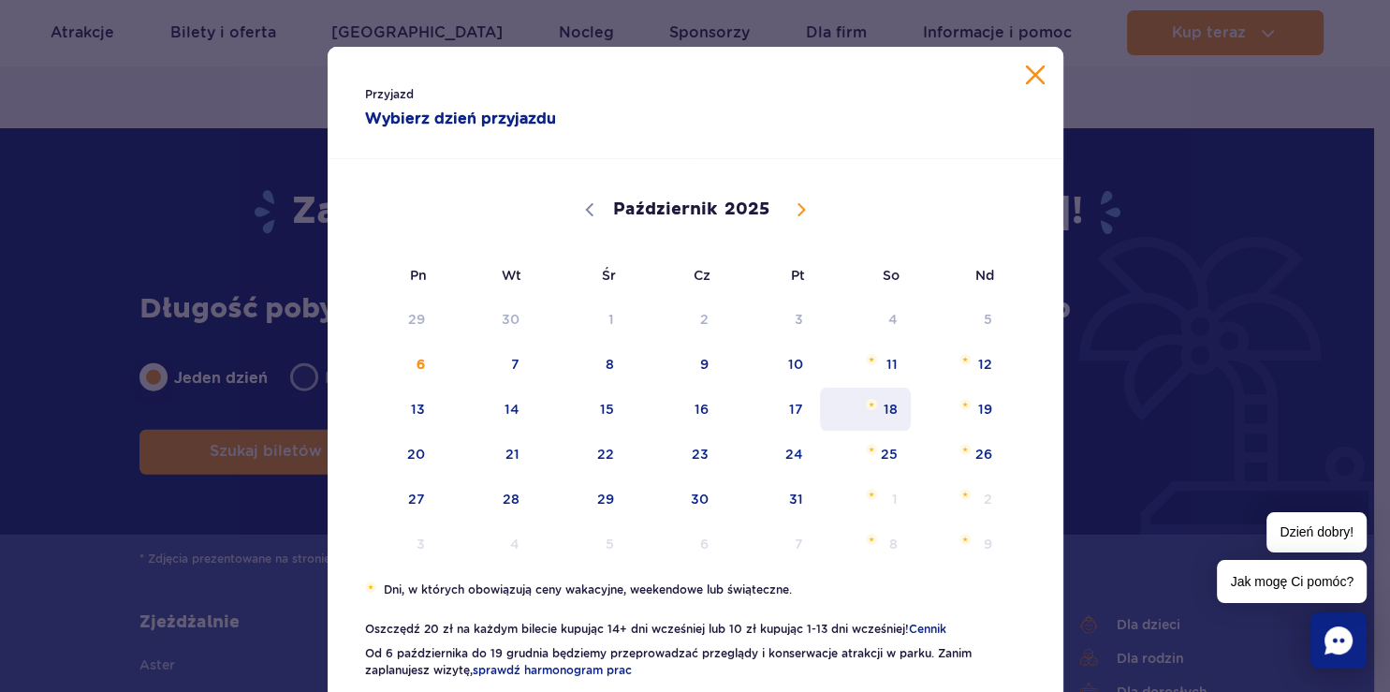
click at [874, 419] on span "18" at bounding box center [865, 409] width 95 height 43
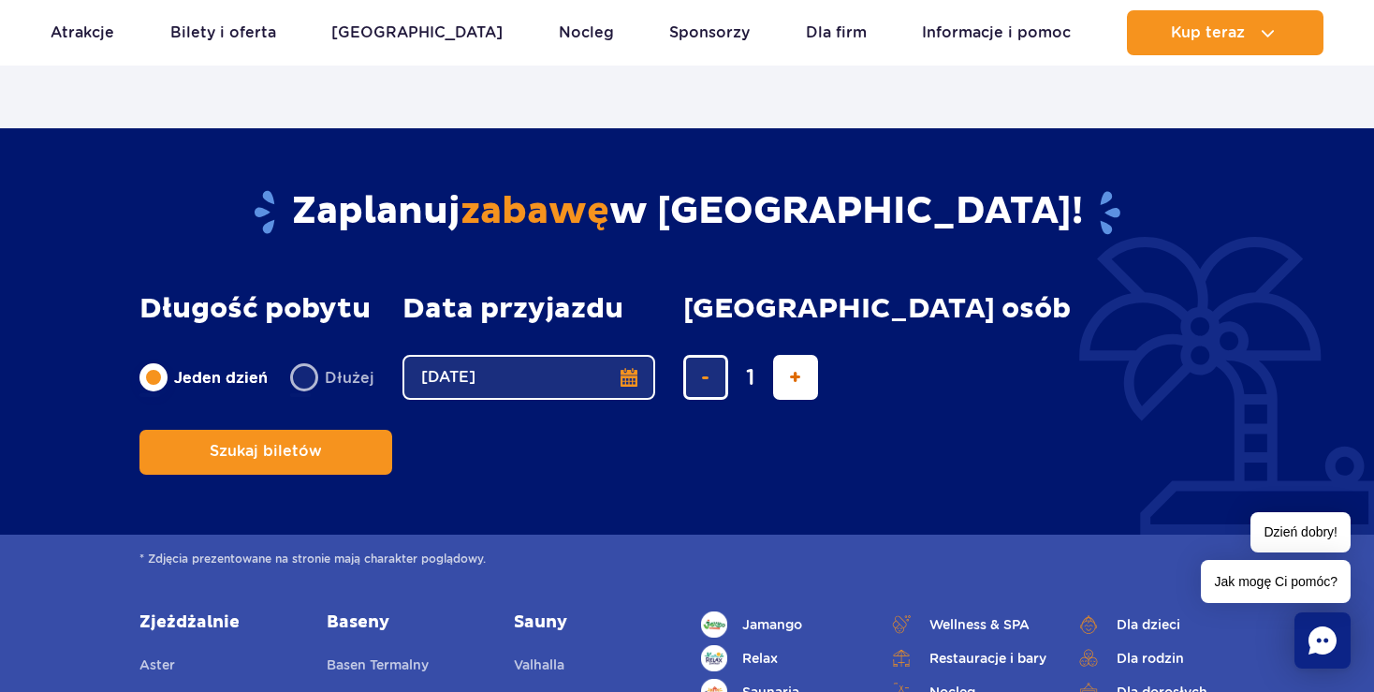
click at [792, 377] on span "dodaj bilet" at bounding box center [795, 377] width 12 height 0
type input "3"
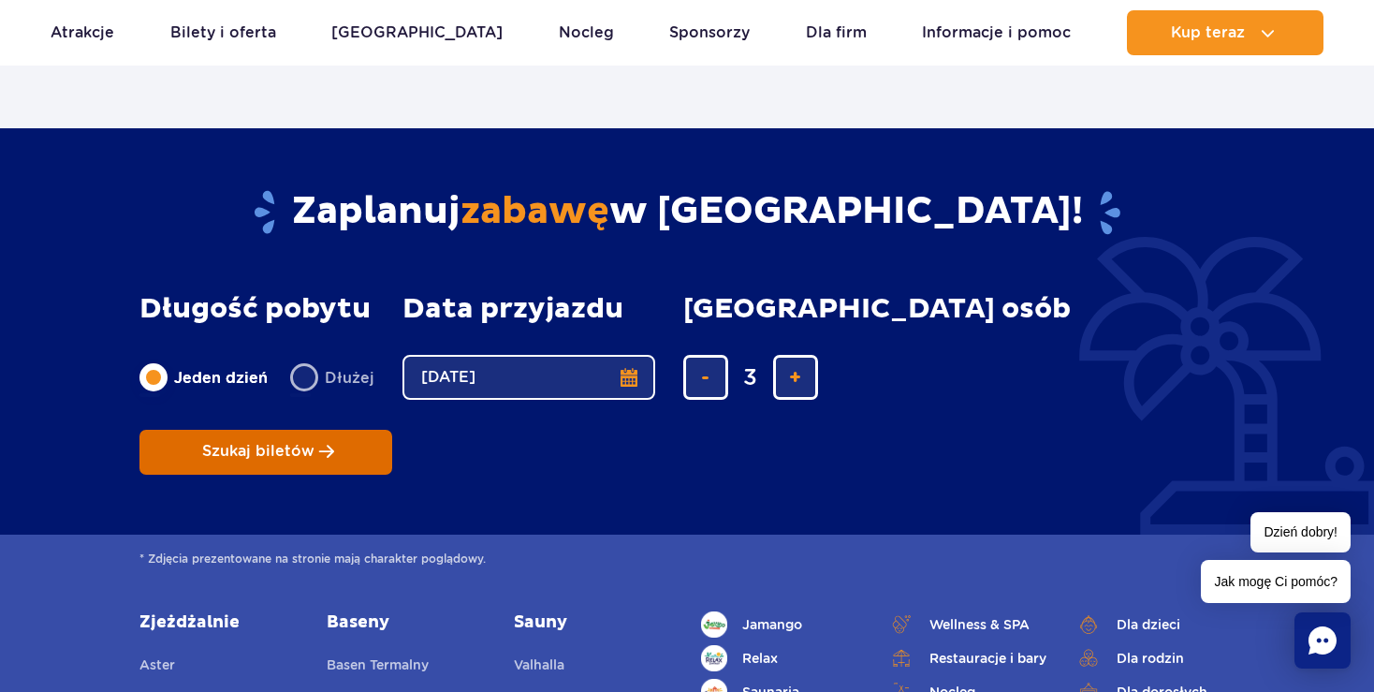
click at [392, 430] on button "Szukaj biletów" at bounding box center [266, 452] width 253 height 45
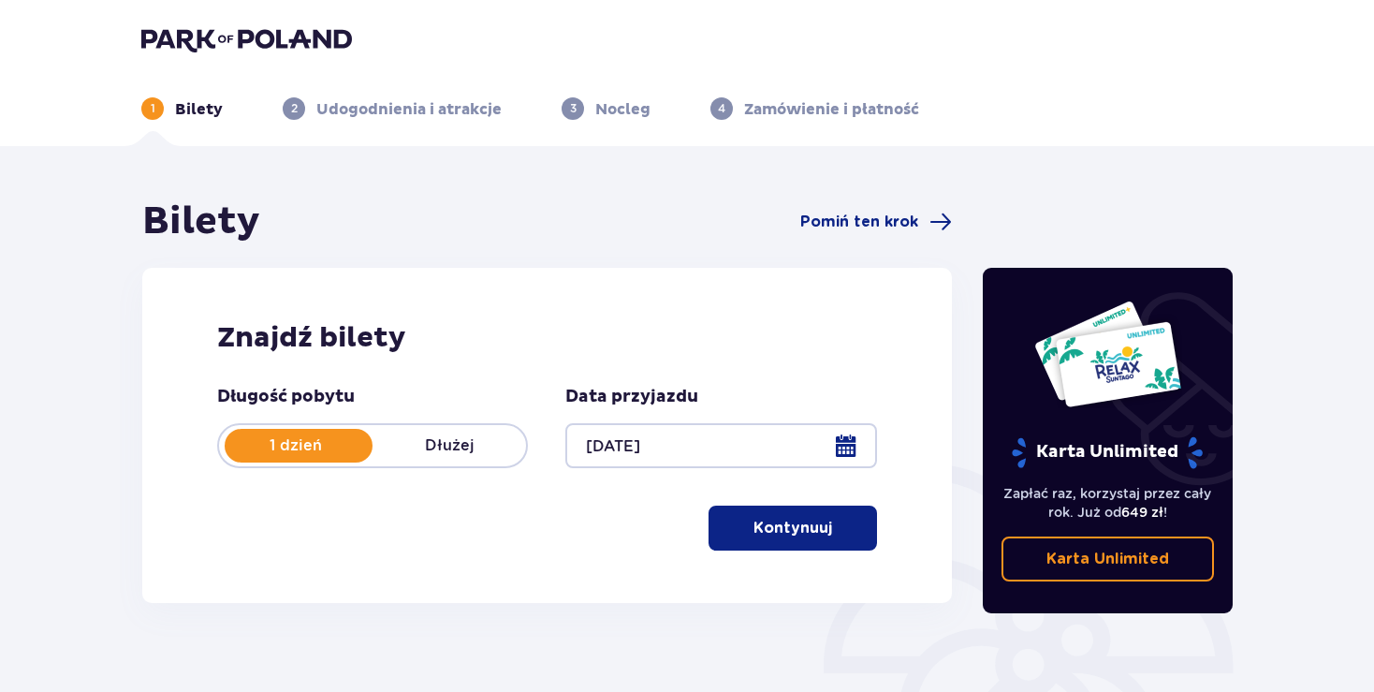
click at [790, 536] on p "Kontynuuj" at bounding box center [793, 528] width 79 height 21
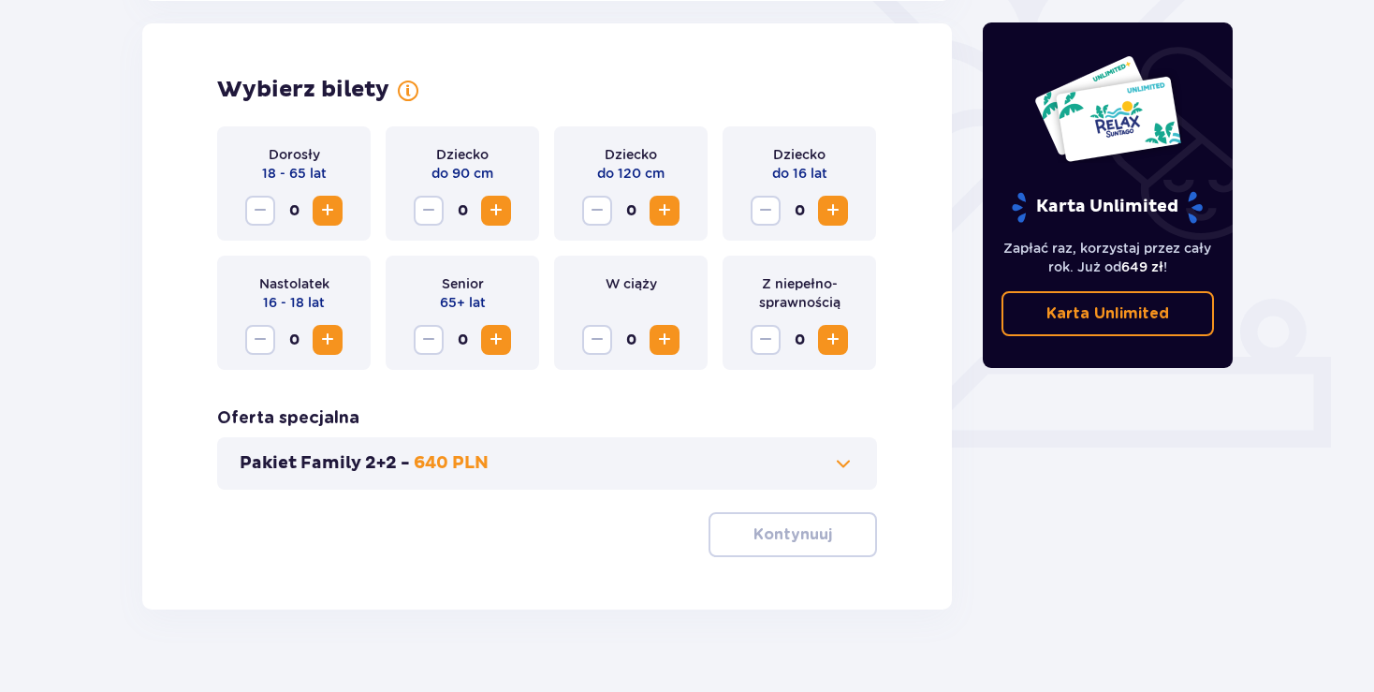
scroll to position [521, 0]
click at [320, 206] on span "Zwiększ" at bounding box center [327, 209] width 22 height 22
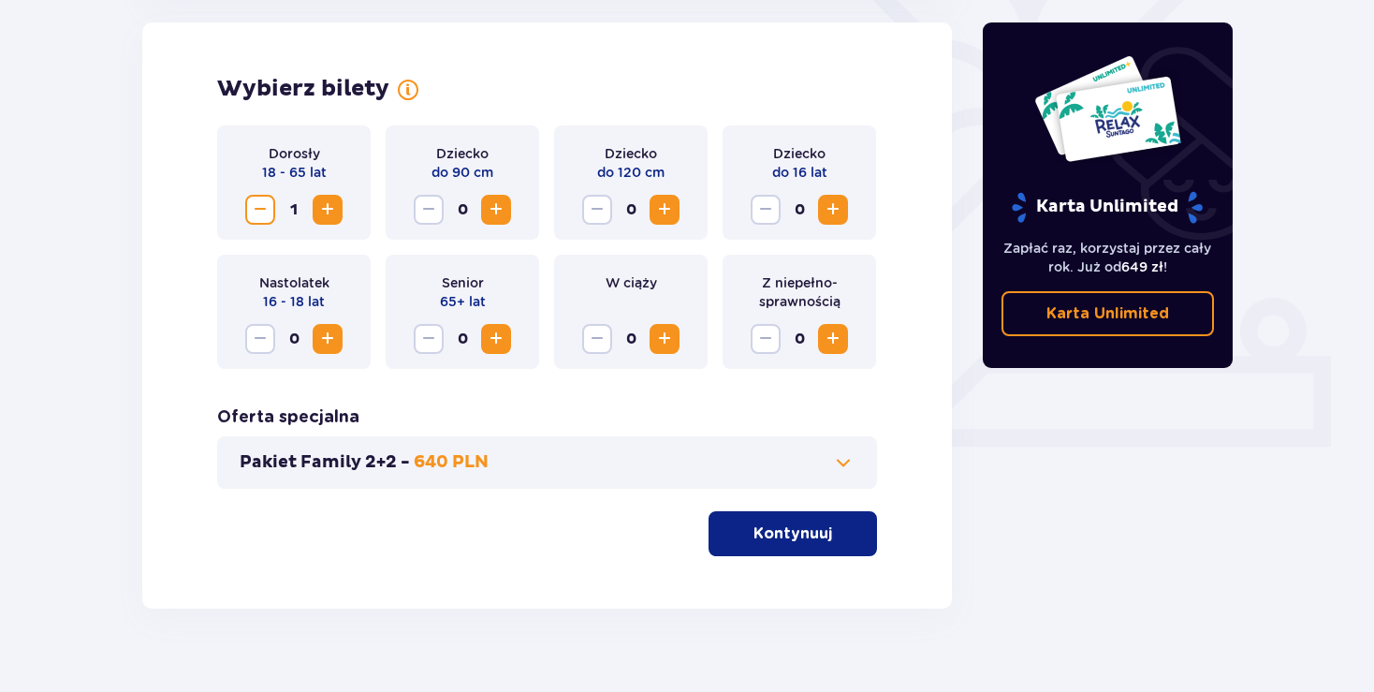
click at [320, 206] on span "Zwiększ" at bounding box center [327, 209] width 22 height 22
click at [827, 197] on button "Zwiększ" at bounding box center [833, 210] width 30 height 30
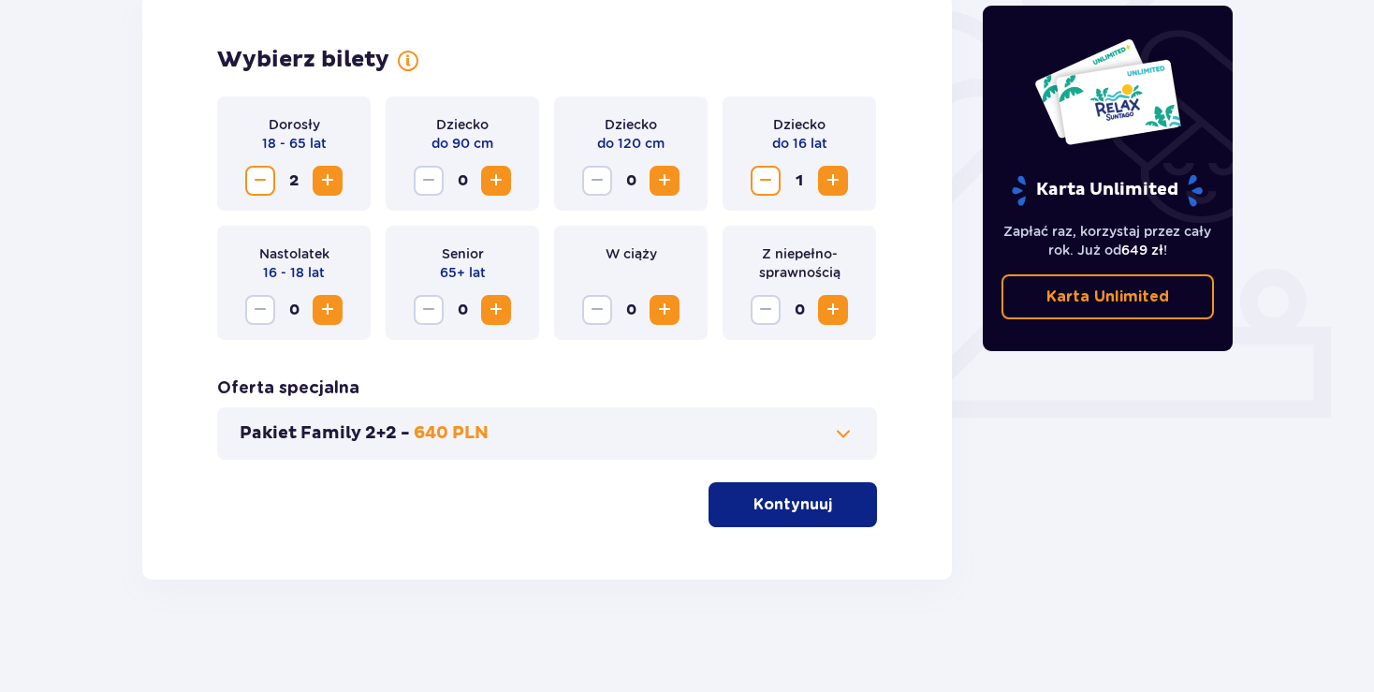
click at [772, 509] on p "Kontynuuj" at bounding box center [793, 504] width 79 height 21
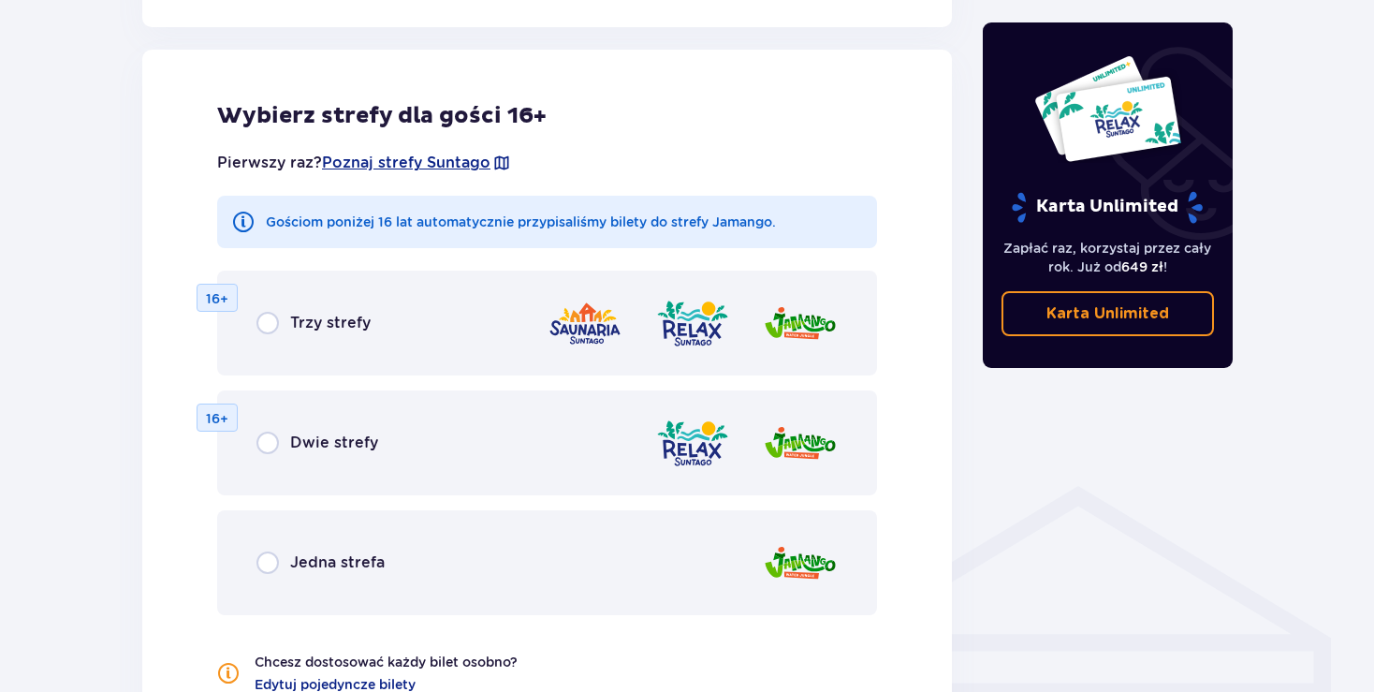
scroll to position [1039, 0]
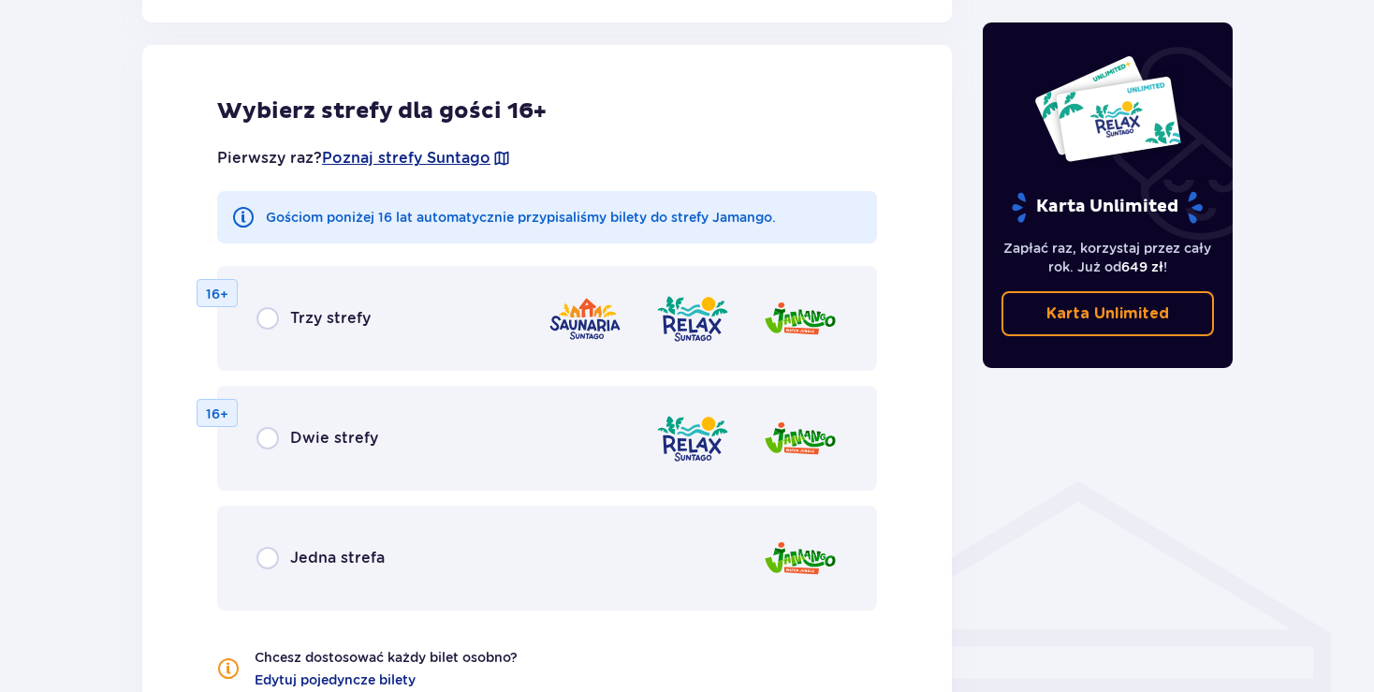
click at [275, 559] on input "radio" at bounding box center [268, 558] width 22 height 22
radio input "true"
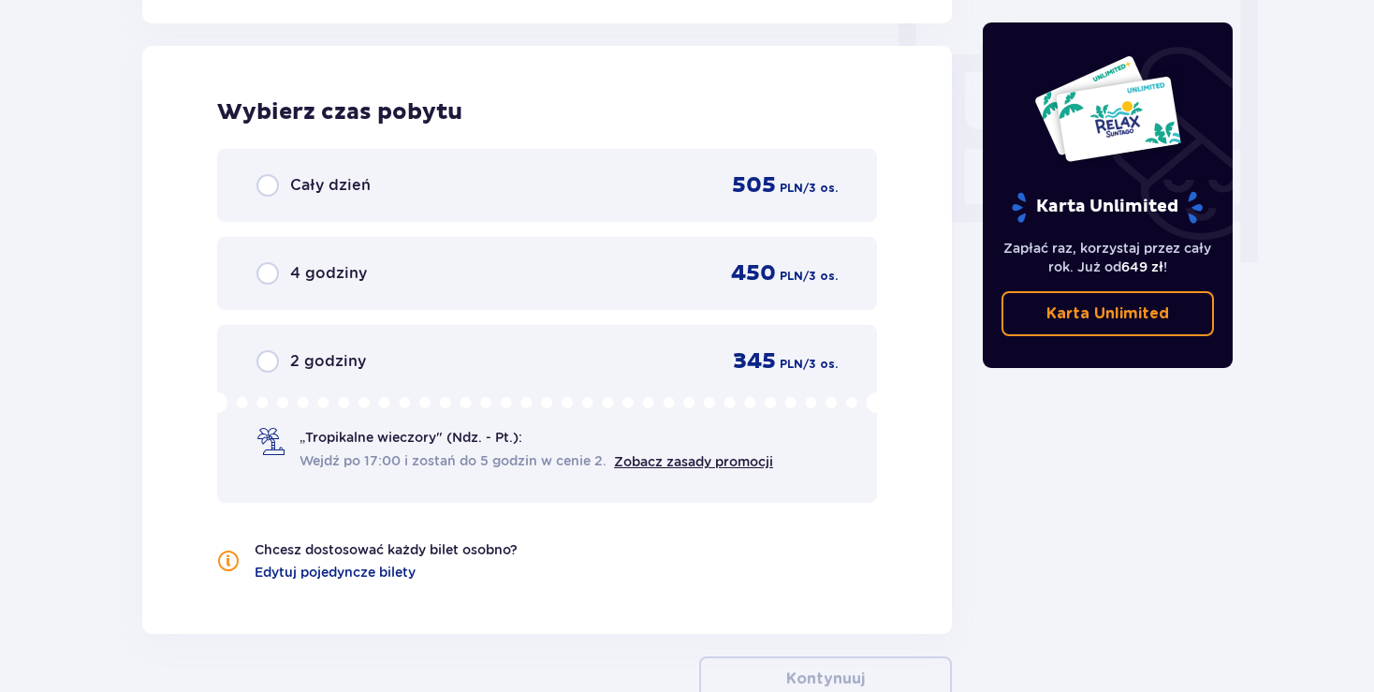
scroll to position [1758, 0]
click at [279, 186] on div "Cały dzień" at bounding box center [314, 184] width 114 height 22
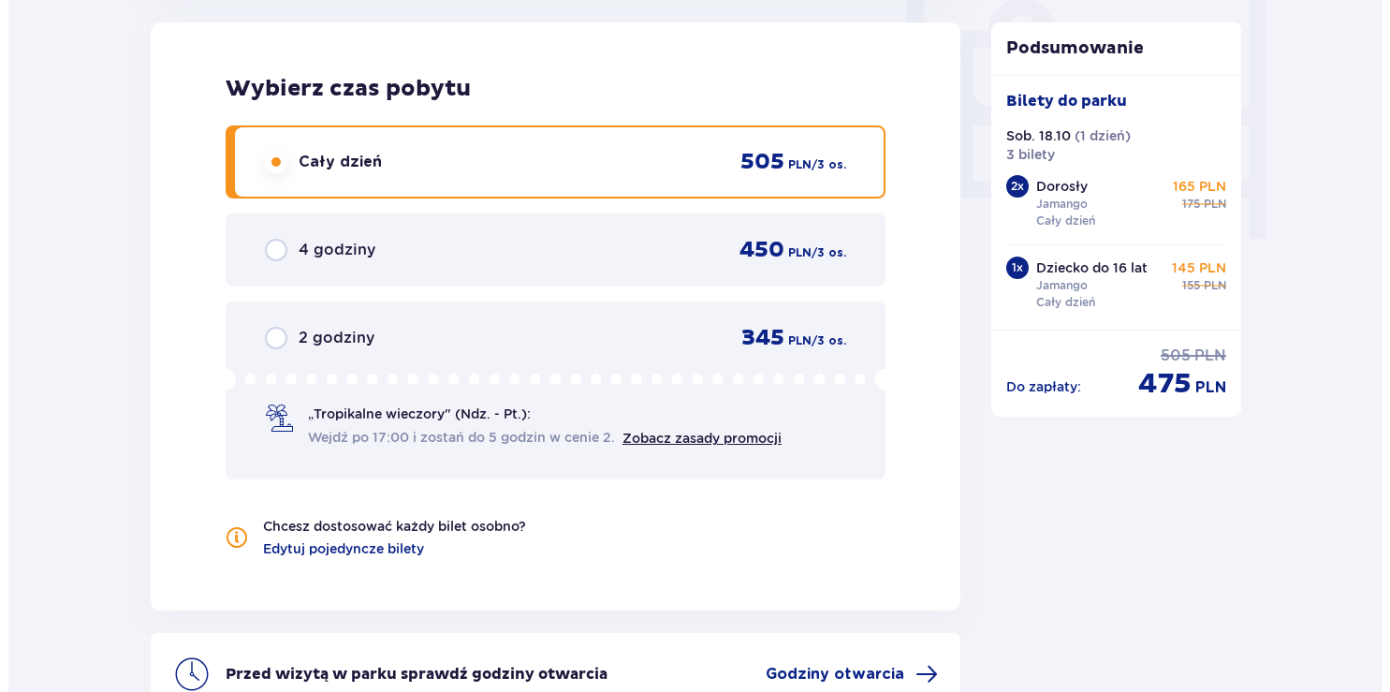
scroll to position [1966, 0]
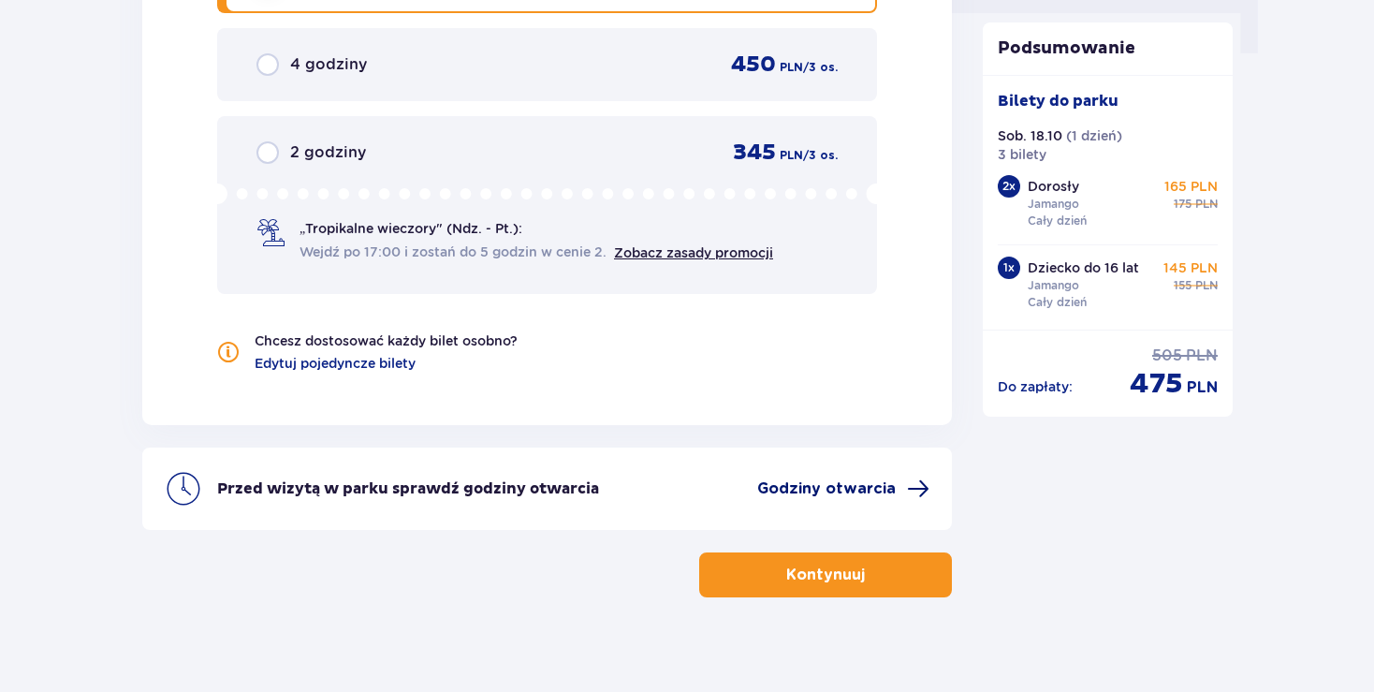
click at [881, 489] on span "Godziny otwarcia" at bounding box center [826, 488] width 139 height 21
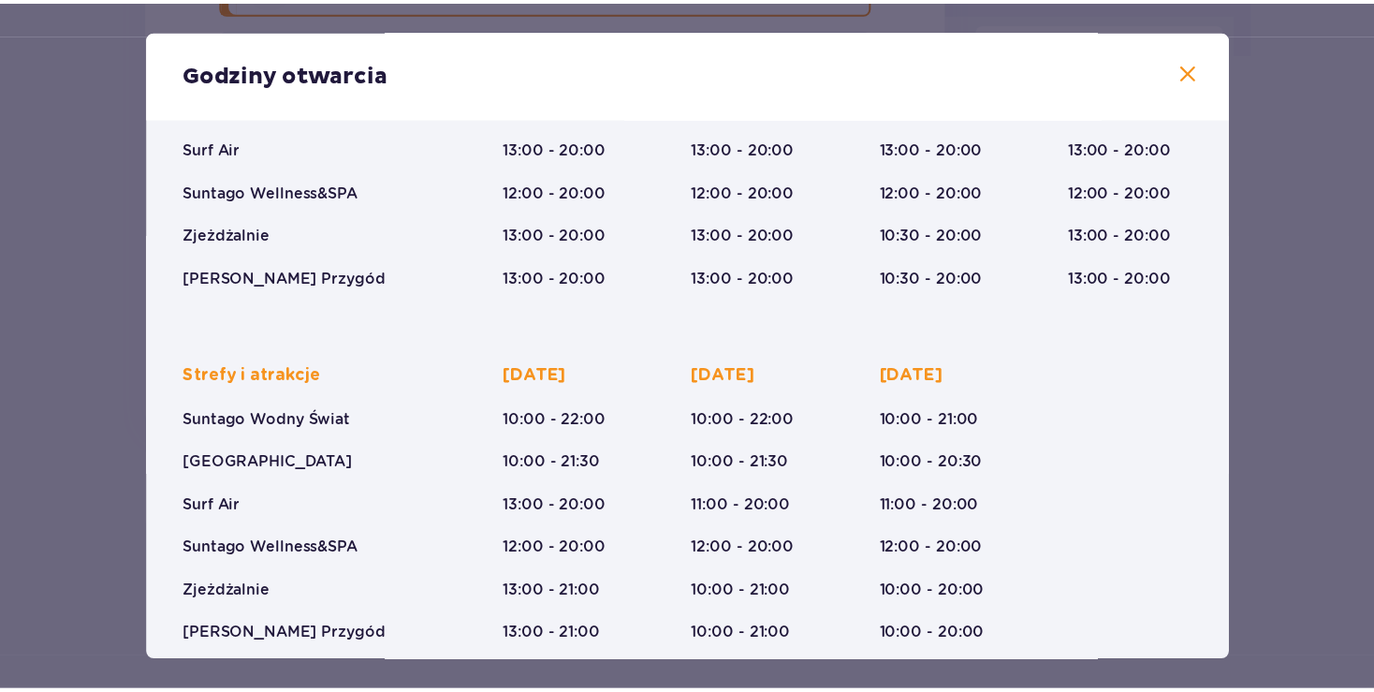
scroll to position [299, 0]
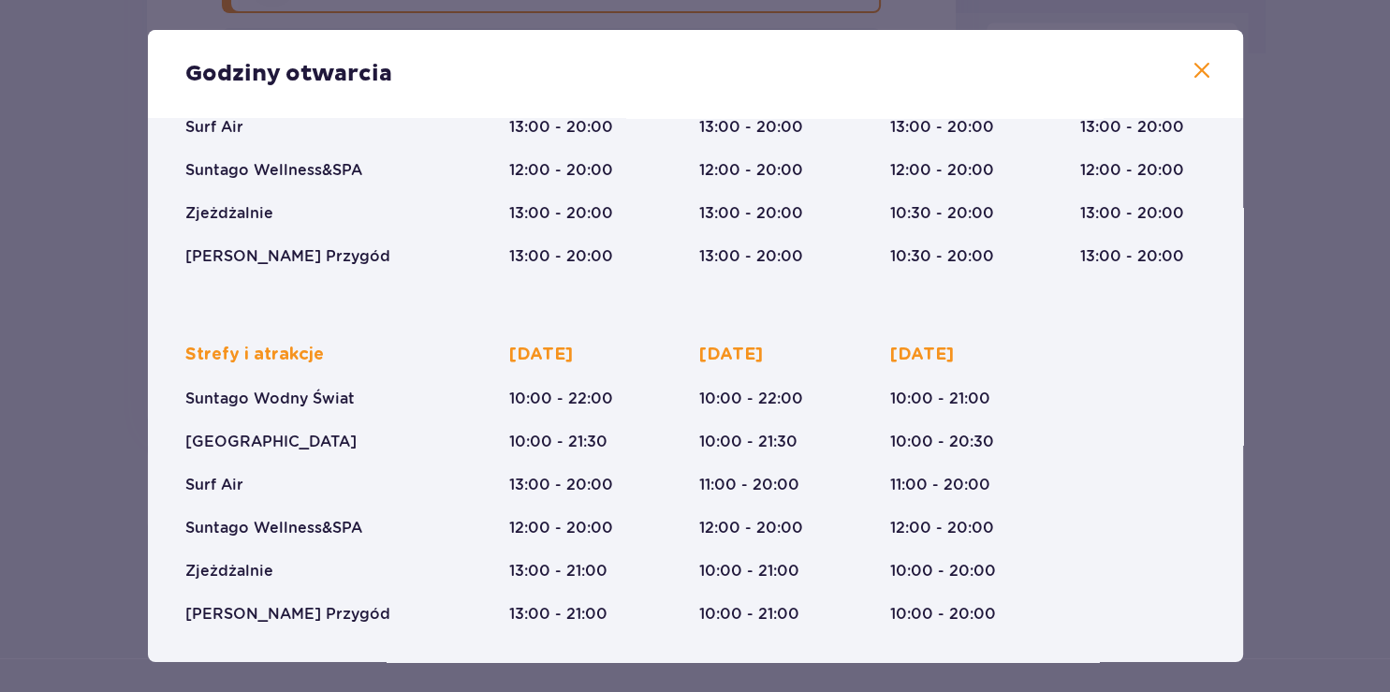
click at [1191, 80] on span at bounding box center [1202, 71] width 22 height 22
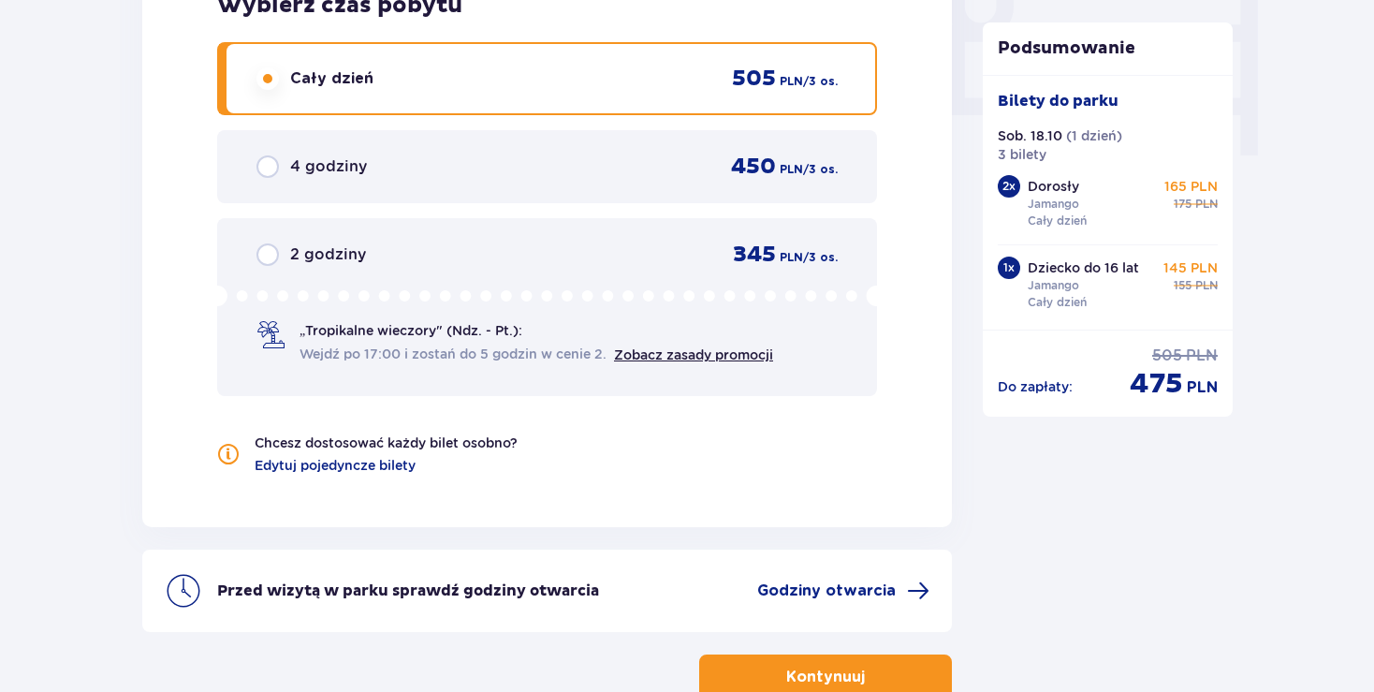
scroll to position [1981, 0]
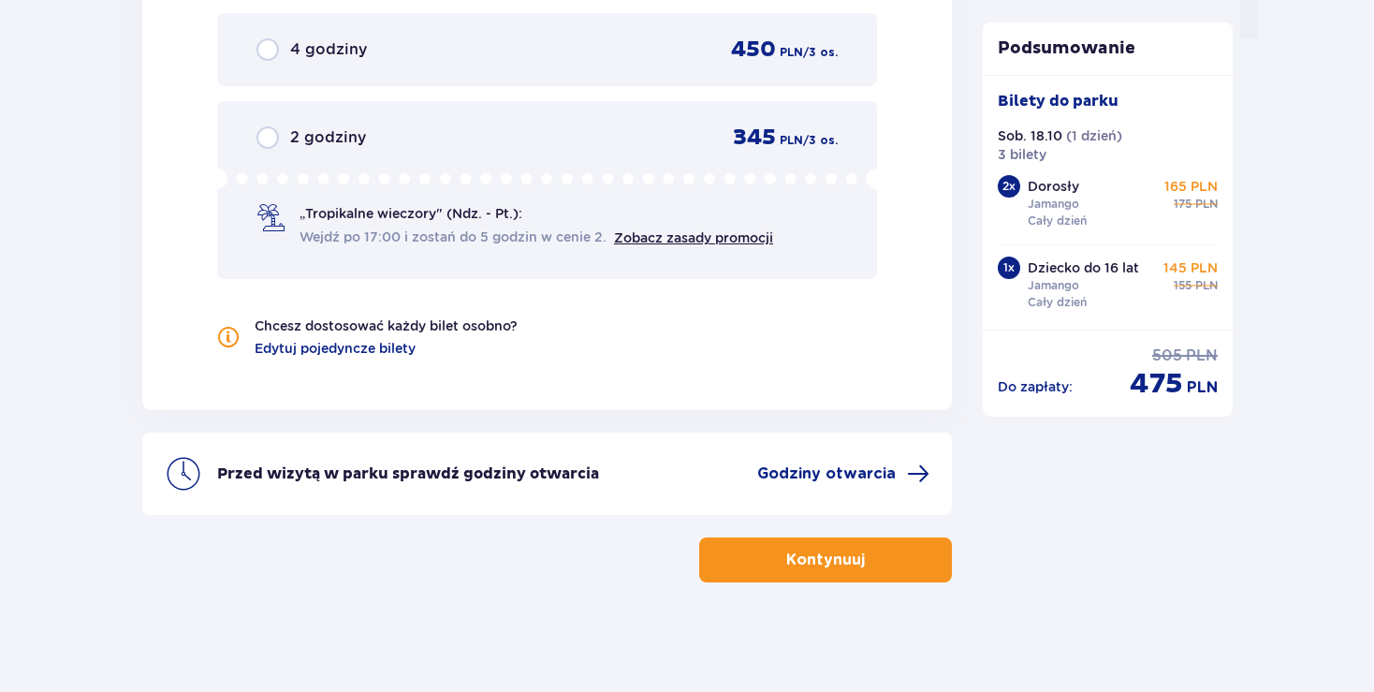
click at [801, 553] on p "Kontynuuj" at bounding box center [825, 560] width 79 height 21
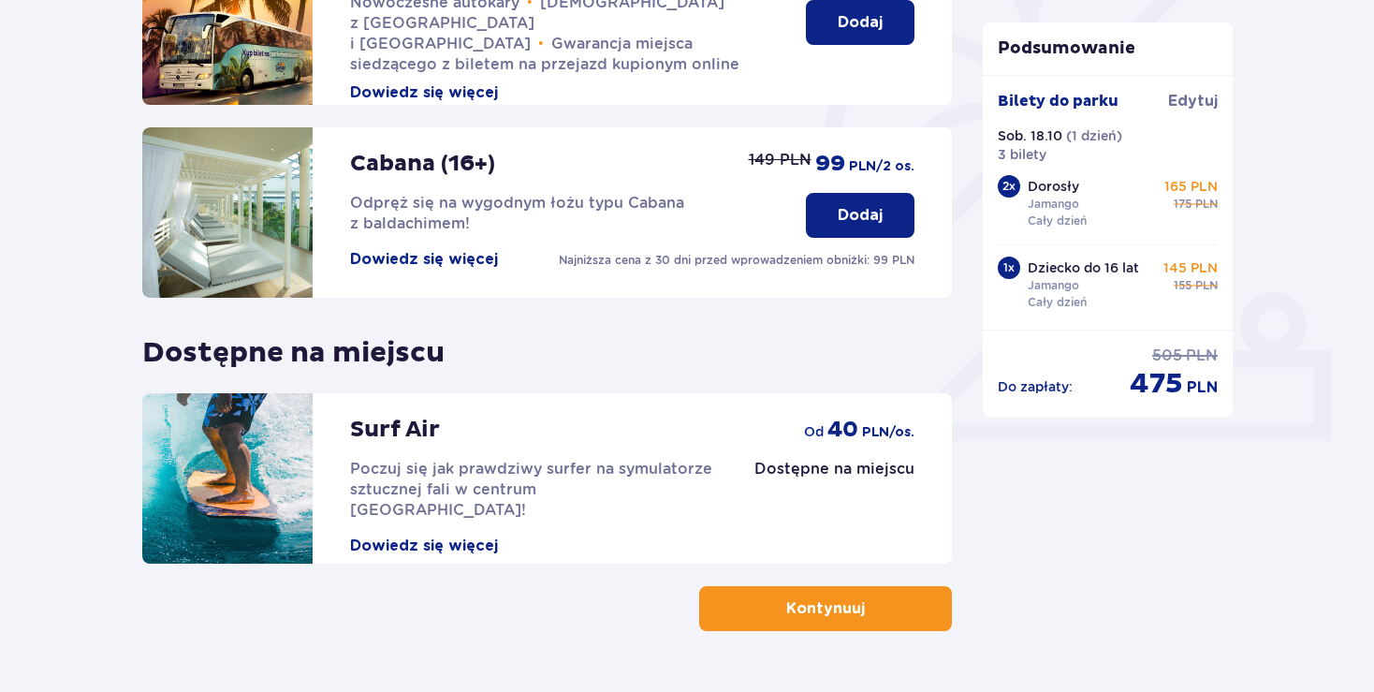
scroll to position [577, 0]
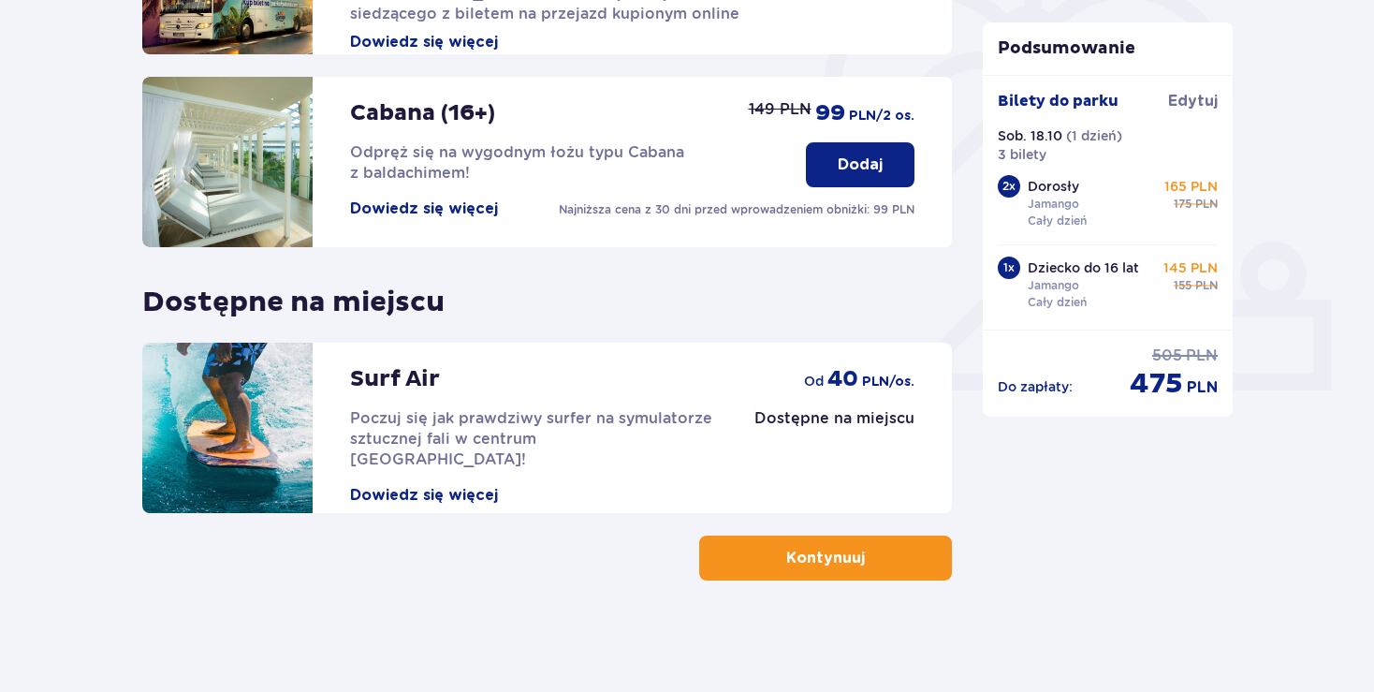
click at [792, 545] on button "Kontynuuj" at bounding box center [825, 558] width 253 height 45
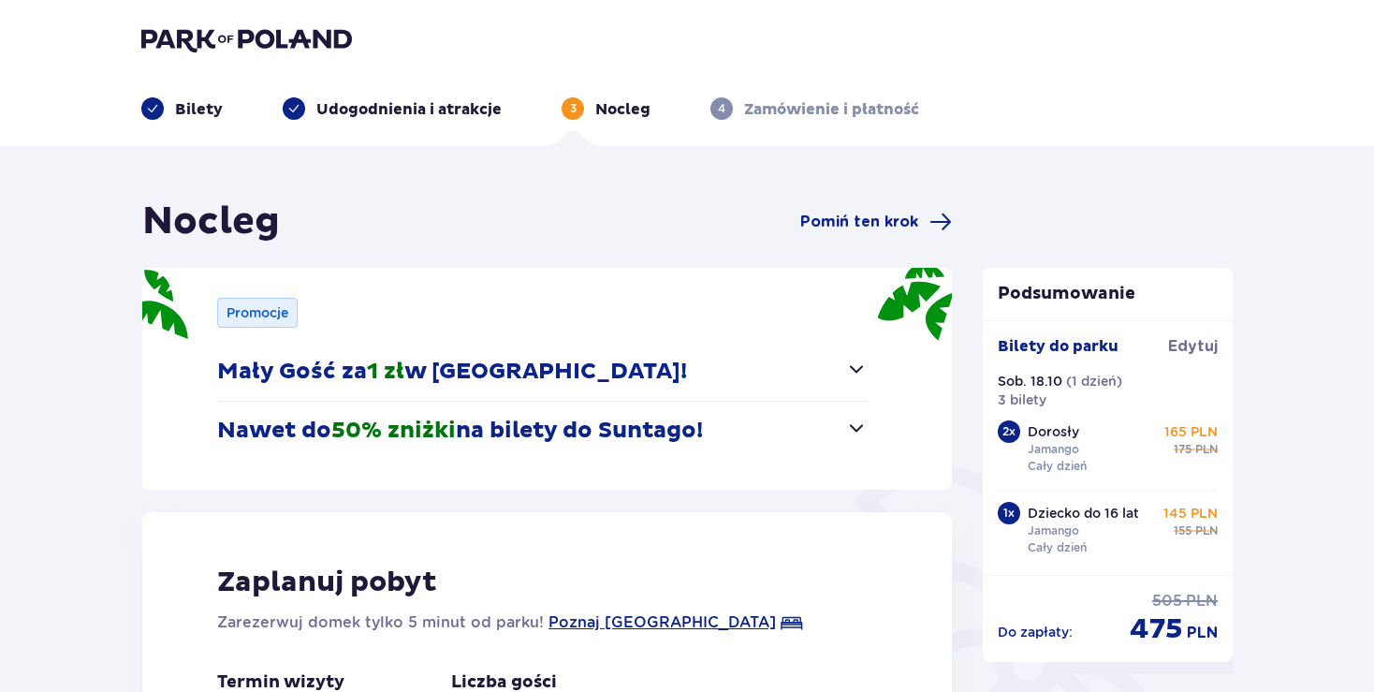
scroll to position [98, 0]
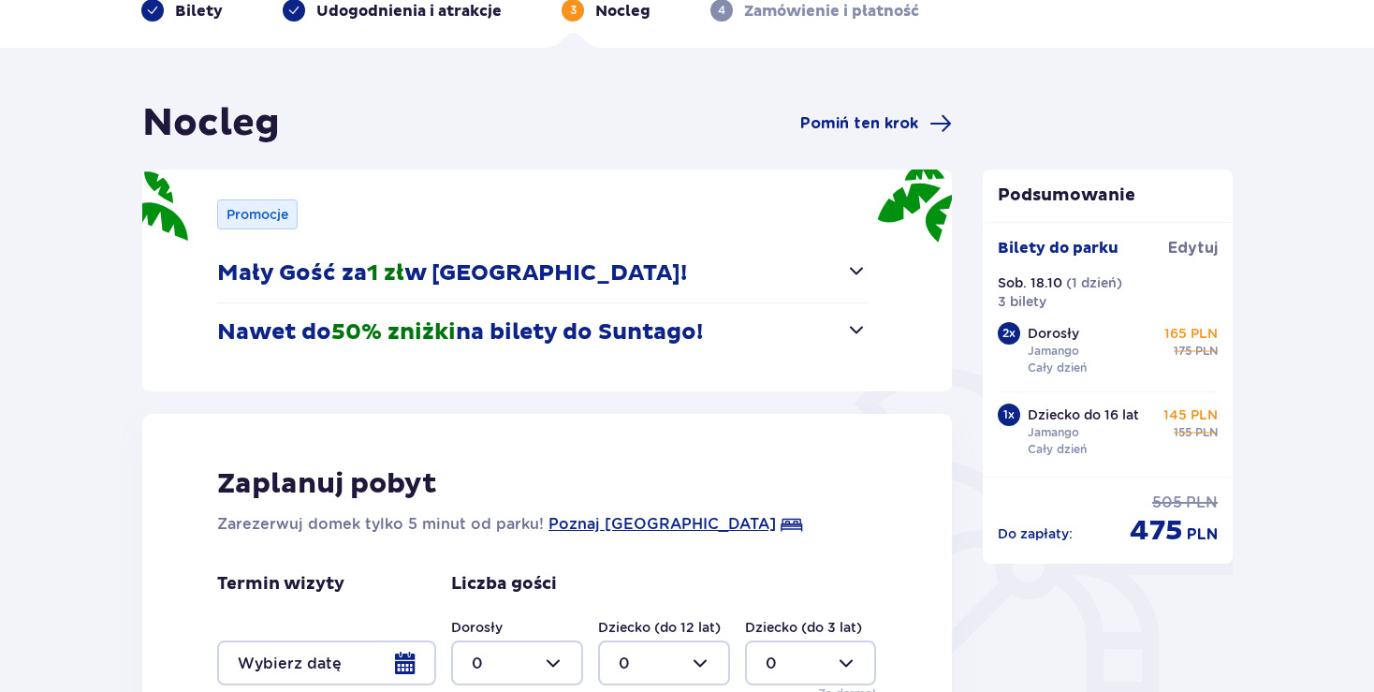
click at [854, 334] on span "button" at bounding box center [856, 329] width 22 height 22
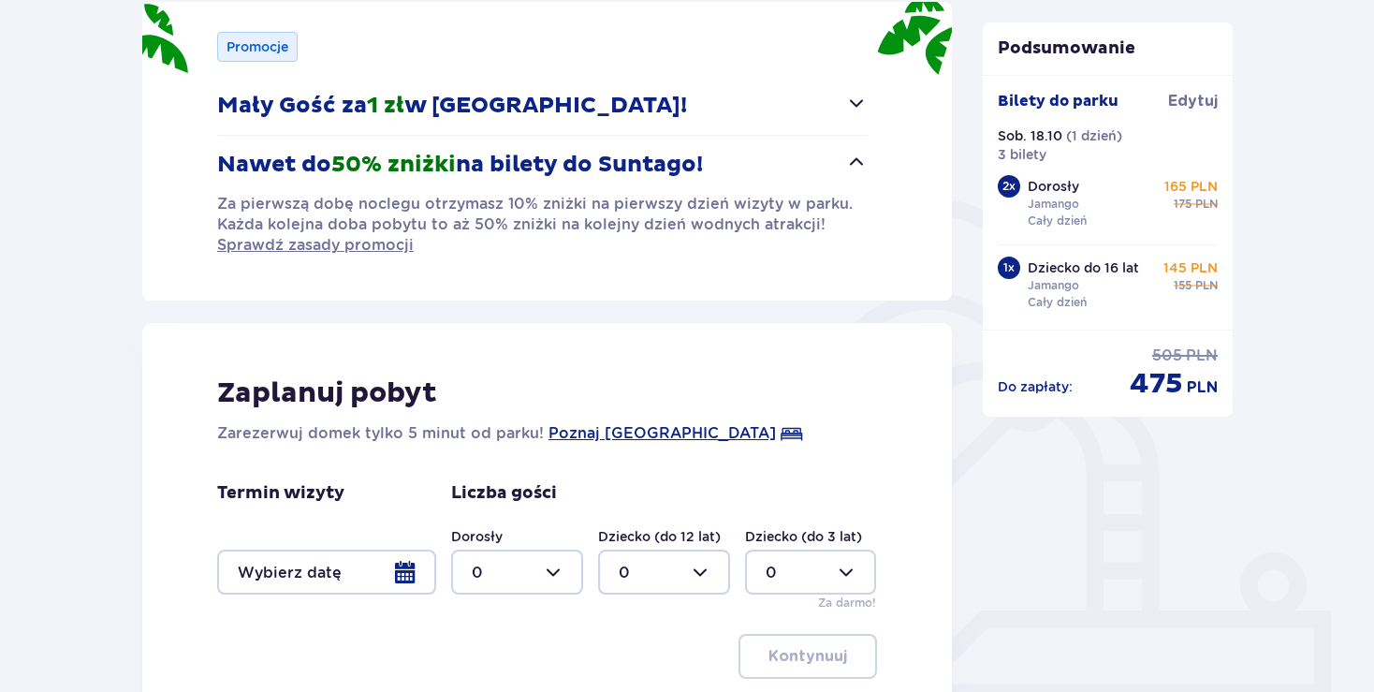
scroll to position [395, 0]
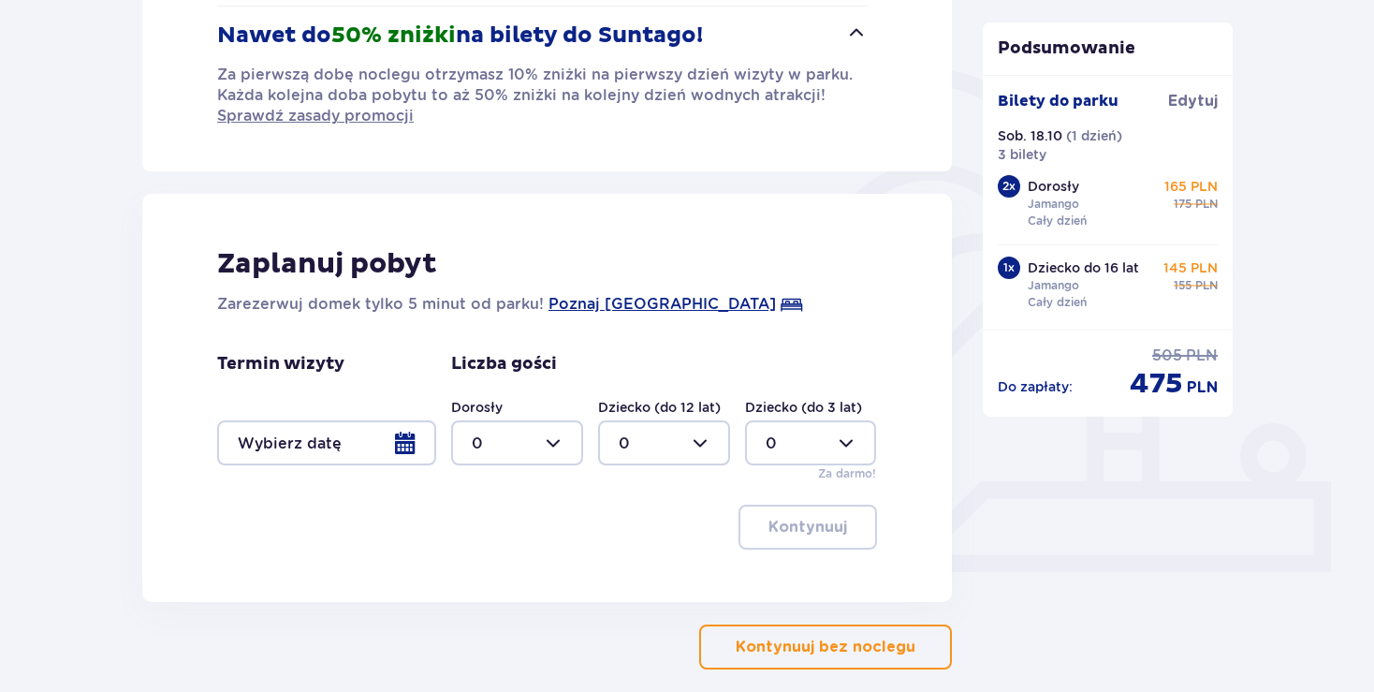
click at [408, 452] on div at bounding box center [326, 442] width 219 height 45
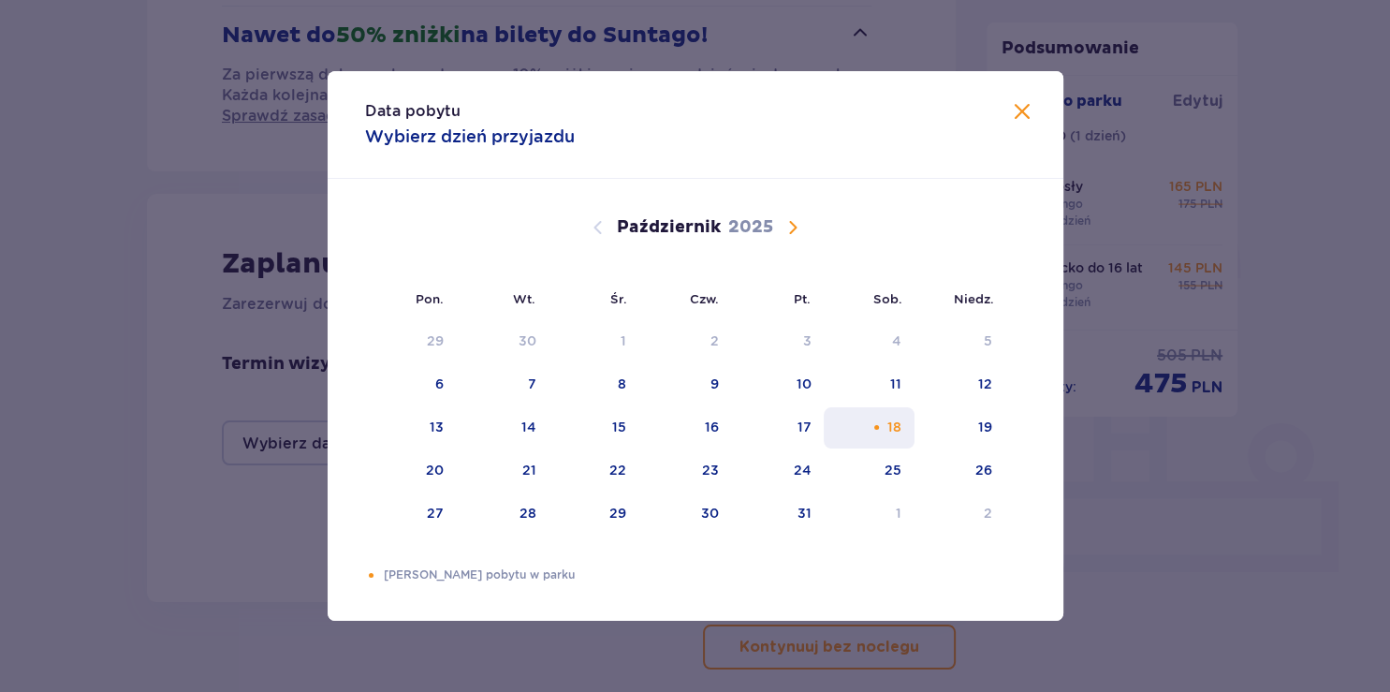
click at [900, 431] on div "18" at bounding box center [895, 427] width 14 height 19
click at [1028, 114] on span "Zamknij" at bounding box center [1022, 112] width 22 height 22
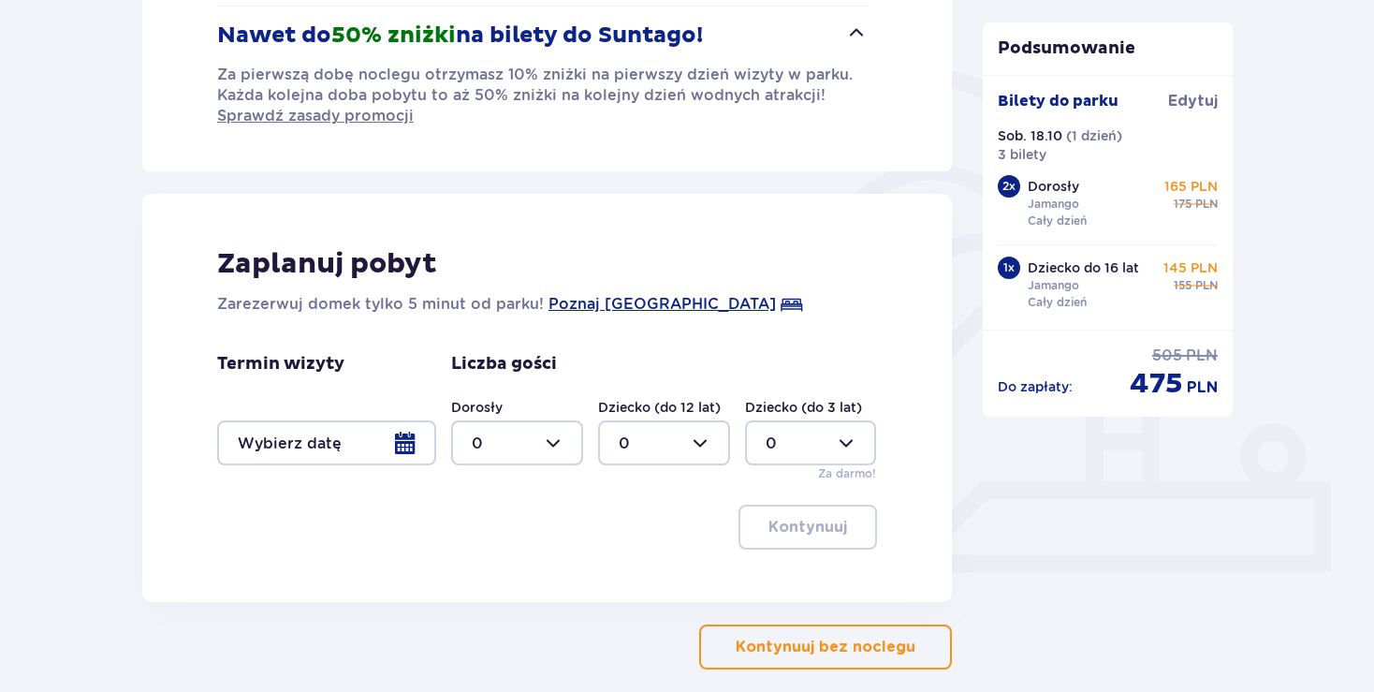
click at [419, 439] on div at bounding box center [326, 442] width 219 height 45
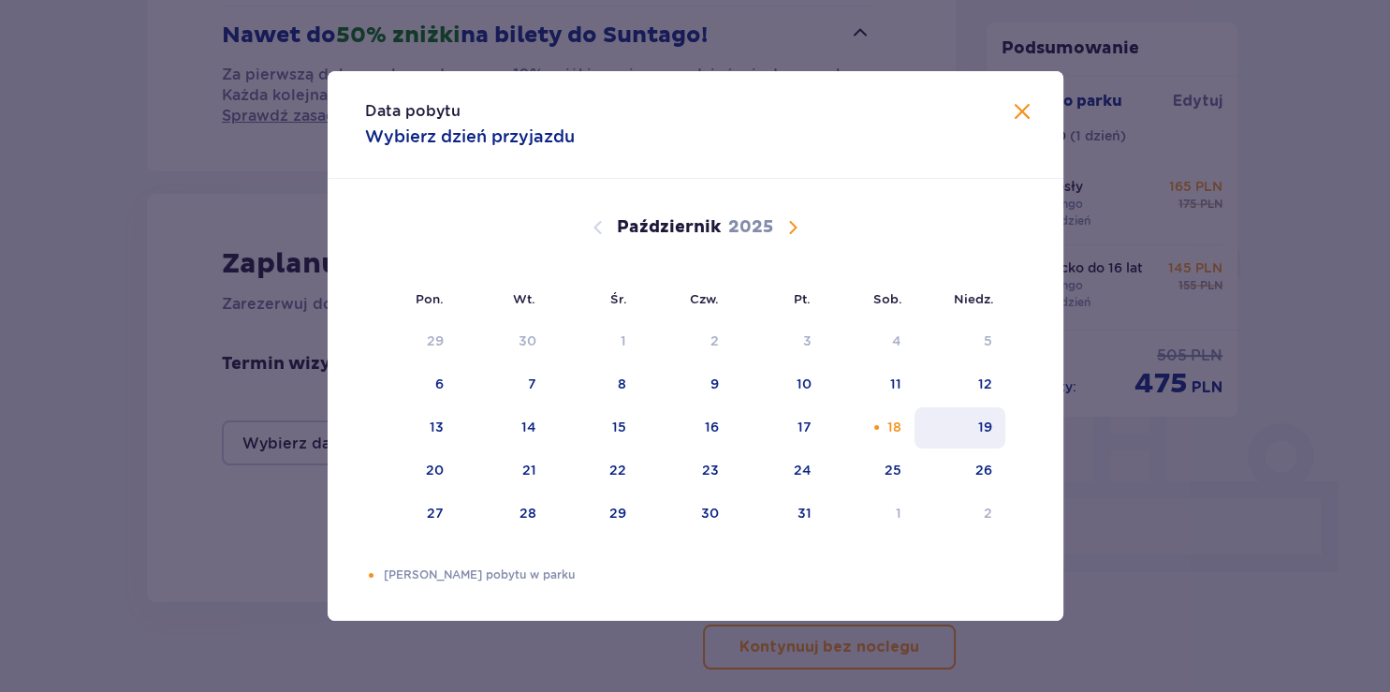
drag, startPoint x: 901, startPoint y: 433, endPoint x: 944, endPoint y: 433, distance: 43.1
click at [944, 433] on tr "13 14 15 16 17 18 19" at bounding box center [685, 427] width 640 height 41
click at [889, 424] on div "18" at bounding box center [895, 427] width 14 height 19
click at [968, 441] on div "19" at bounding box center [960, 427] width 91 height 41
type input "[DATE] - [DATE]"
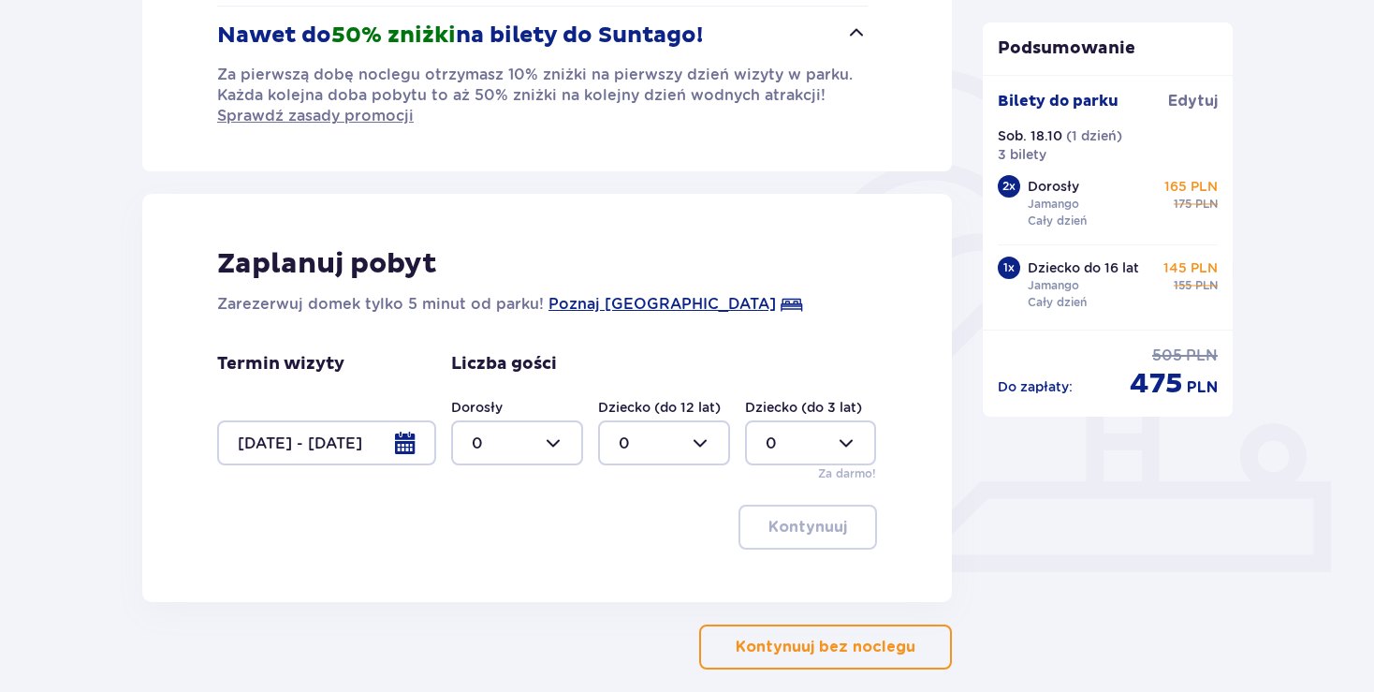
click at [544, 444] on div at bounding box center [517, 442] width 132 height 45
click at [474, 572] on p "2" at bounding box center [476, 577] width 9 height 21
type input "2"
click at [704, 444] on div at bounding box center [664, 442] width 132 height 45
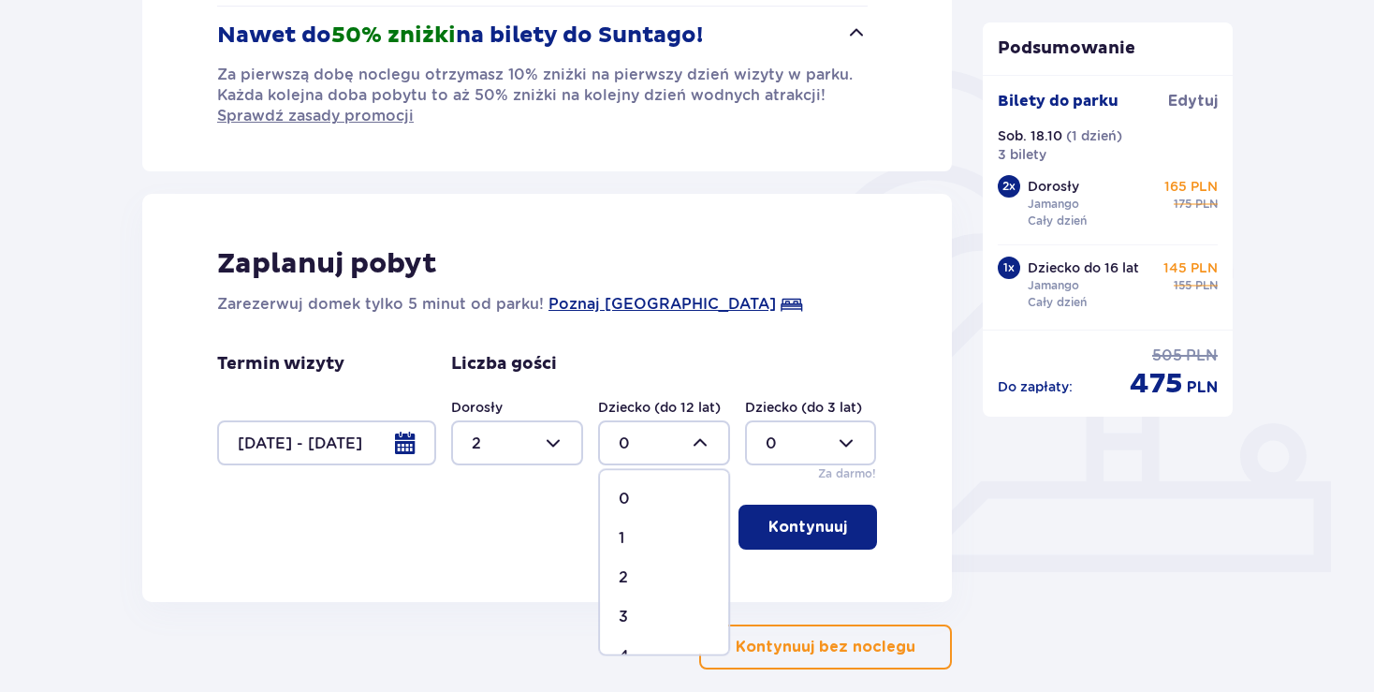
click at [621, 537] on p "1" at bounding box center [622, 538] width 6 height 21
type input "1"
click at [796, 530] on p "Kontynuuj" at bounding box center [808, 527] width 79 height 21
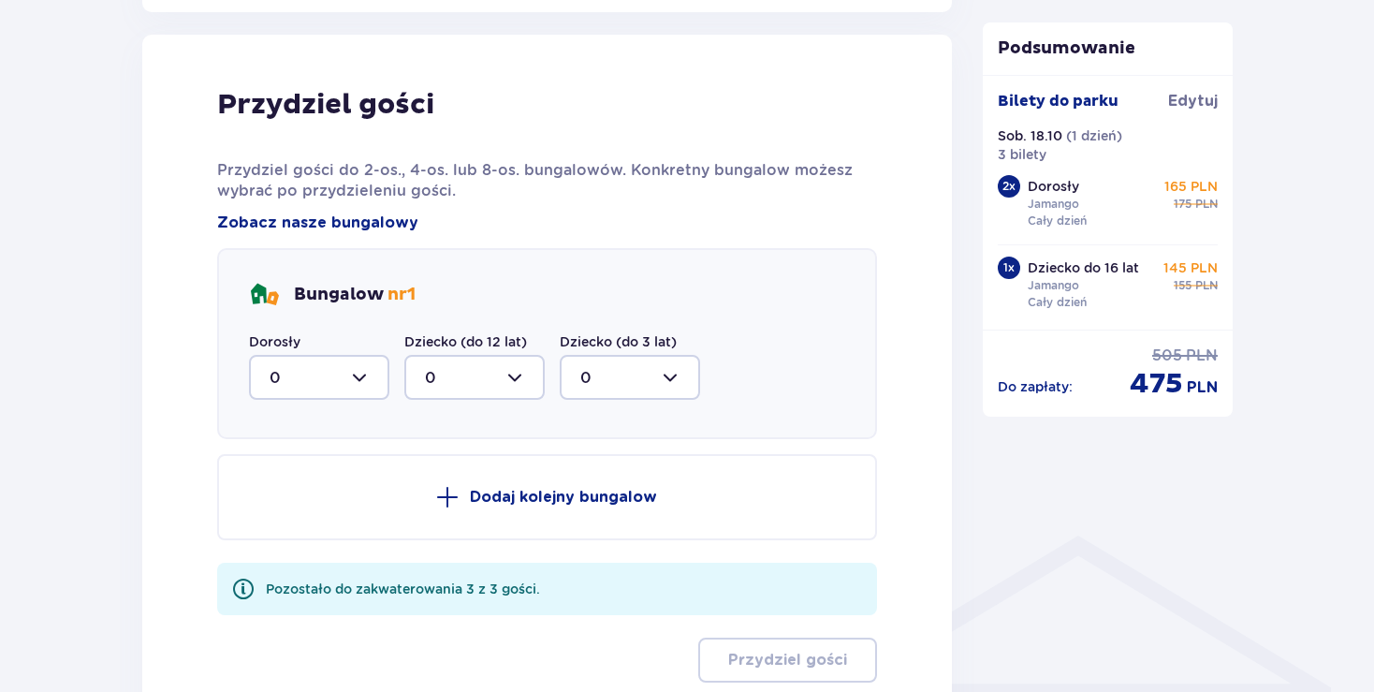
scroll to position [996, 0]
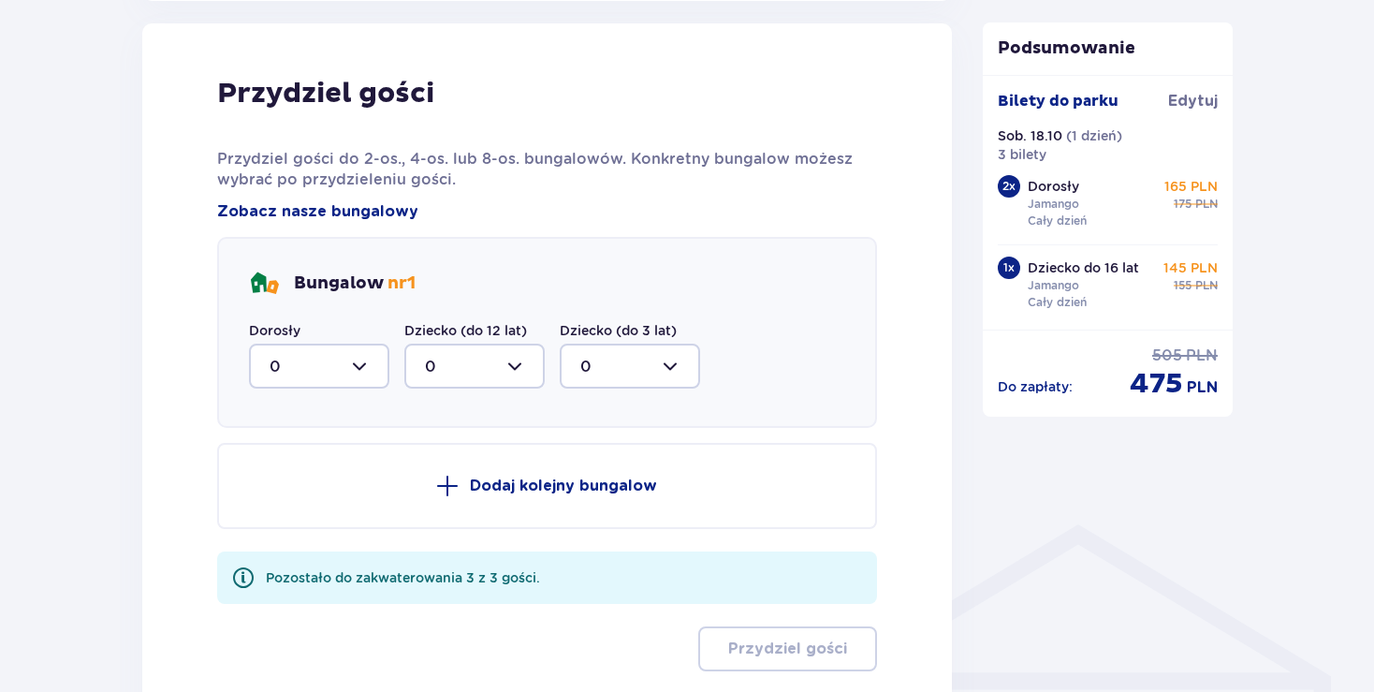
click at [351, 369] on div at bounding box center [319, 366] width 140 height 45
click at [281, 507] on div "2" at bounding box center [319, 502] width 99 height 21
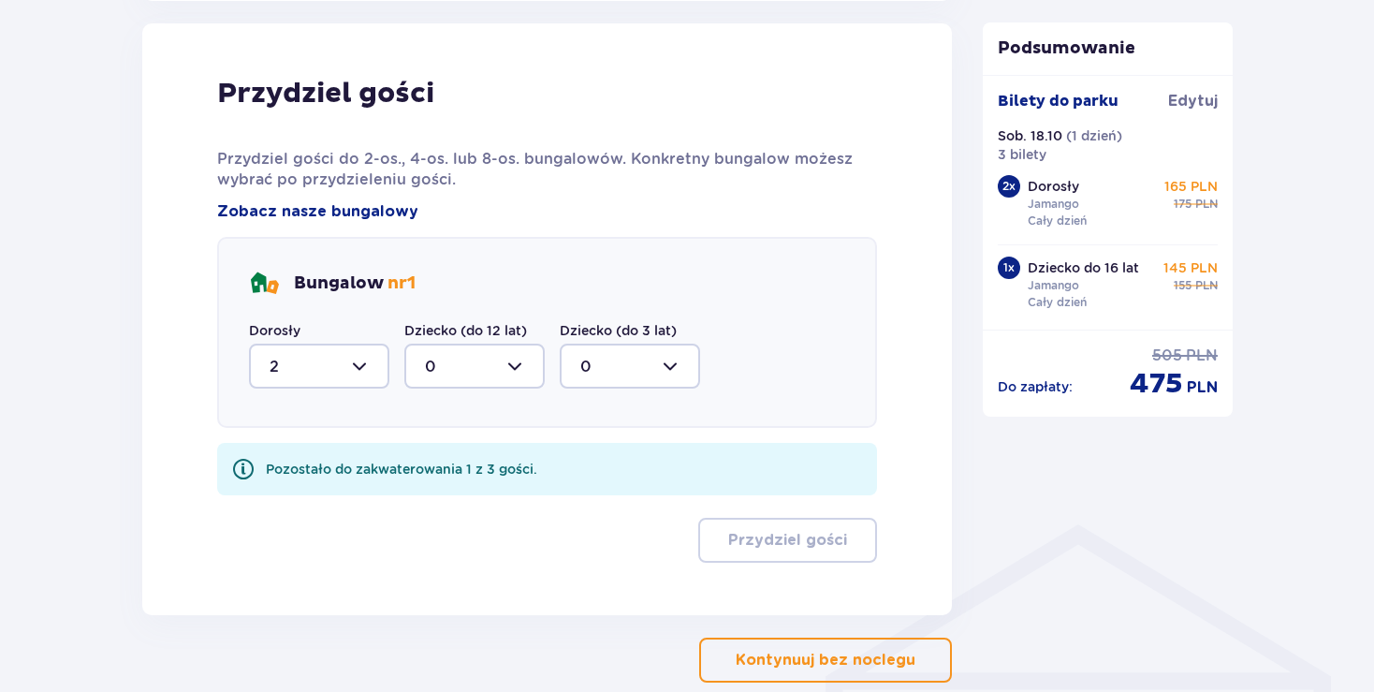
type input "2"
click at [533, 365] on div at bounding box center [474, 366] width 140 height 45
click at [434, 460] on div "1" at bounding box center [474, 462] width 99 height 21
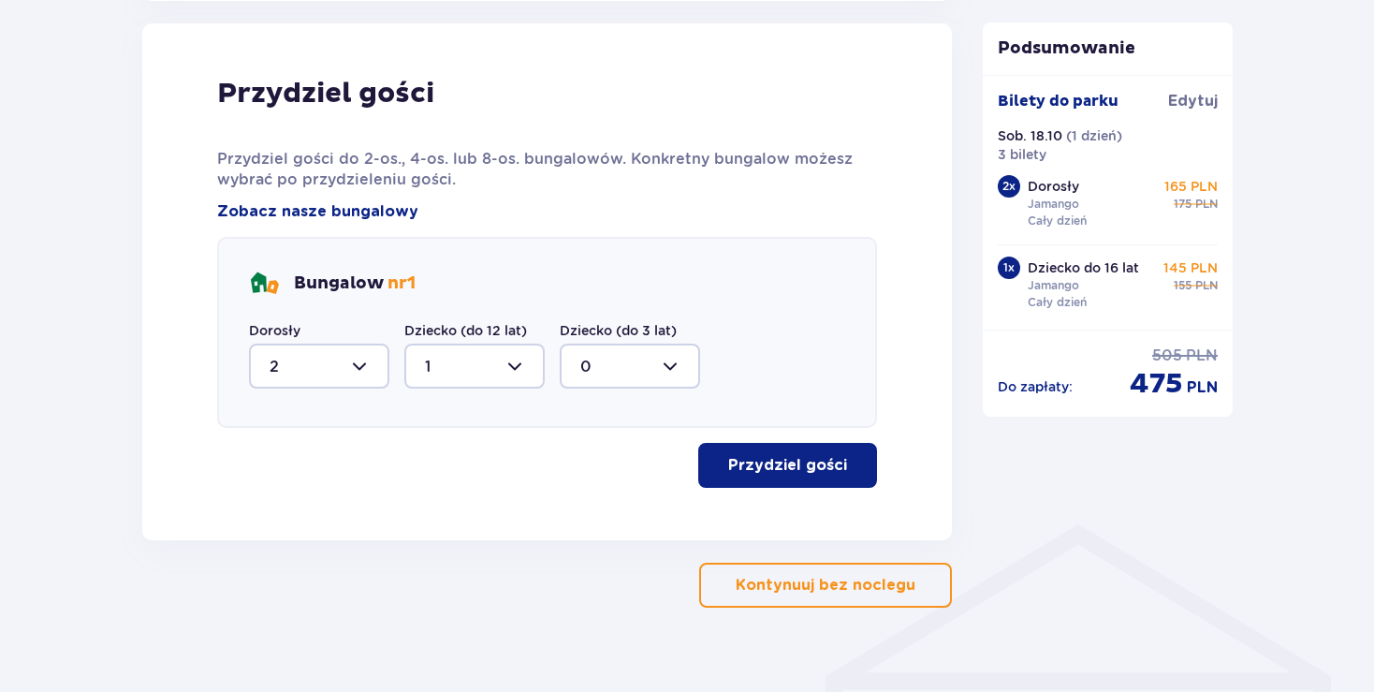
type input "1"
click at [752, 480] on button "Przydziel gości" at bounding box center [787, 465] width 179 height 45
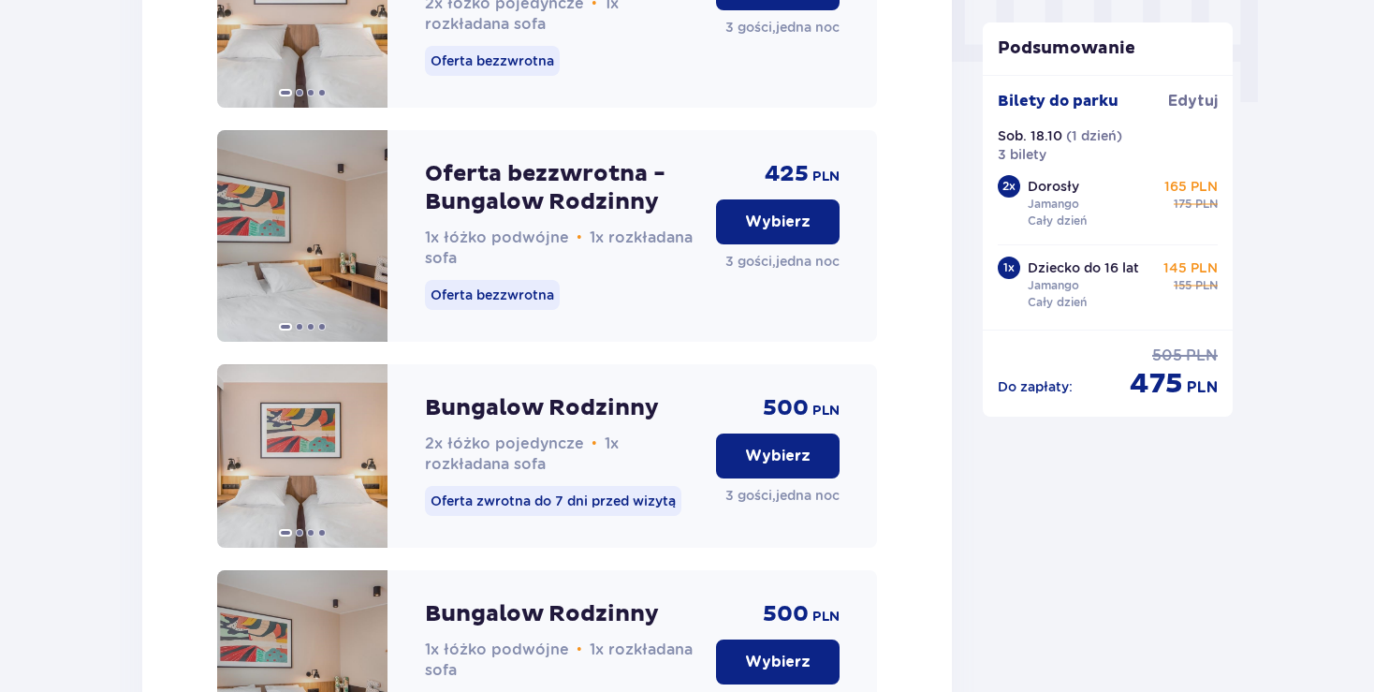
scroll to position [1634, 0]
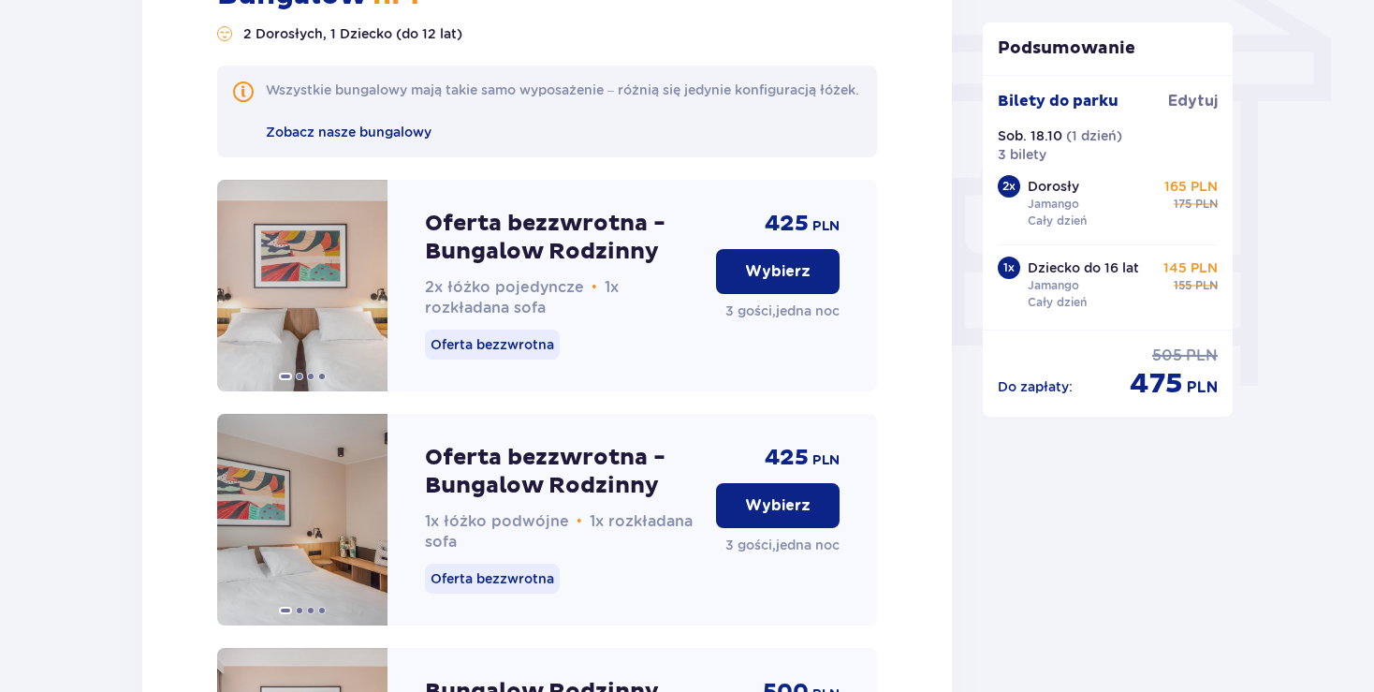
click at [773, 516] on p "Wybierz" at bounding box center [778, 505] width 66 height 21
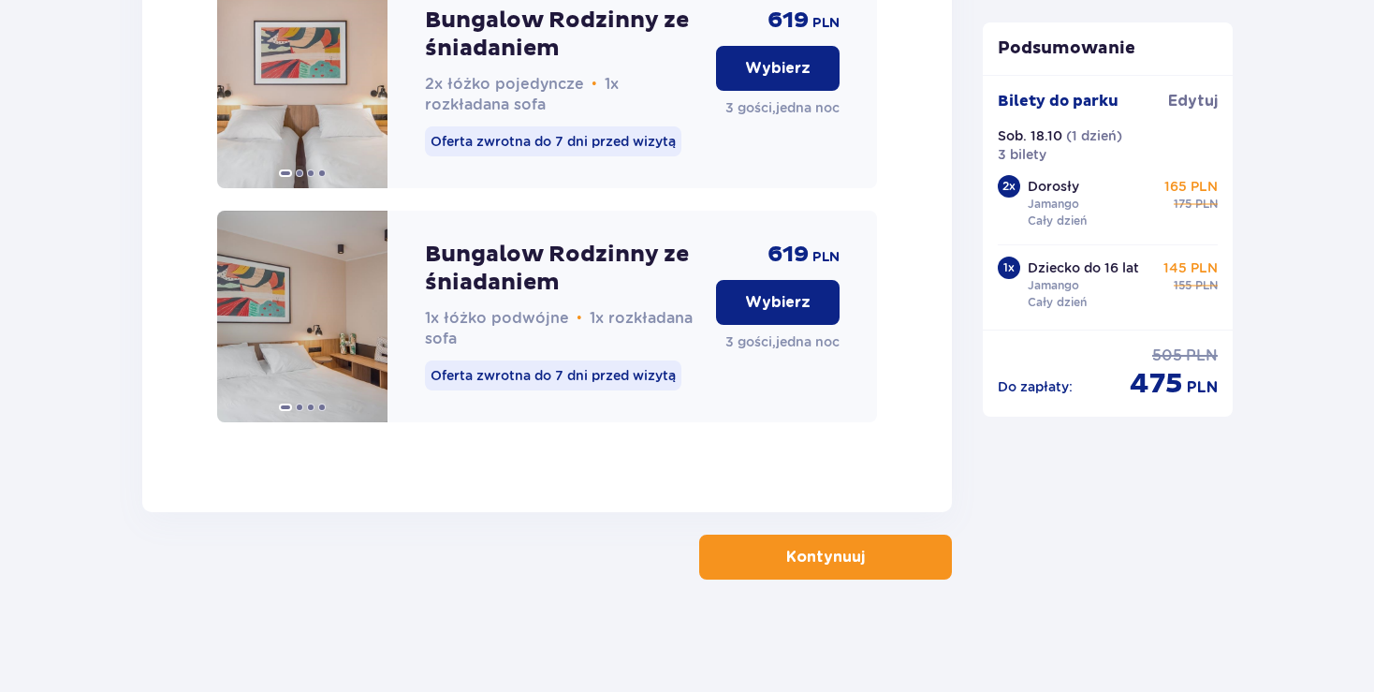
scroll to position [3265, 0]
click at [786, 549] on p "Kontynuuj" at bounding box center [825, 557] width 79 height 21
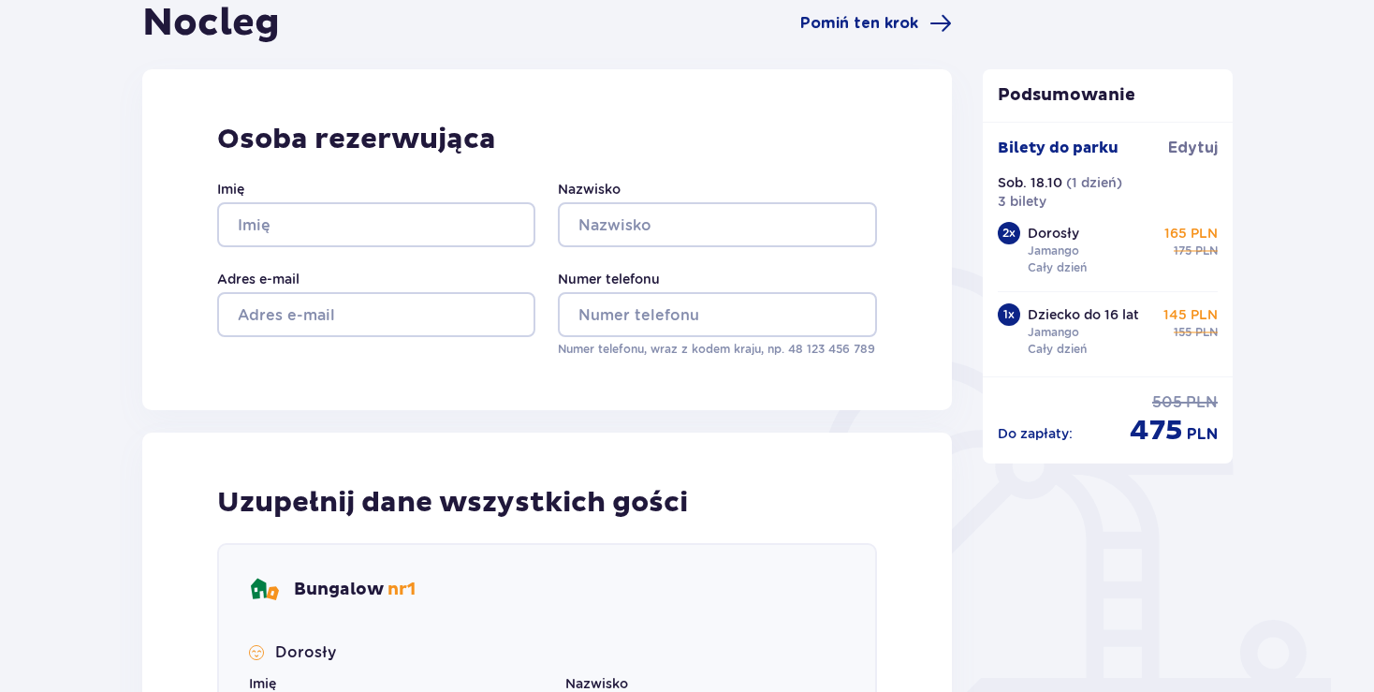
scroll to position [91, 0]
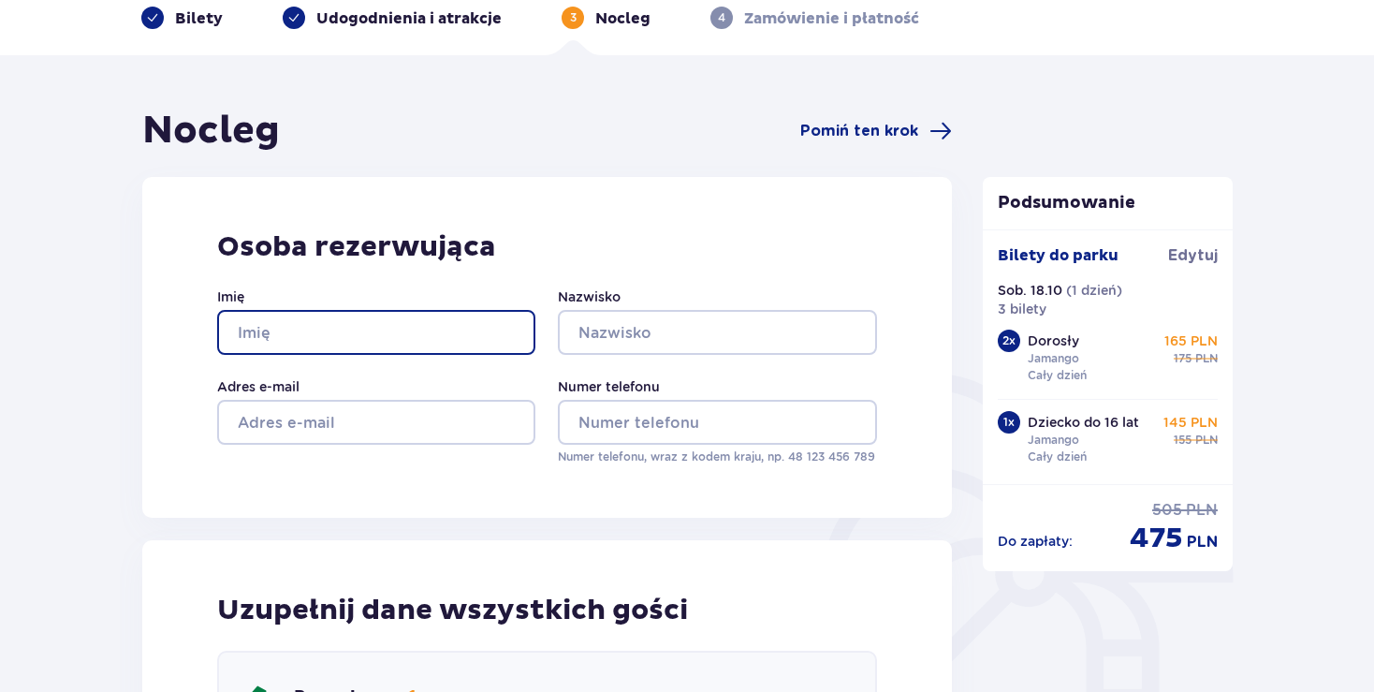
click at [287, 324] on input "Imię" at bounding box center [376, 332] width 318 height 45
type input "j"
type input "JULA"
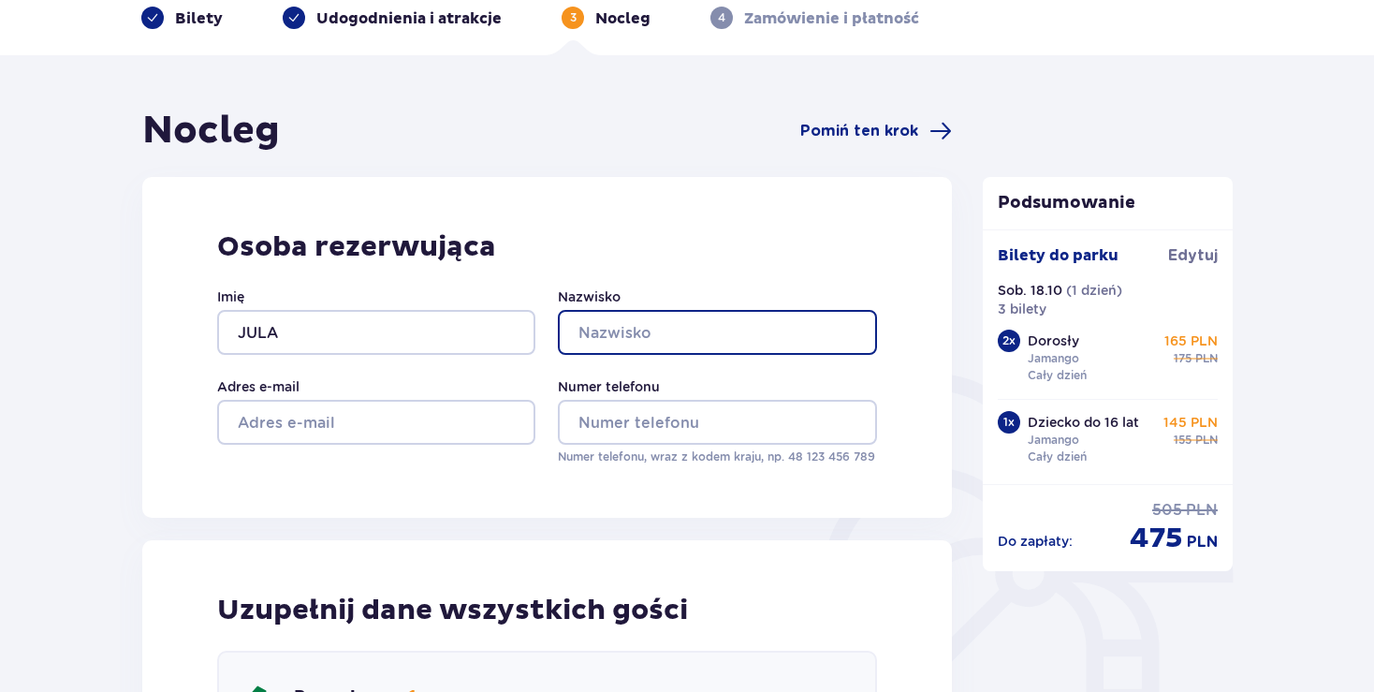
click at [611, 343] on input "Nazwisko" at bounding box center [717, 332] width 318 height 45
type input "MINICHOWSKA"
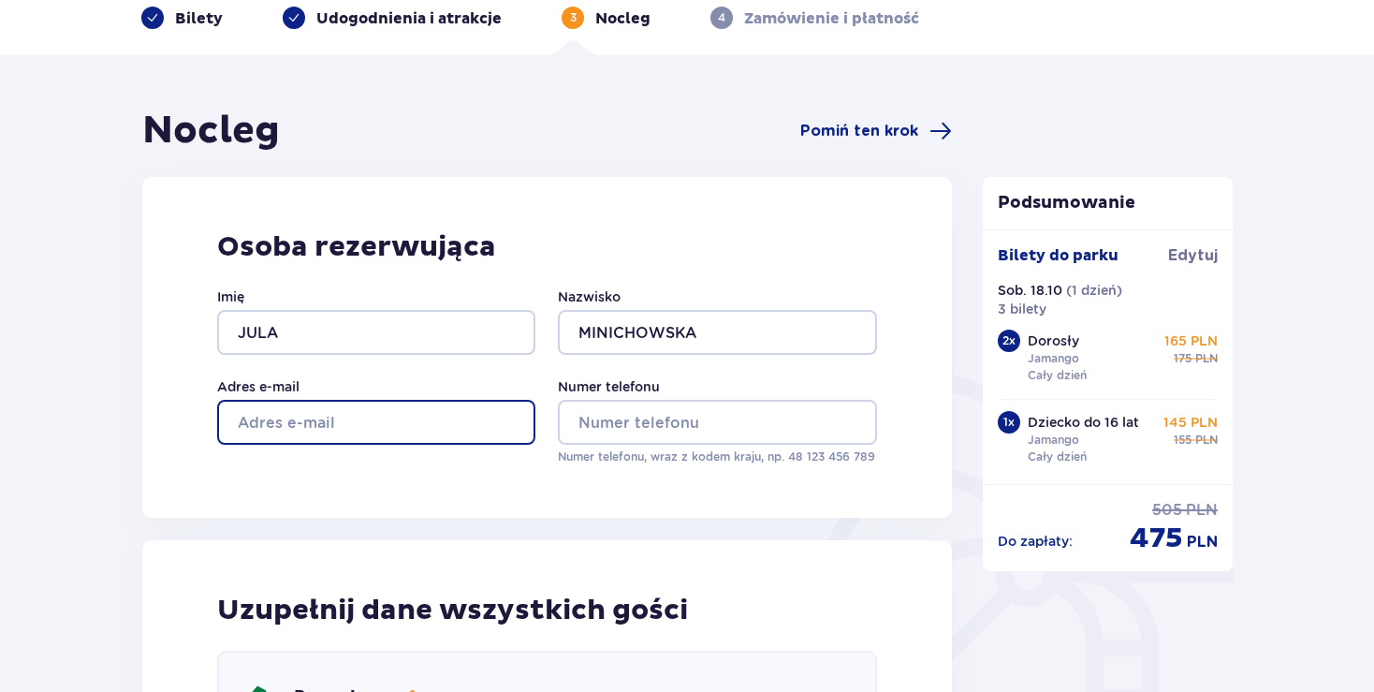
click at [377, 427] on input "Adres e-mail" at bounding box center [376, 422] width 318 height 45
type input "[EMAIL_ADDRESS][DOMAIN_NAME]"
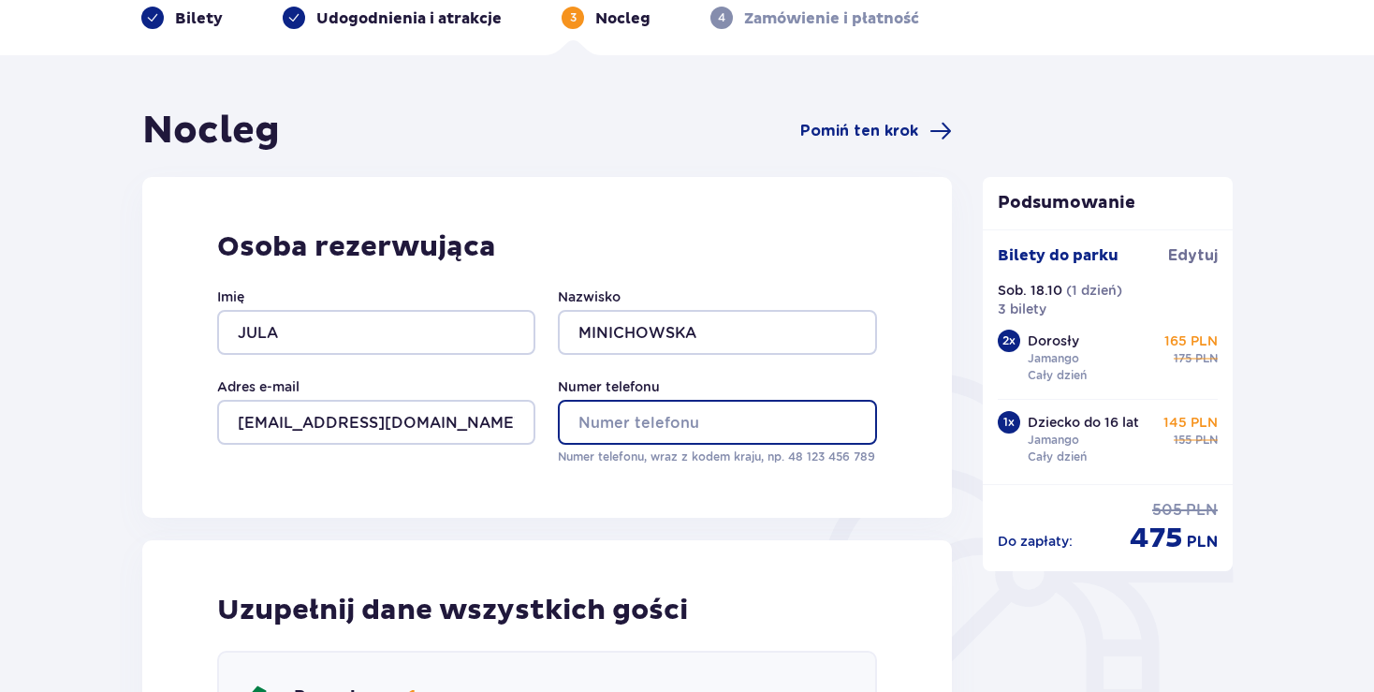
click at [587, 422] on input "Numer telefonu" at bounding box center [717, 422] width 318 height 45
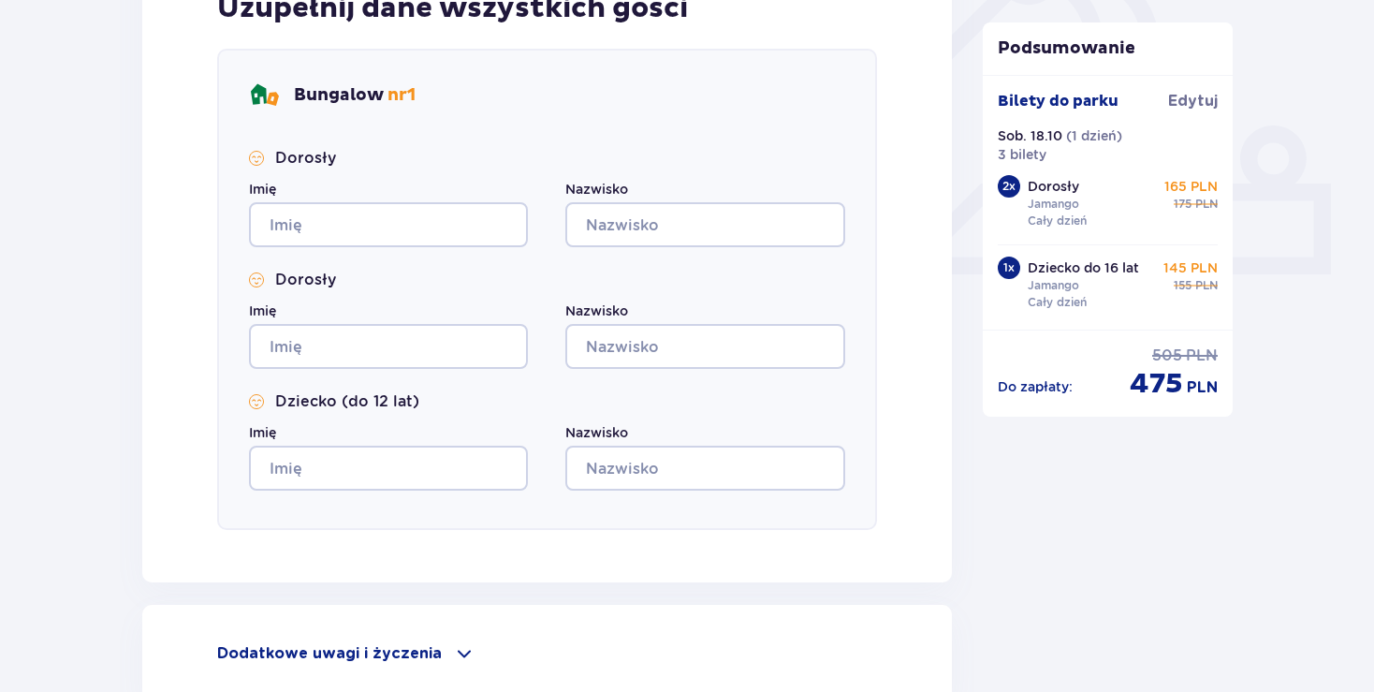
scroll to position [684, 0]
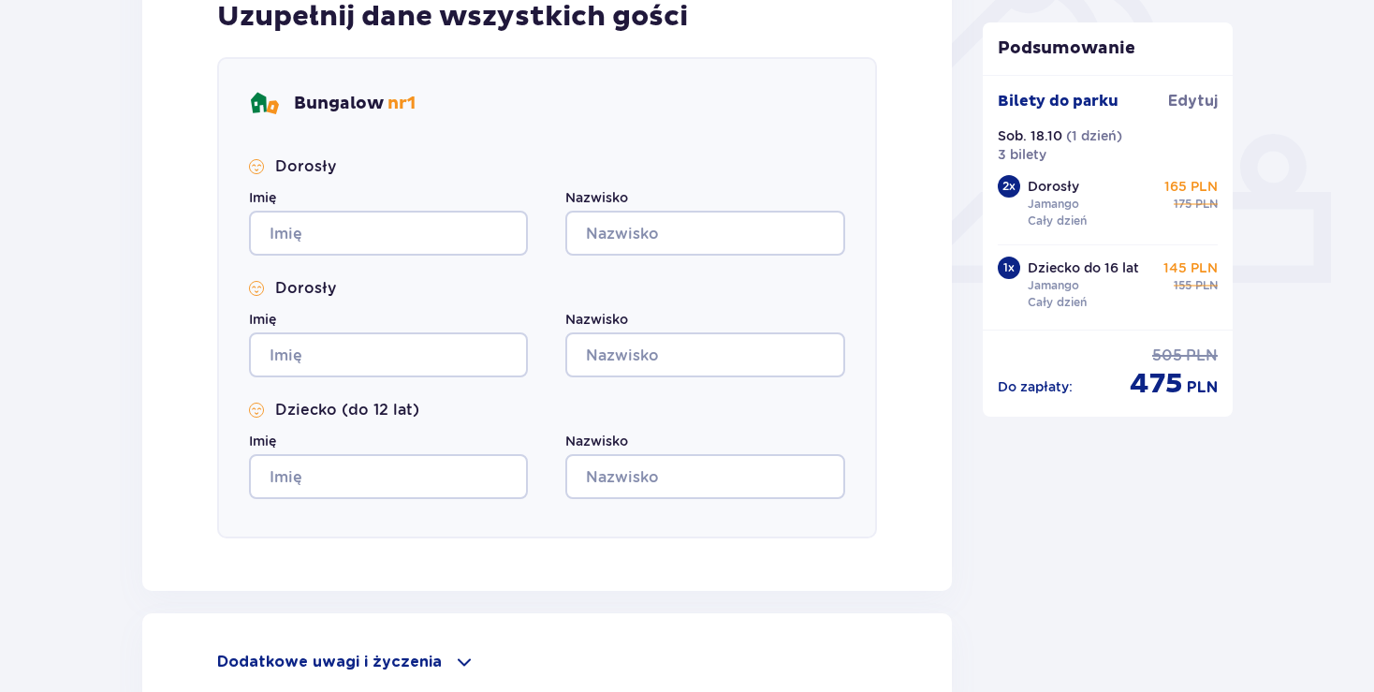
type input "609271505"
click at [302, 205] on div "Imię" at bounding box center [388, 221] width 279 height 67
click at [298, 221] on input "Imię" at bounding box center [388, 233] width 279 height 45
type input "[PERSON_NAME]"
click at [609, 233] on input "Nazwisko" at bounding box center [705, 233] width 279 height 45
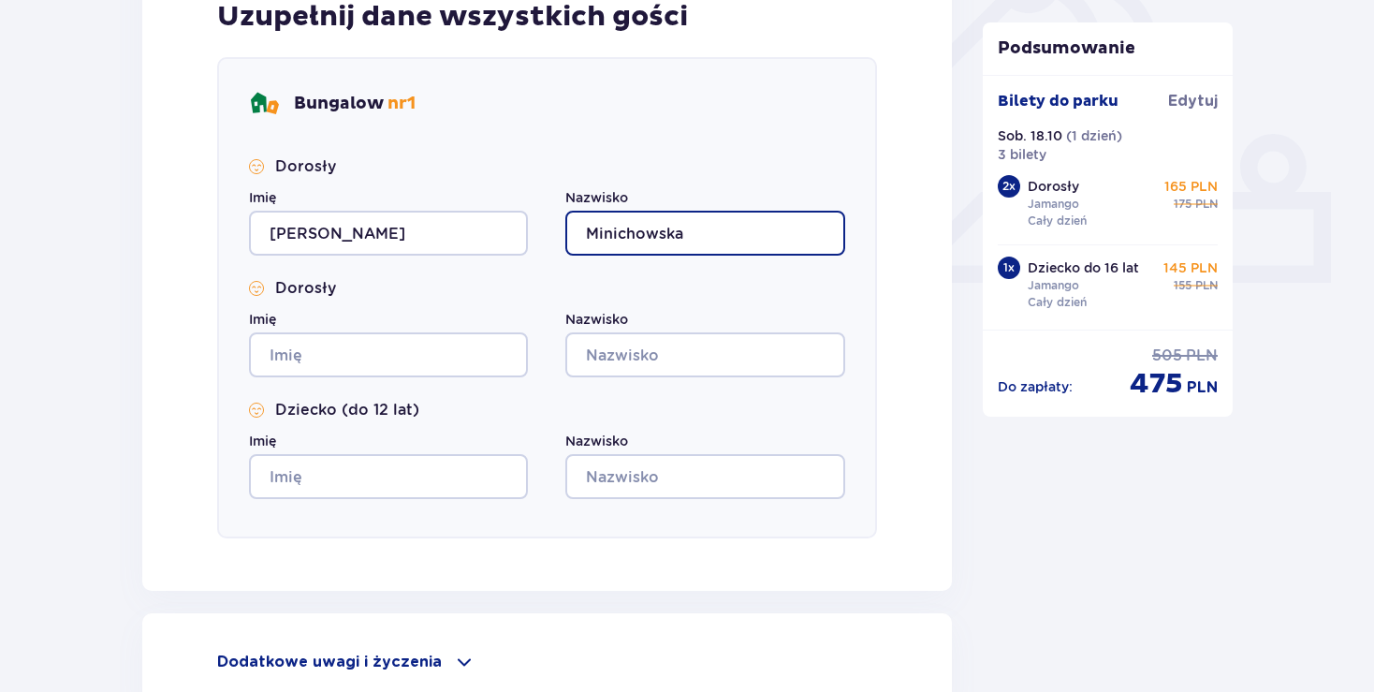
type input "Minichowska"
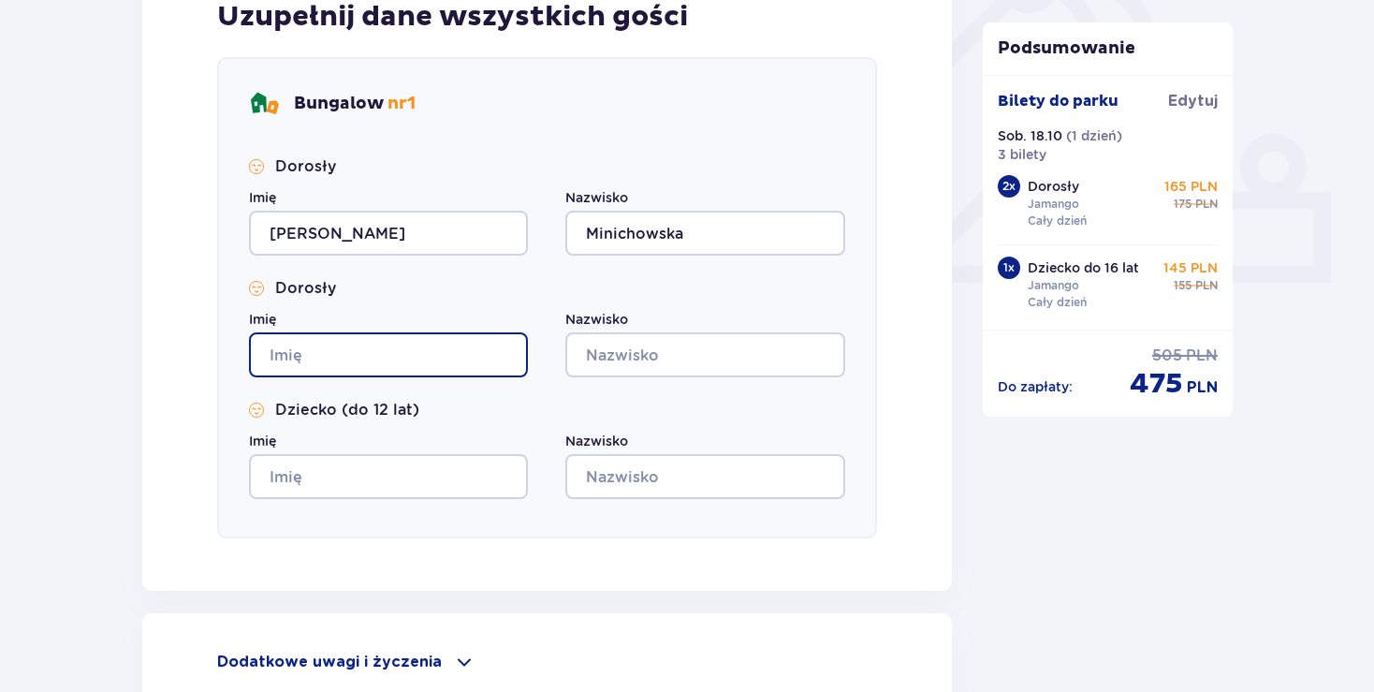
click at [308, 355] on input "Imię" at bounding box center [388, 354] width 279 height 45
type input "[PERSON_NAME]"
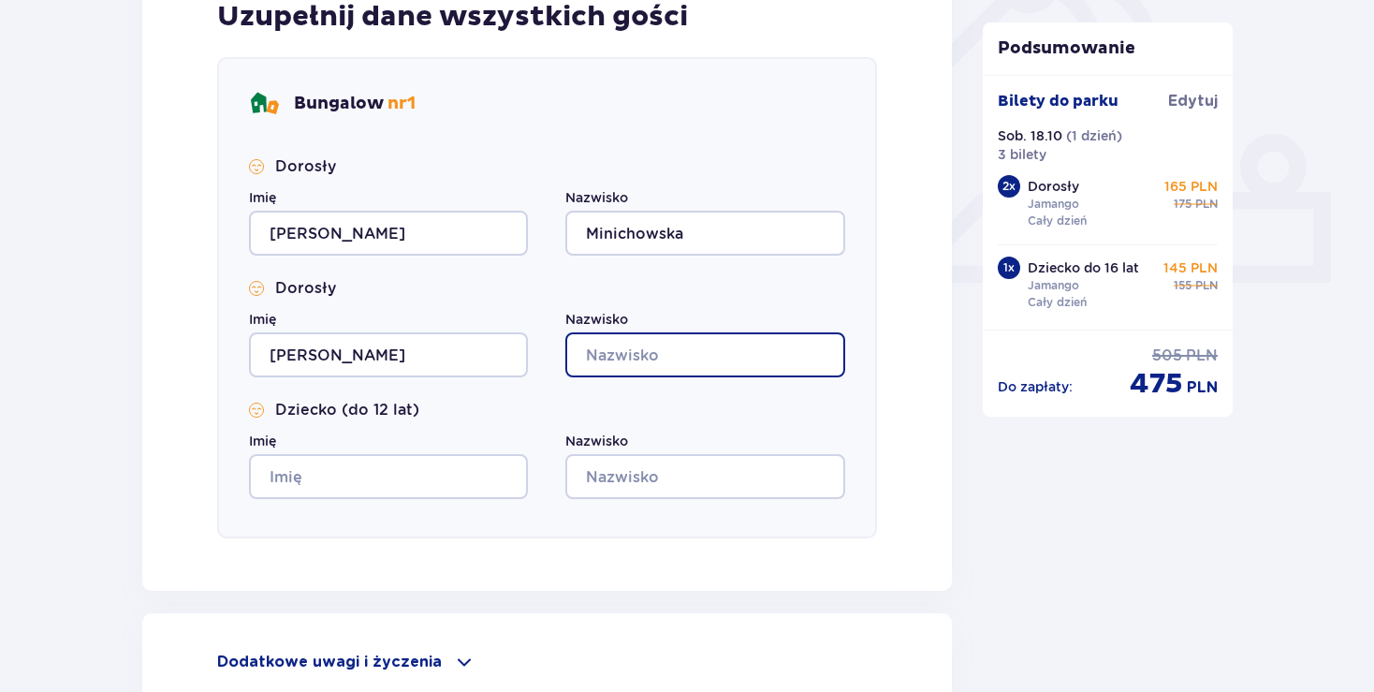
click at [590, 349] on input "Nazwisko" at bounding box center [705, 354] width 279 height 45
type input "[PERSON_NAME]"
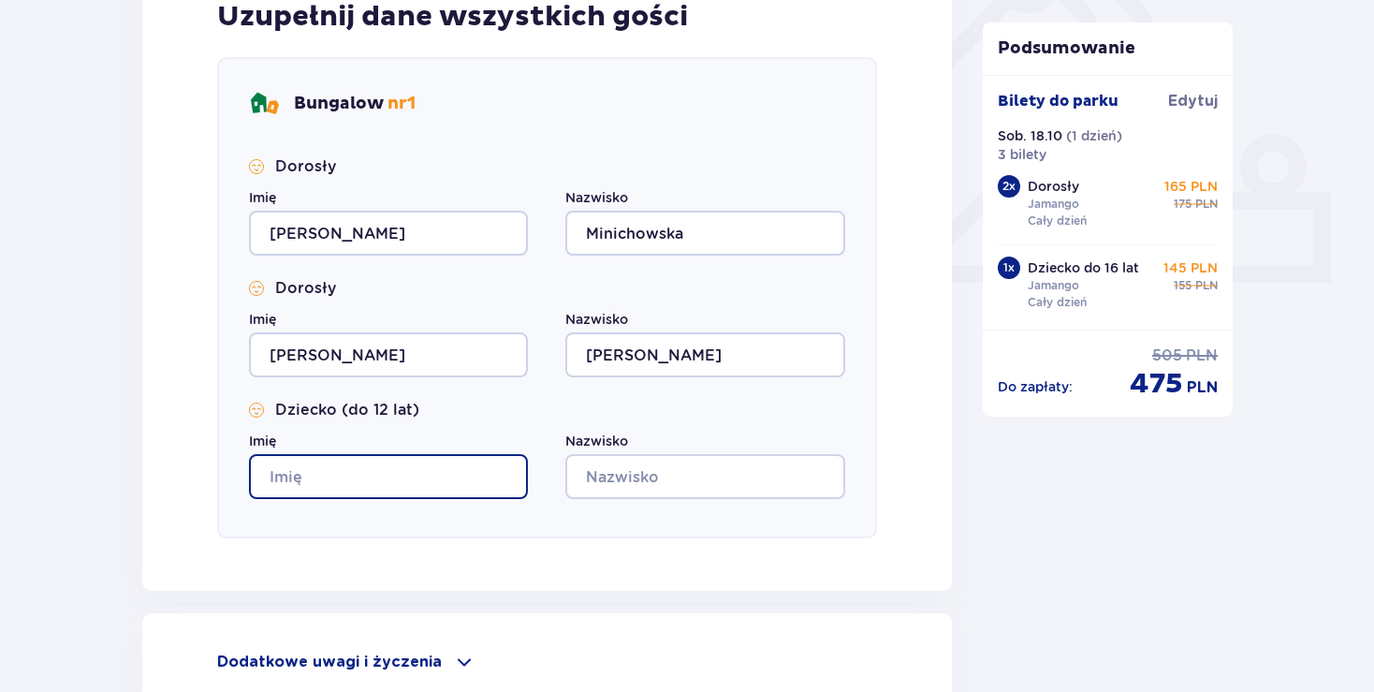
click at [343, 481] on input "Imię" at bounding box center [388, 476] width 279 height 45
type input "Szymon"
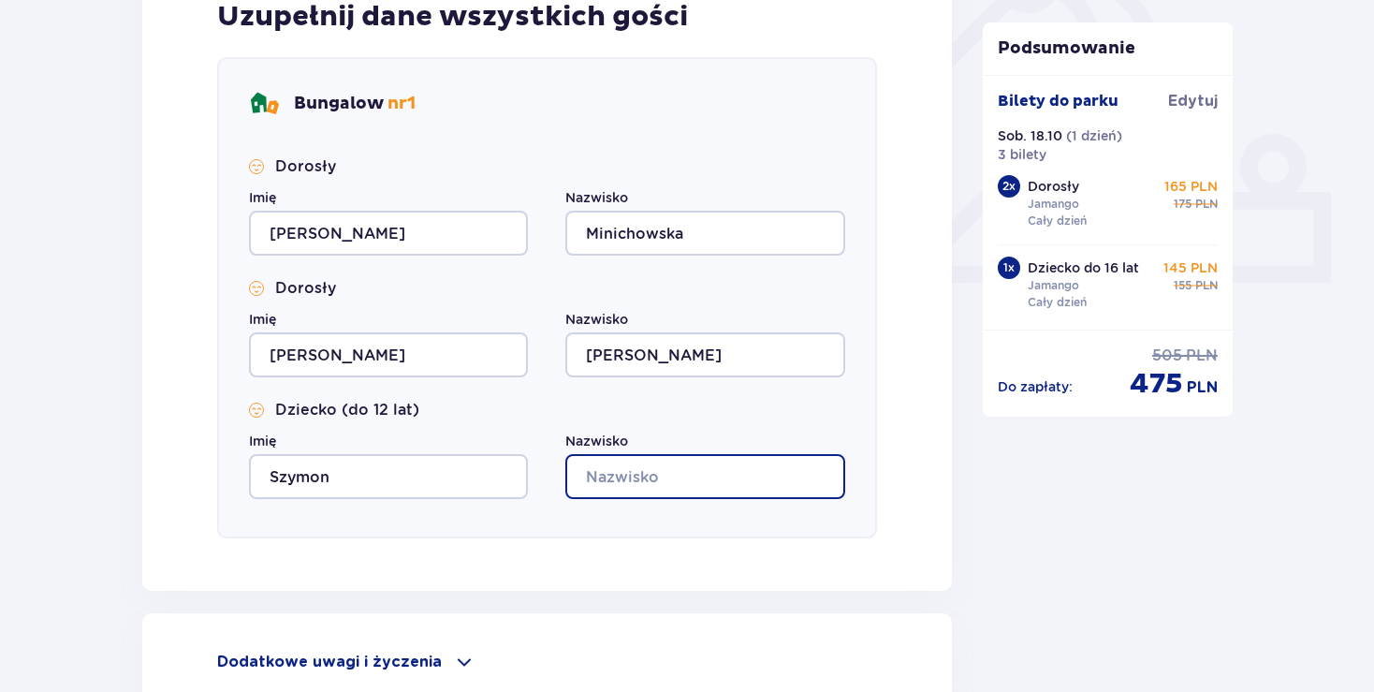
click at [599, 488] on input "Nazwisko" at bounding box center [705, 476] width 279 height 45
type input "[PERSON_NAME]"
click at [850, 553] on div "Uzupełnij dane wszystkich gości Bungalow nr 1 Dorosły Imię Julia Nazwisko Minic…" at bounding box center [547, 269] width 810 height 644
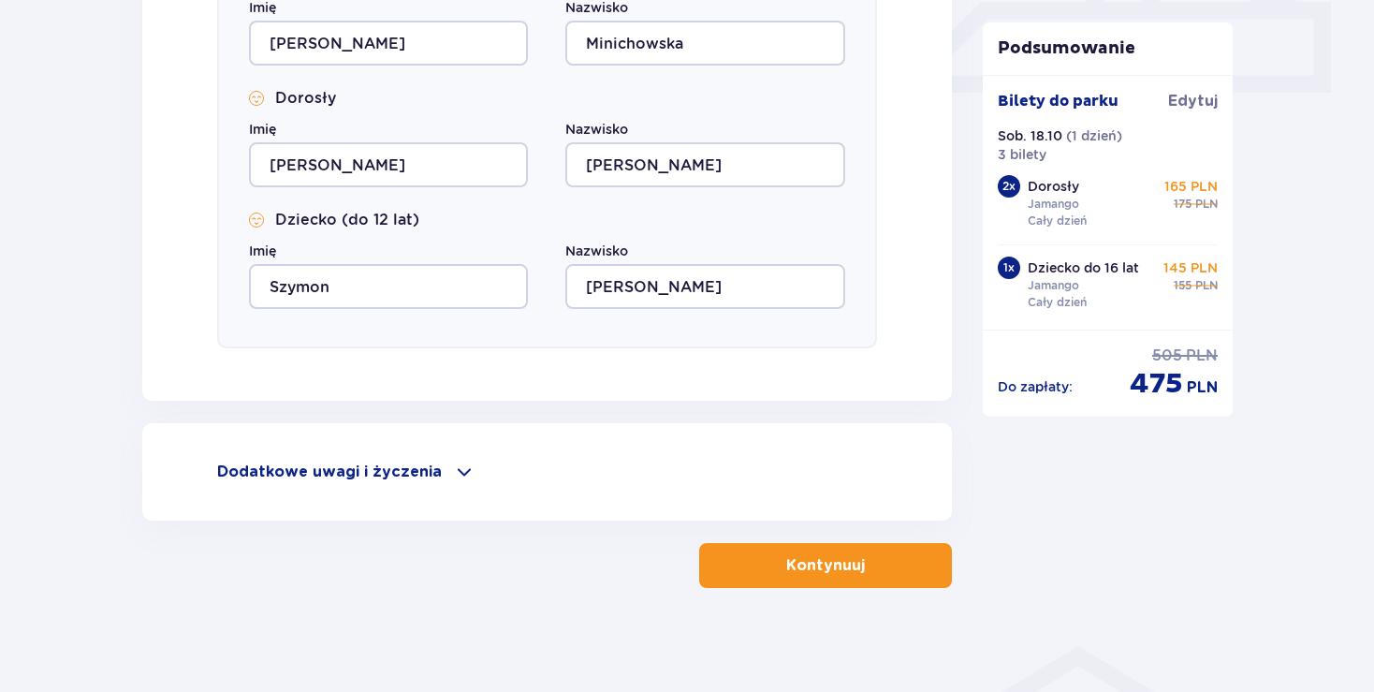
scroll to position [882, 0]
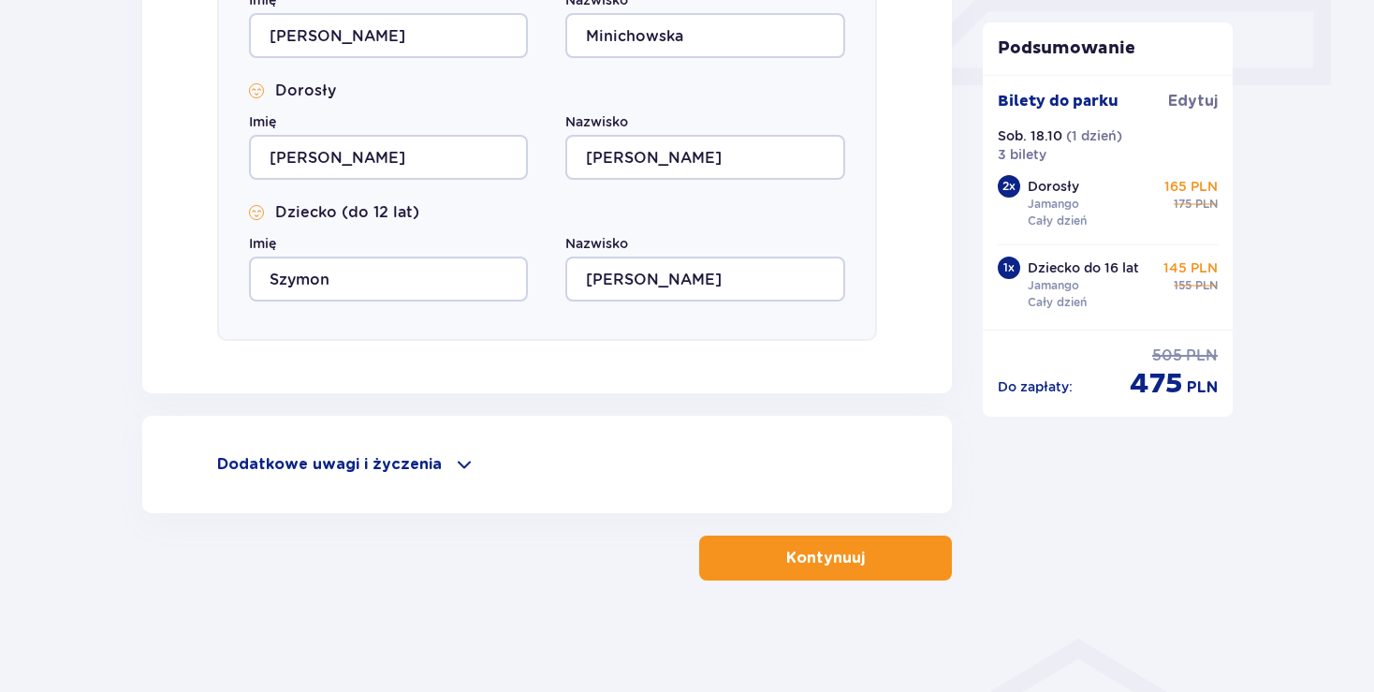
click at [837, 564] on p "Kontynuuj" at bounding box center [825, 558] width 79 height 21
